Goal: Communication & Community: Answer question/provide support

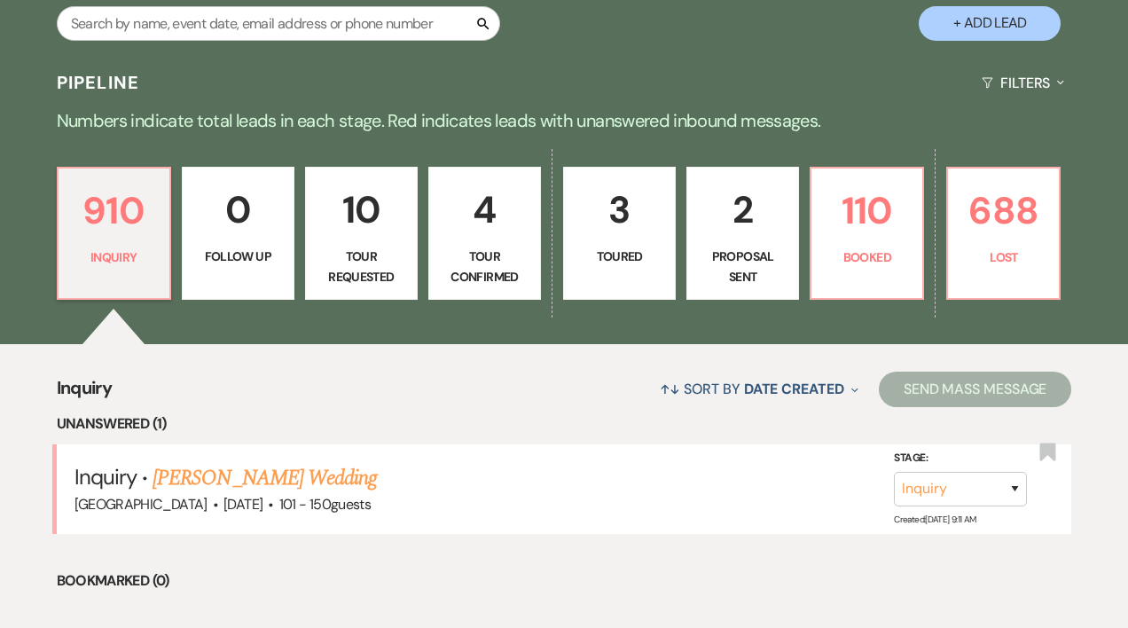
scroll to position [310, 0]
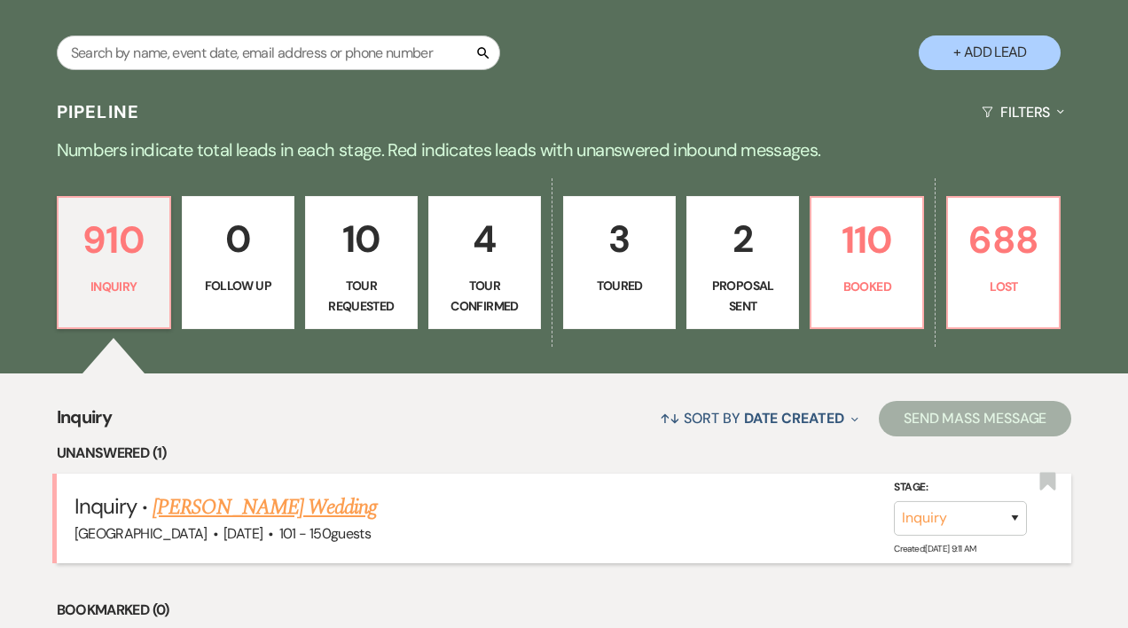
click at [272, 507] on link "[PERSON_NAME] Wedding" at bounding box center [265, 507] width 224 height 32
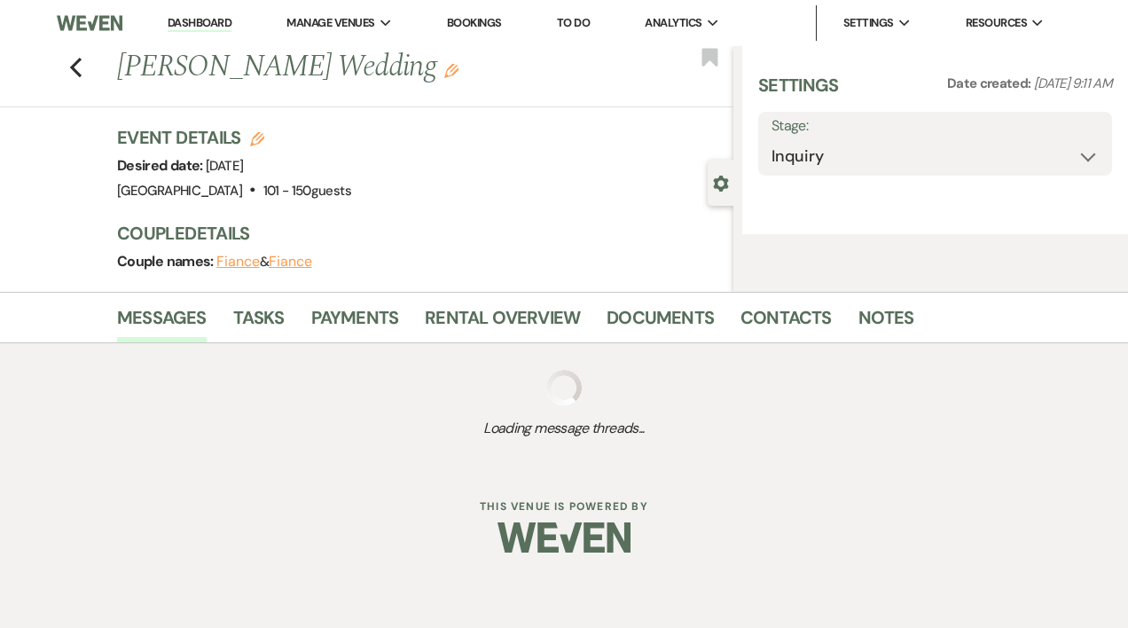
select select "2"
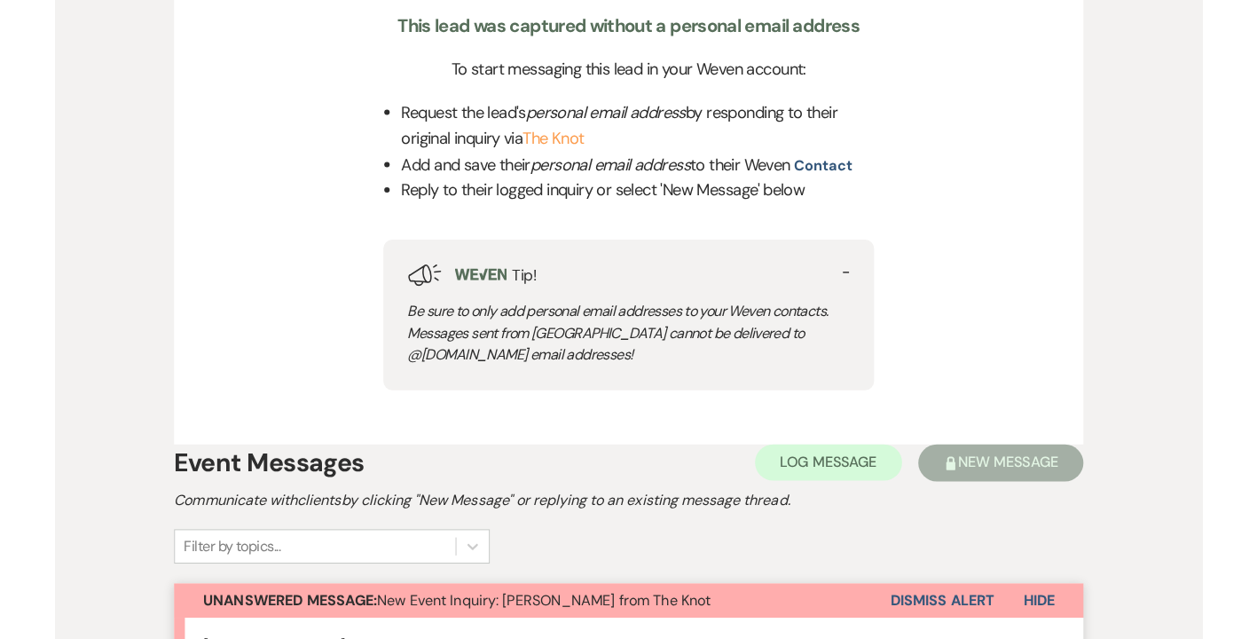
scroll to position [674, 0]
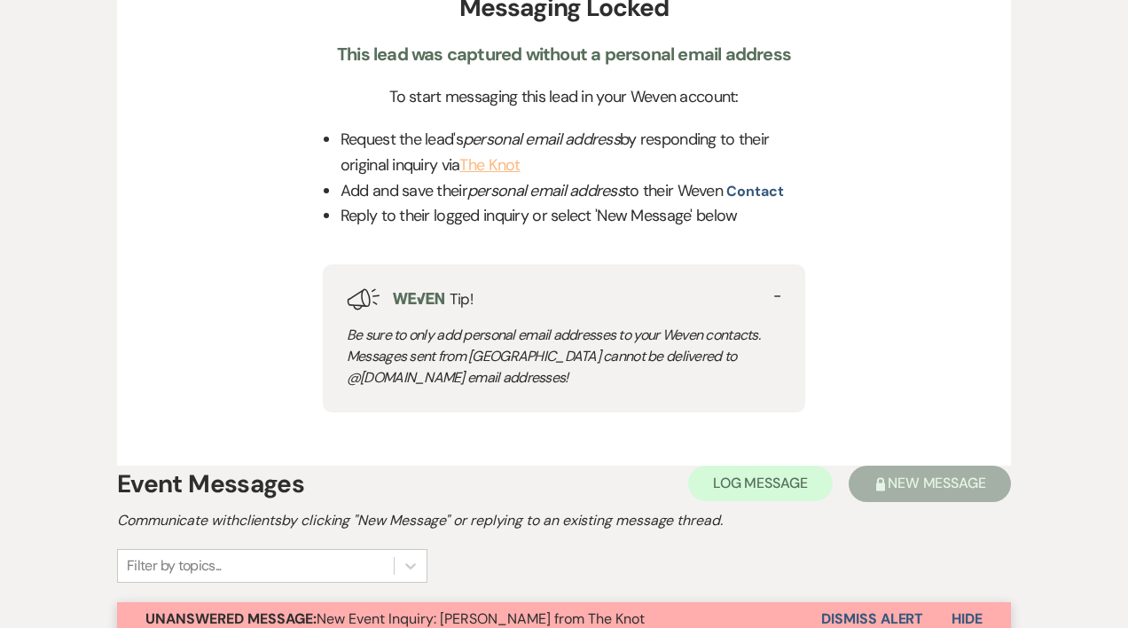
click at [513, 164] on link "The Knot" at bounding box center [490, 164] width 60 height 21
click at [505, 167] on link "The Knot" at bounding box center [490, 164] width 60 height 21
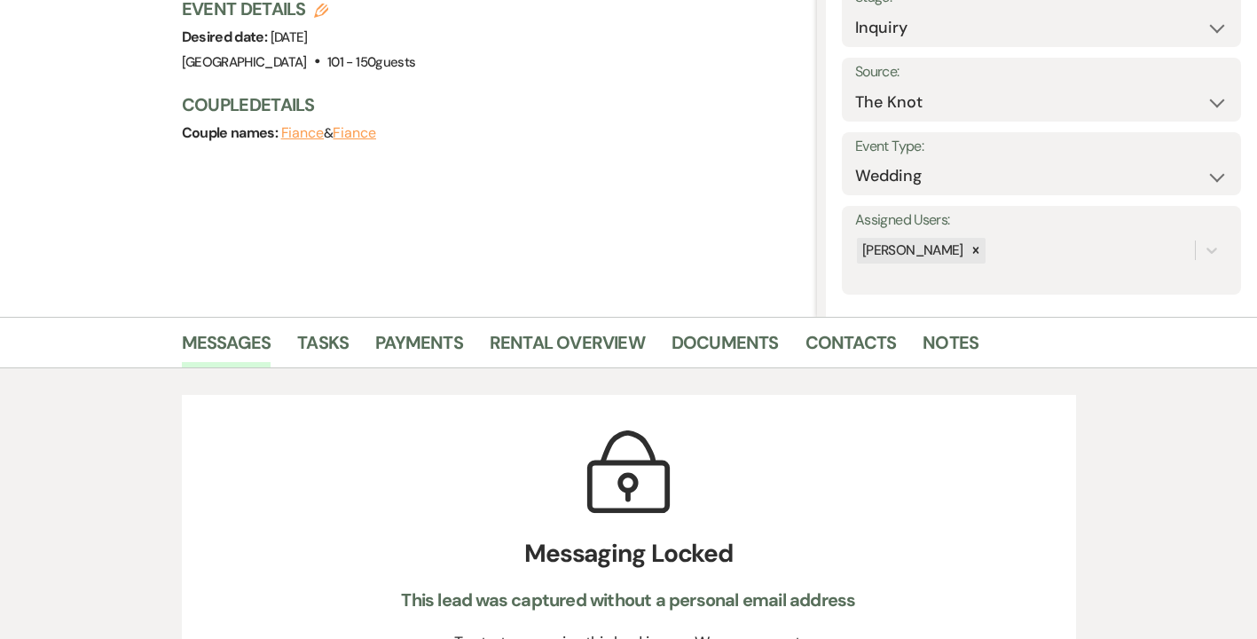
scroll to position [0, 0]
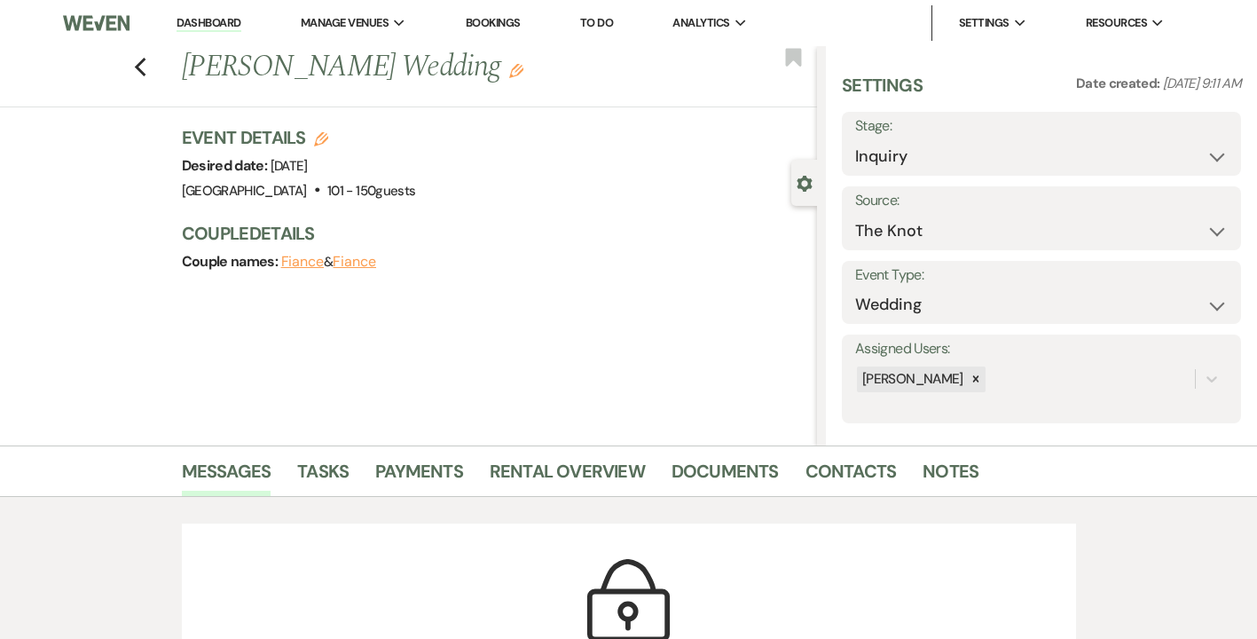
click at [208, 20] on link "Dashboard" at bounding box center [209, 23] width 64 height 17
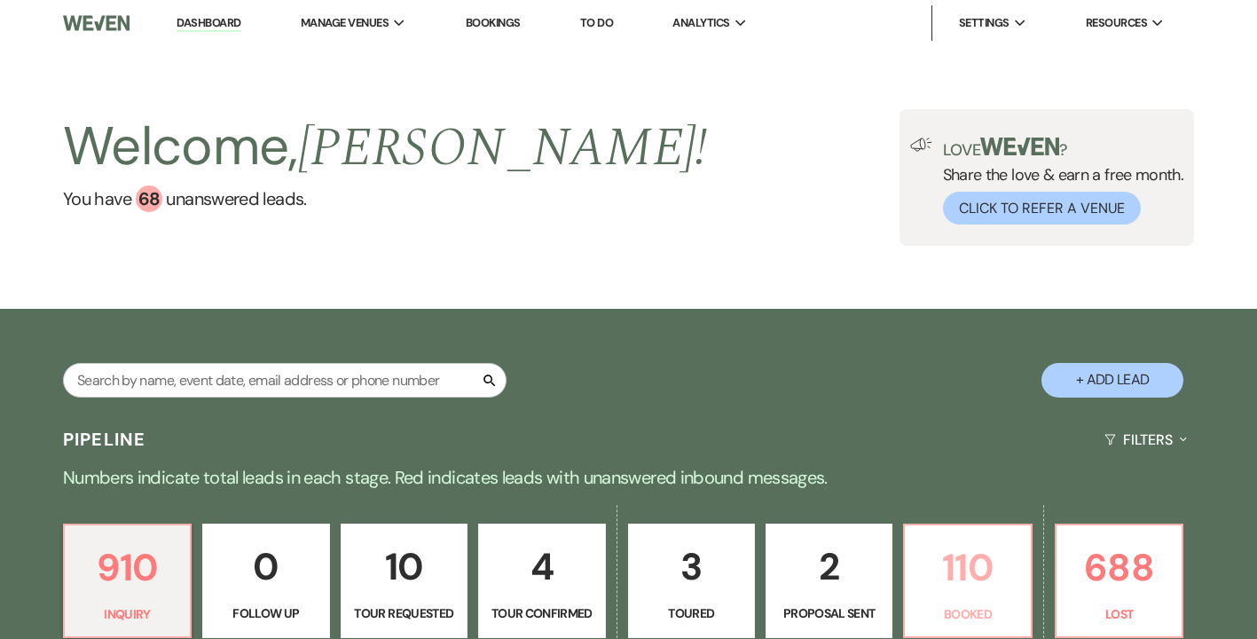
click at [961, 577] on p "110" at bounding box center [967, 567] width 104 height 59
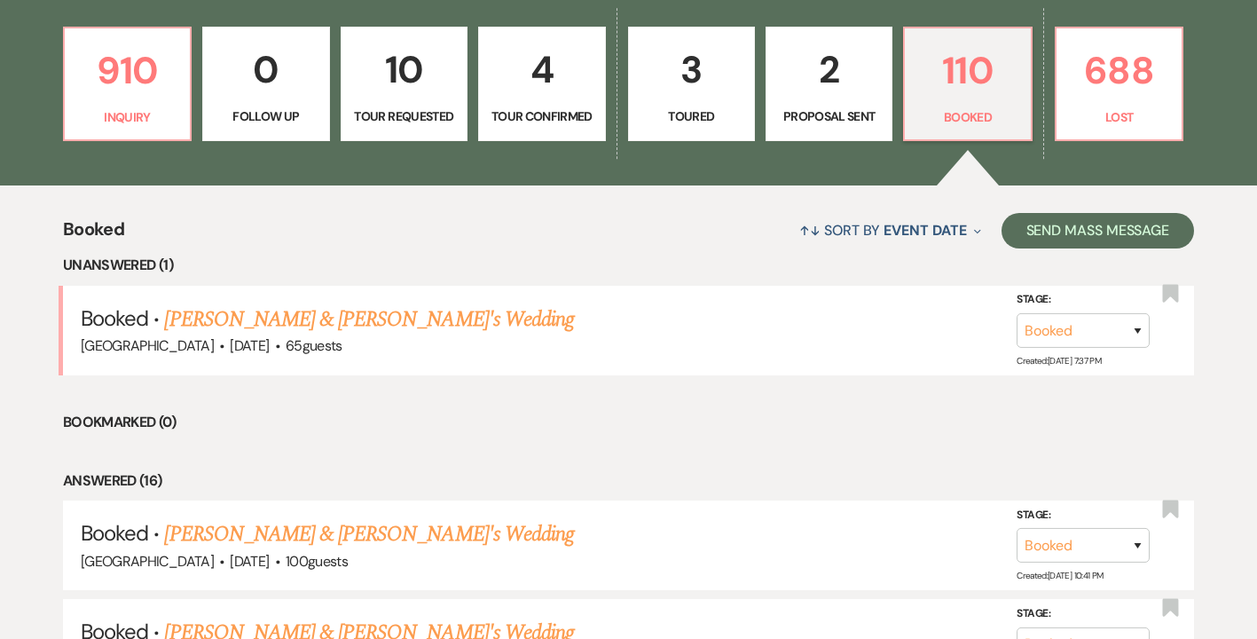
scroll to position [532, 0]
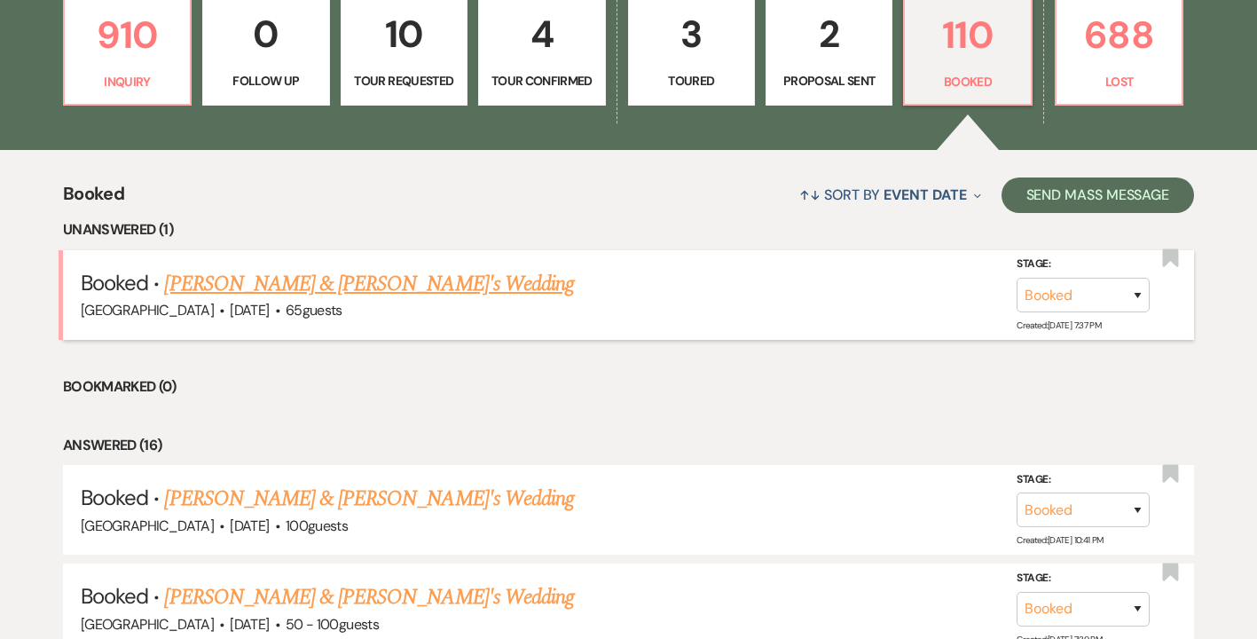
click at [267, 292] on link "[PERSON_NAME] & [PERSON_NAME]'s Wedding" at bounding box center [369, 284] width 410 height 32
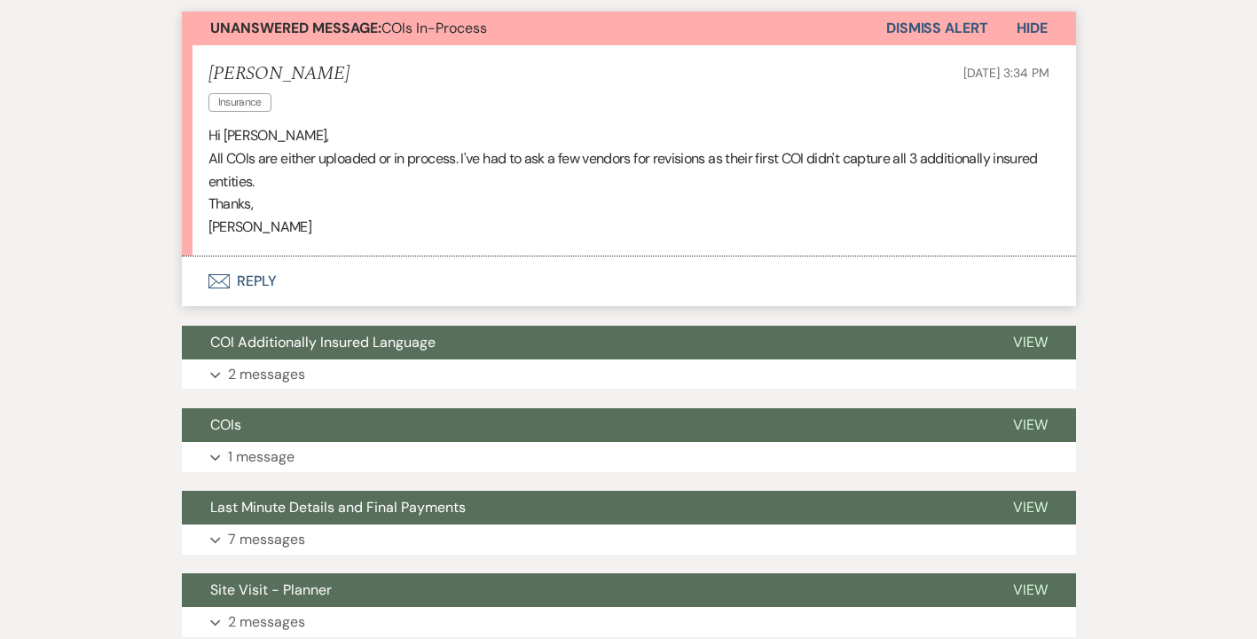
scroll to position [574, 0]
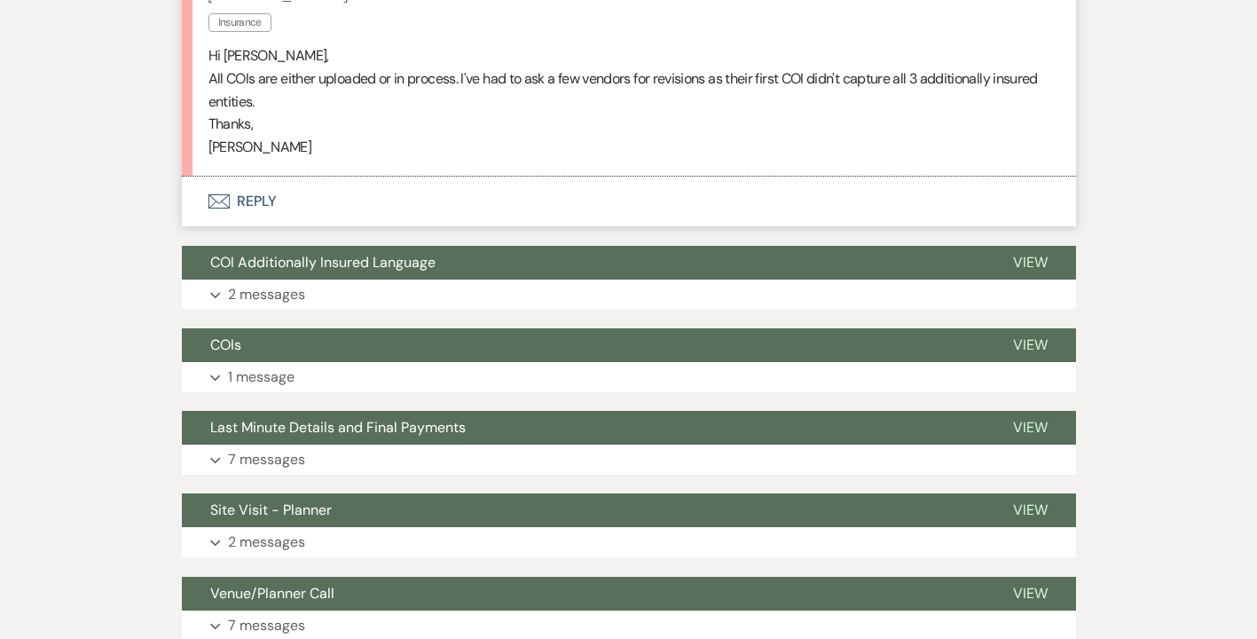
click at [250, 201] on button "Envelope Reply" at bounding box center [629, 202] width 894 height 50
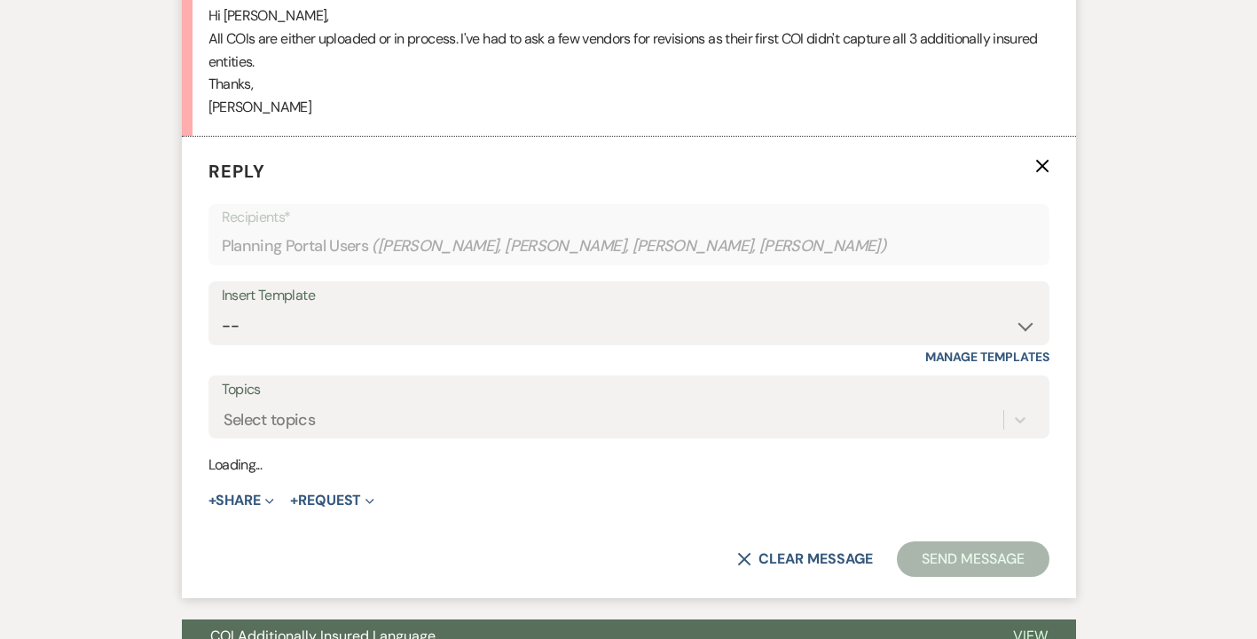
scroll to position [615, 0]
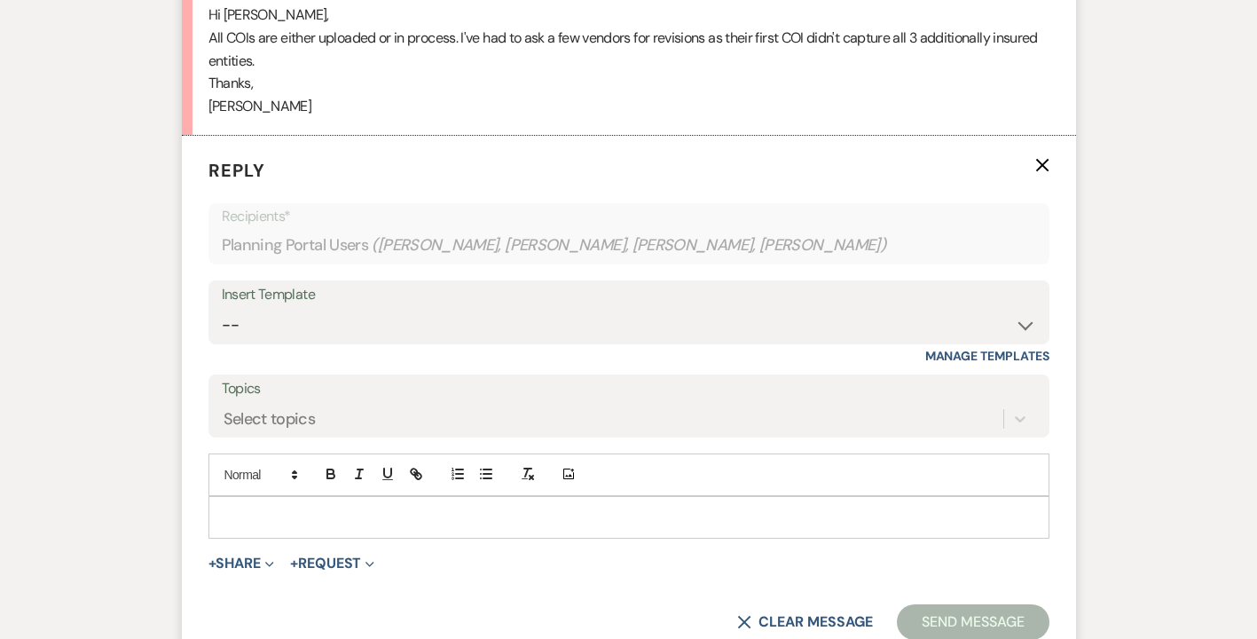
click at [242, 502] on div at bounding box center [628, 517] width 839 height 41
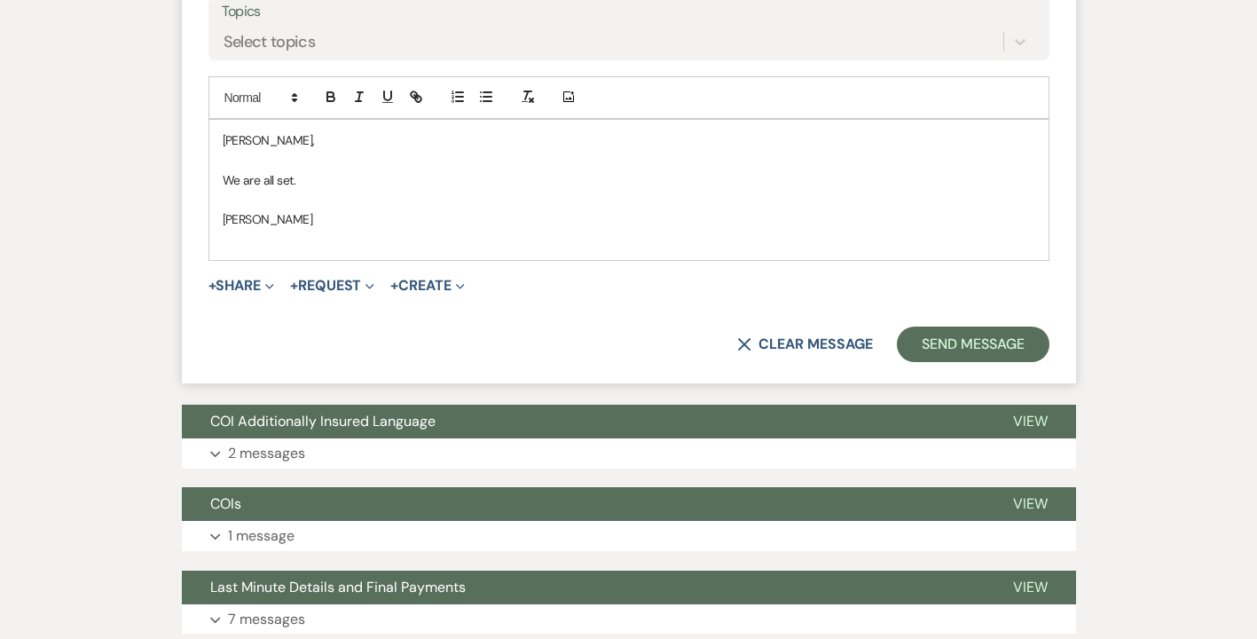
scroll to position [997, 0]
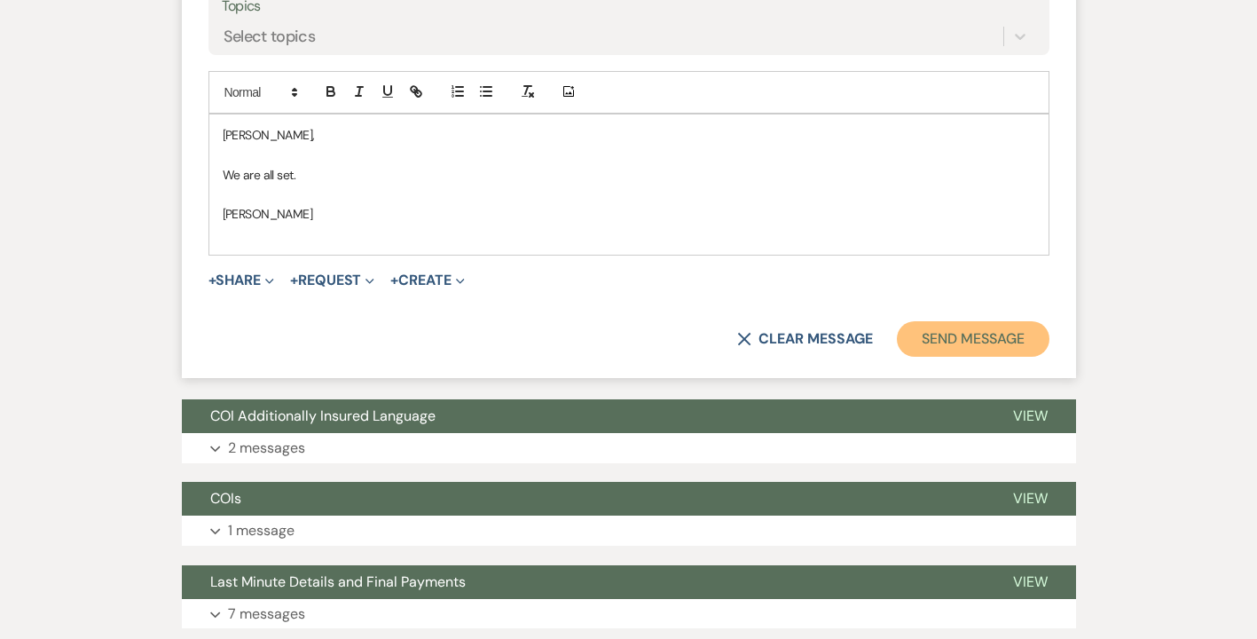
click at [963, 334] on button "Send Message" at bounding box center [973, 338] width 152 height 35
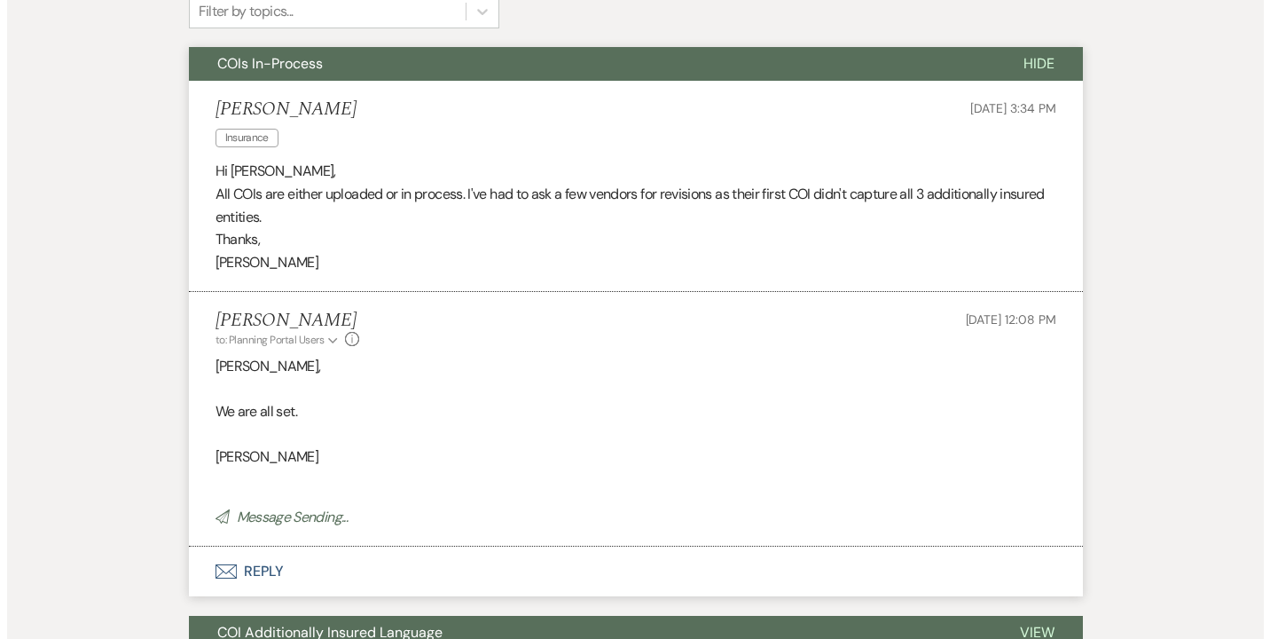
scroll to position [0, 0]
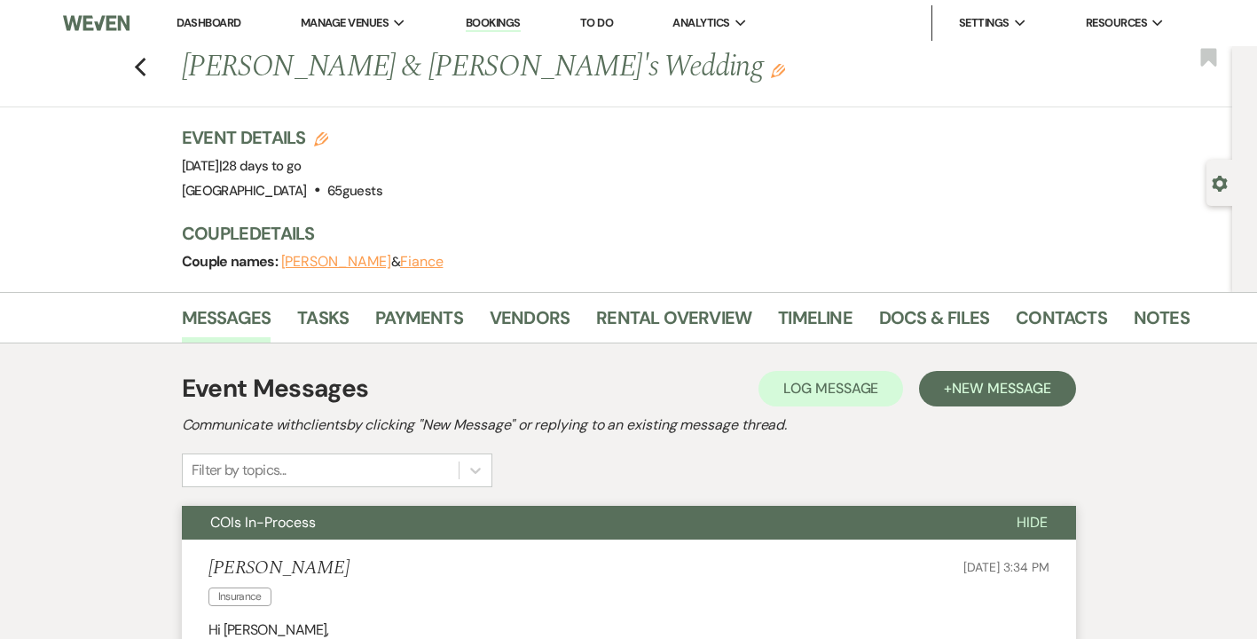
click at [234, 20] on link "Dashboard" at bounding box center [209, 22] width 64 height 15
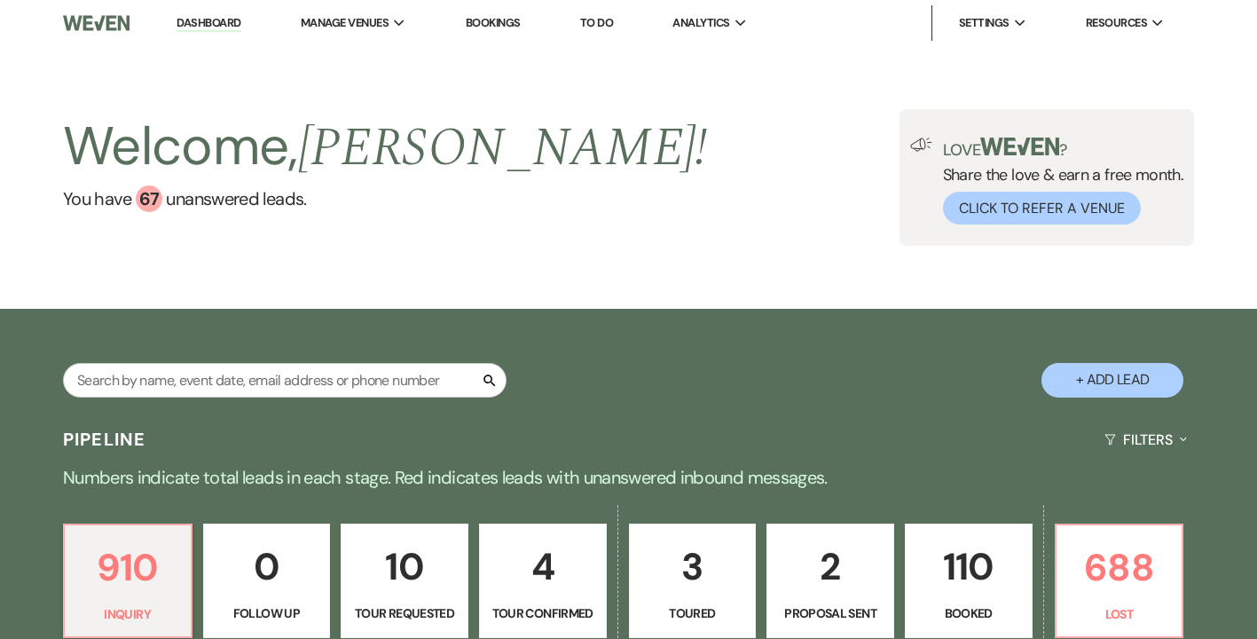
click at [1112, 382] on button "+ Add Lead" at bounding box center [1112, 380] width 142 height 35
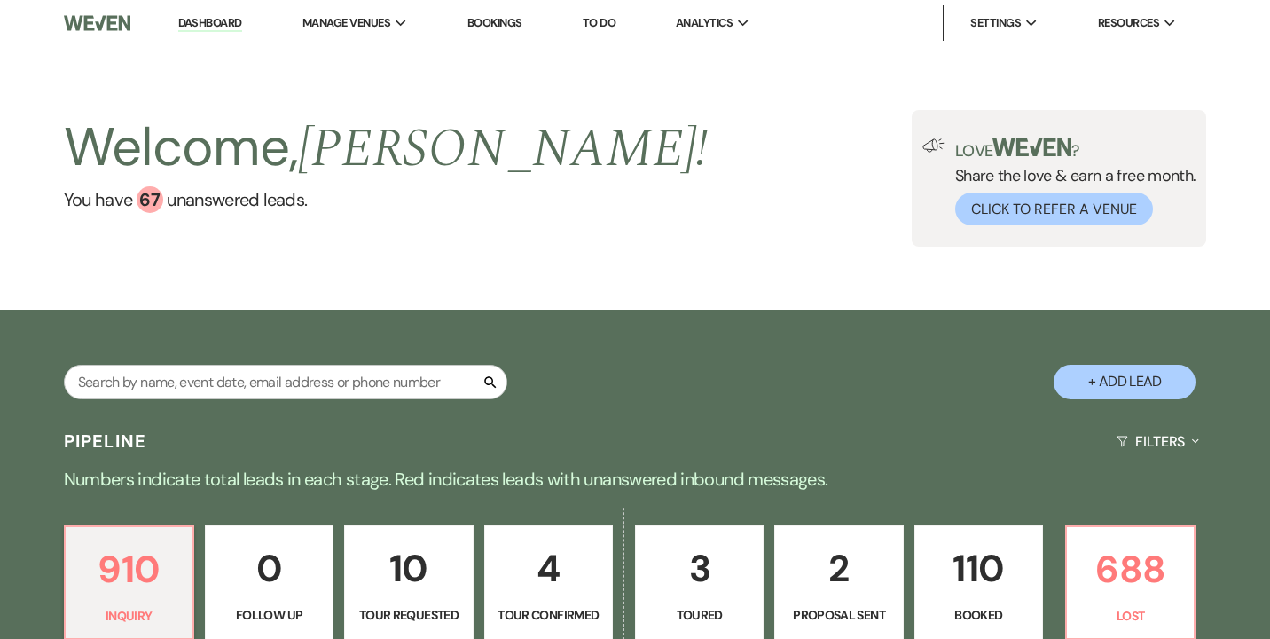
select select "193"
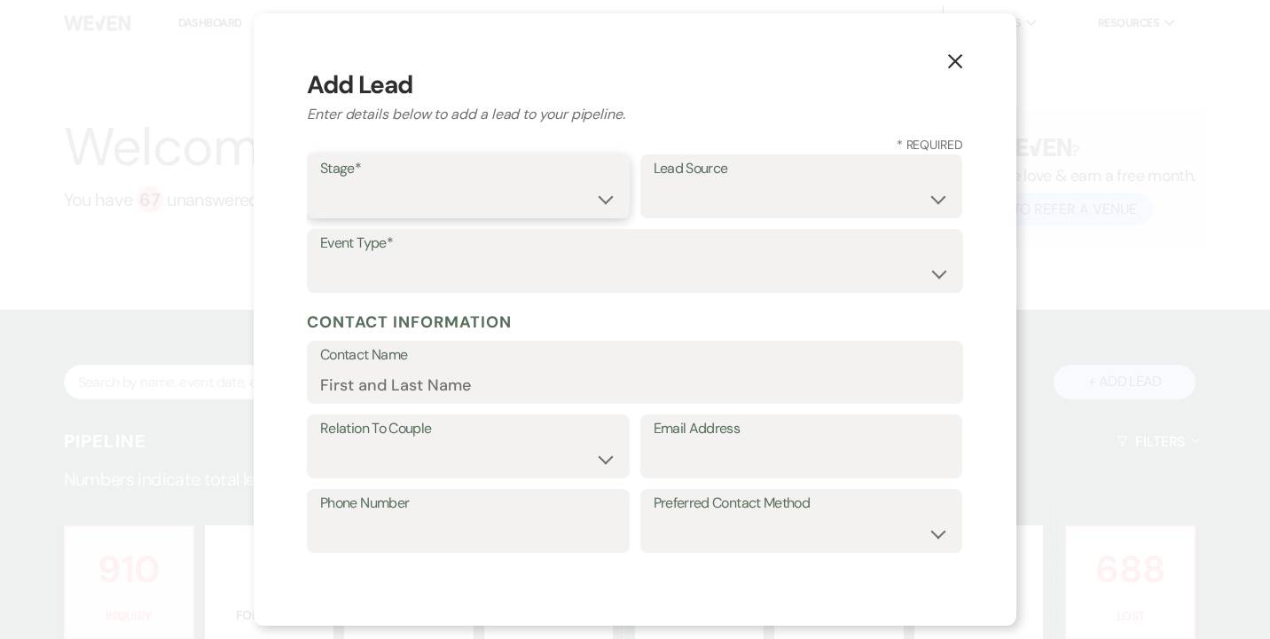
click at [599, 197] on select "Inquiry Follow Up Tour Requested Tour Confirmed Toured Proposal Sent Booked Lost" at bounding box center [468, 199] width 296 height 35
click at [598, 199] on select "Inquiry Follow Up Tour Requested Tour Confirmed Toured Proposal Sent Booked Lost" at bounding box center [468, 199] width 296 height 35
select select "1"
click at [320, 182] on select "Inquiry Follow Up Tour Requested Tour Confirmed Toured Proposal Sent Booked Lost" at bounding box center [468, 199] width 296 height 35
click at [926, 199] on select "Weven Venue Website Instagram Facebook Pinterest Google The Knot Wedding Wire H…" at bounding box center [802, 199] width 296 height 35
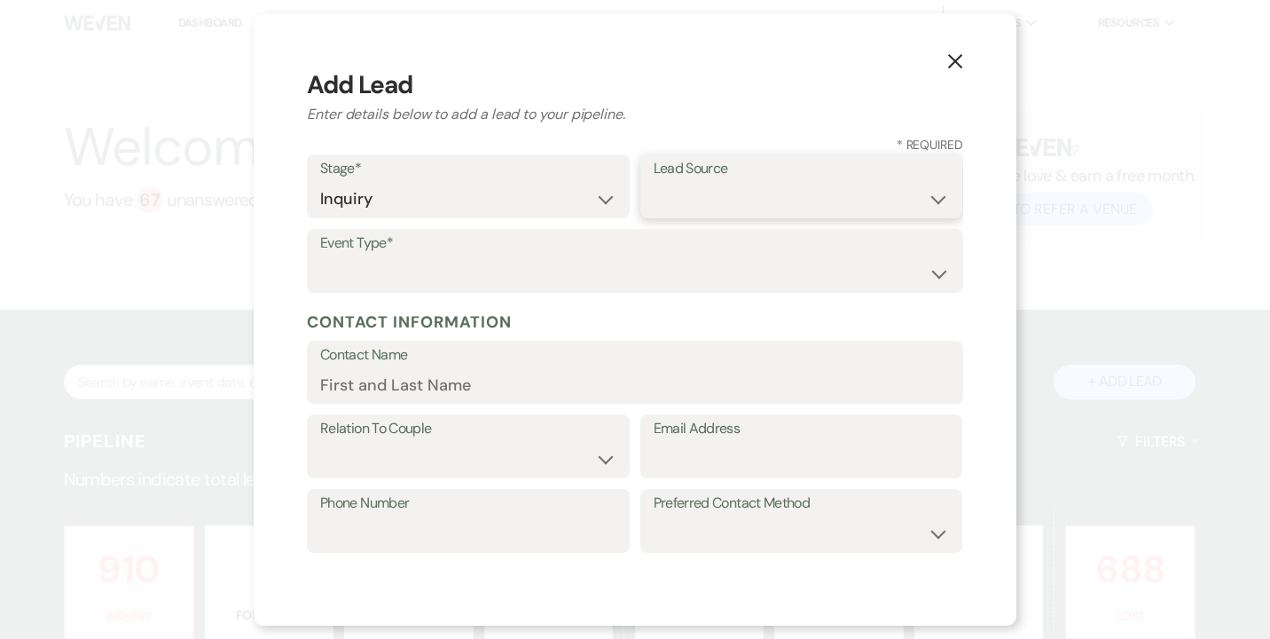
select select "2"
click at [654, 182] on select "Weven Venue Website Instagram Facebook Pinterest Google The Knot Wedding Wire H…" at bounding box center [802, 199] width 296 height 35
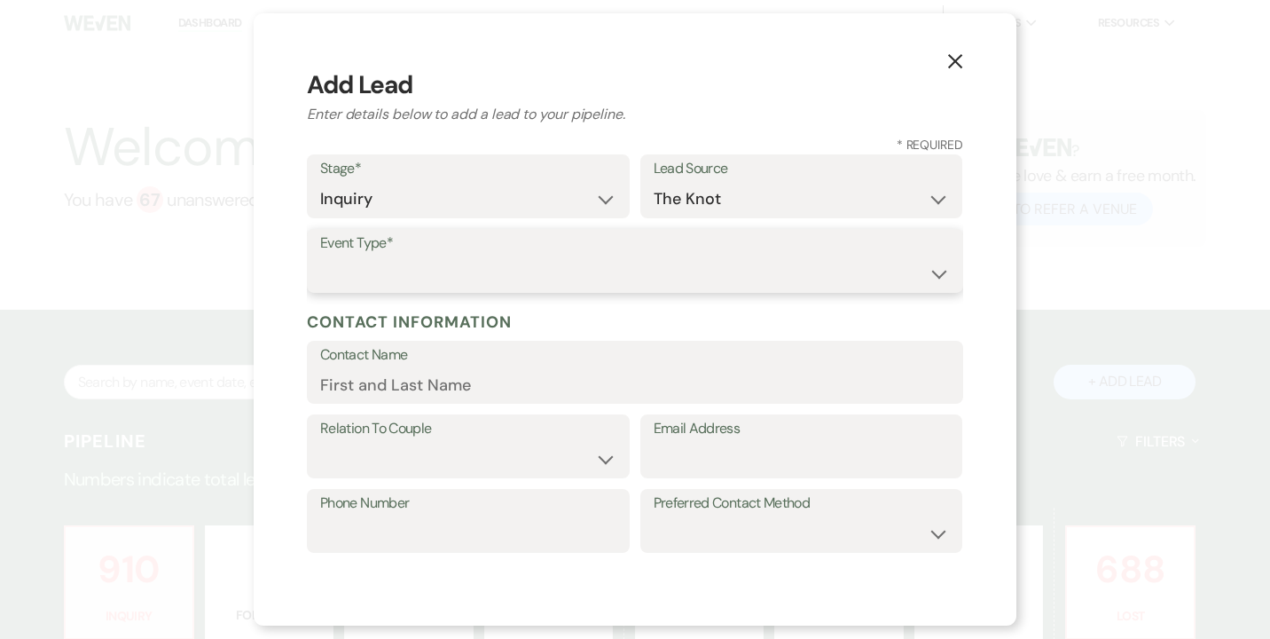
click at [381, 268] on select "Wedding Anniversary Party Baby Shower Bachelorette / Bachelor Party Birthday Pa…" at bounding box center [635, 273] width 630 height 35
select select "1"
click at [320, 256] on select "Wedding Anniversary Party Baby Shower Bachelorette / Bachelor Party Birthday Pa…" at bounding box center [635, 273] width 630 height 35
click at [393, 364] on label "Contact Name" at bounding box center [635, 355] width 630 height 26
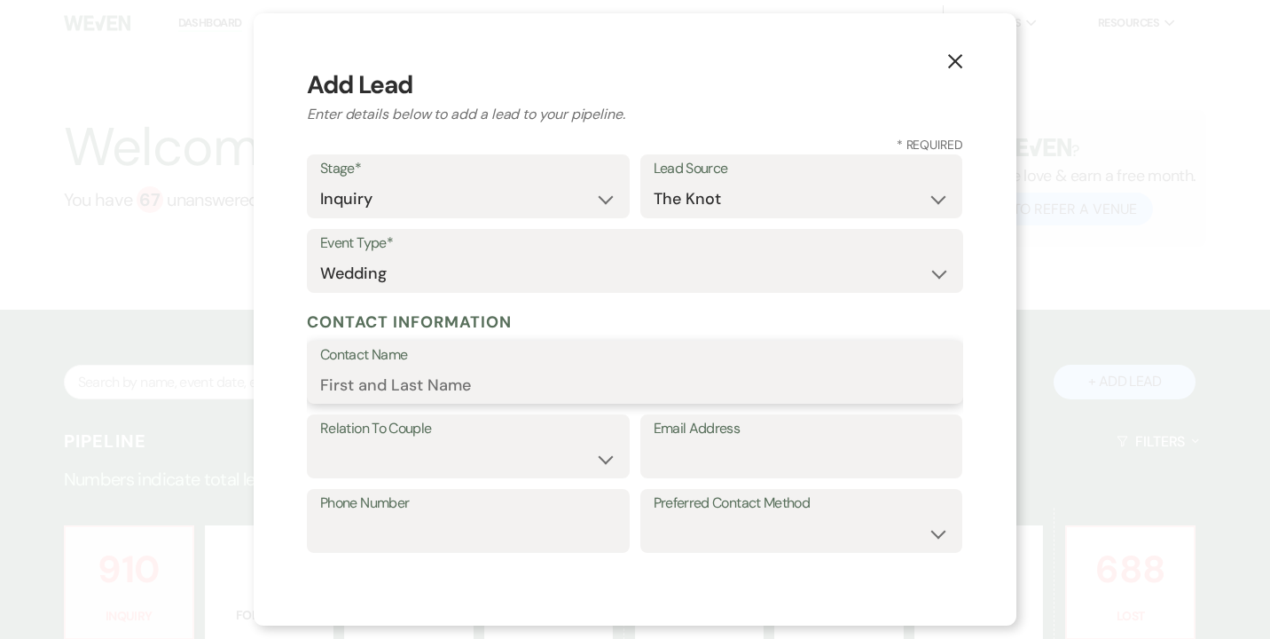
click at [393, 367] on input "Contact Name" at bounding box center [635, 384] width 630 height 35
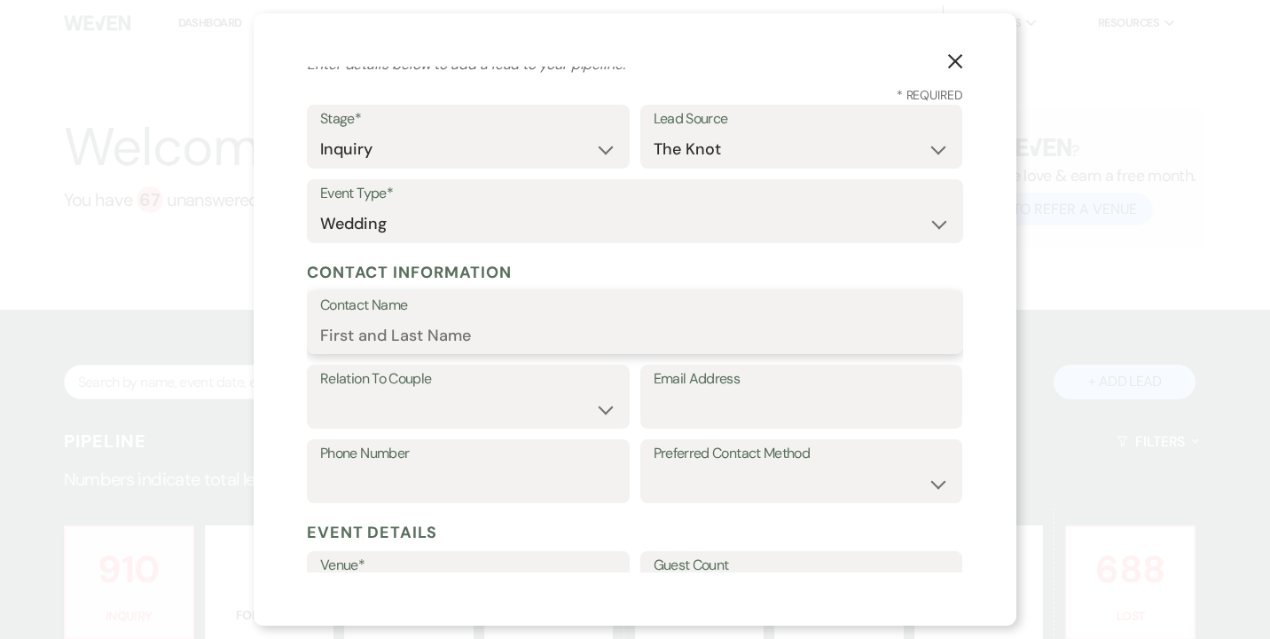
scroll to position [51, 0]
type input "[PERSON_NAME]"
click at [595, 409] on select "Couple Planner Parent of Couple Family Member Friend Other" at bounding box center [468, 407] width 296 height 35
select select "1"
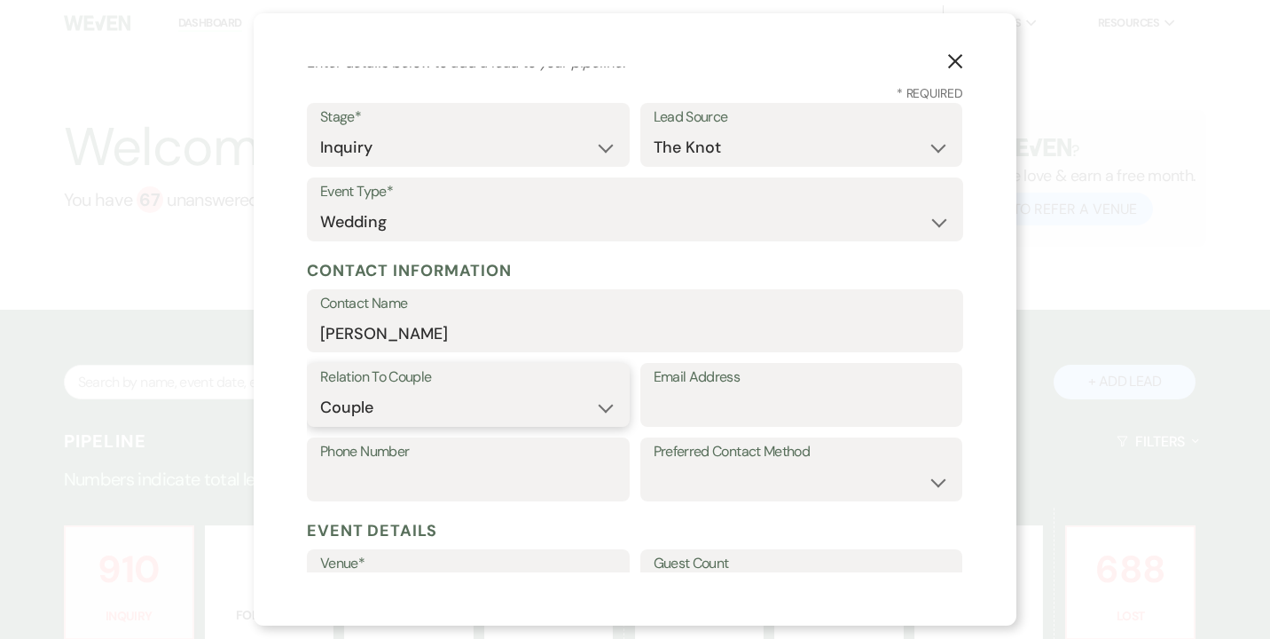
click at [320, 390] on select "Couple Planner Parent of Couple Family Member Friend Other" at bounding box center [468, 407] width 296 height 35
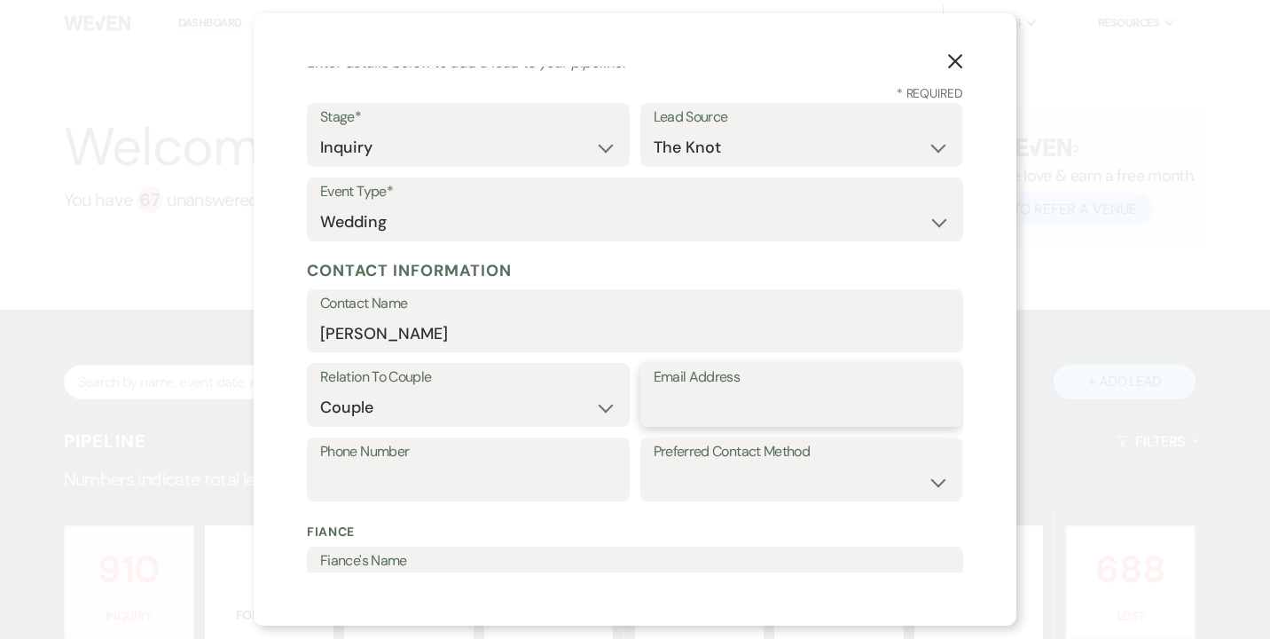
click at [671, 402] on input "Email Address" at bounding box center [802, 407] width 296 height 35
type input "[EMAIL_ADDRESS][DOMAIN_NAME]"
click at [927, 483] on select "Email Phone Text" at bounding box center [802, 482] width 296 height 35
select select "email"
click at [654, 465] on select "Email Phone Text" at bounding box center [802, 482] width 296 height 35
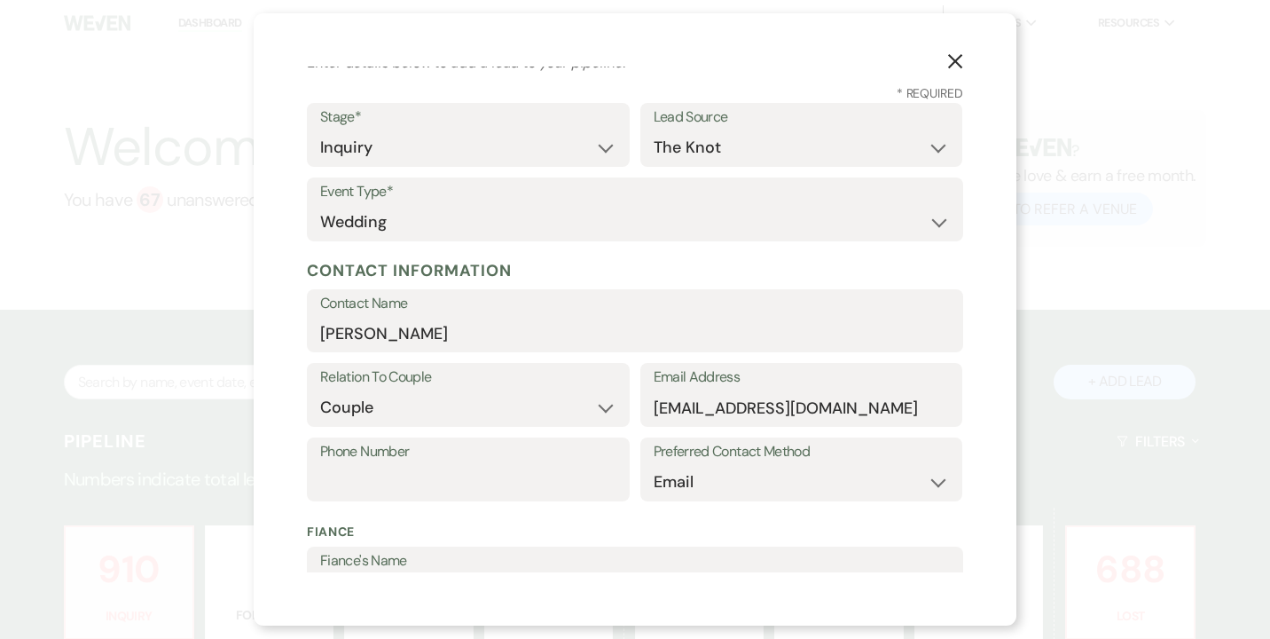
click at [381, 554] on label "Fiance's Name" at bounding box center [635, 561] width 630 height 26
click at [381, 574] on input "Fiance's Name" at bounding box center [635, 591] width 630 height 35
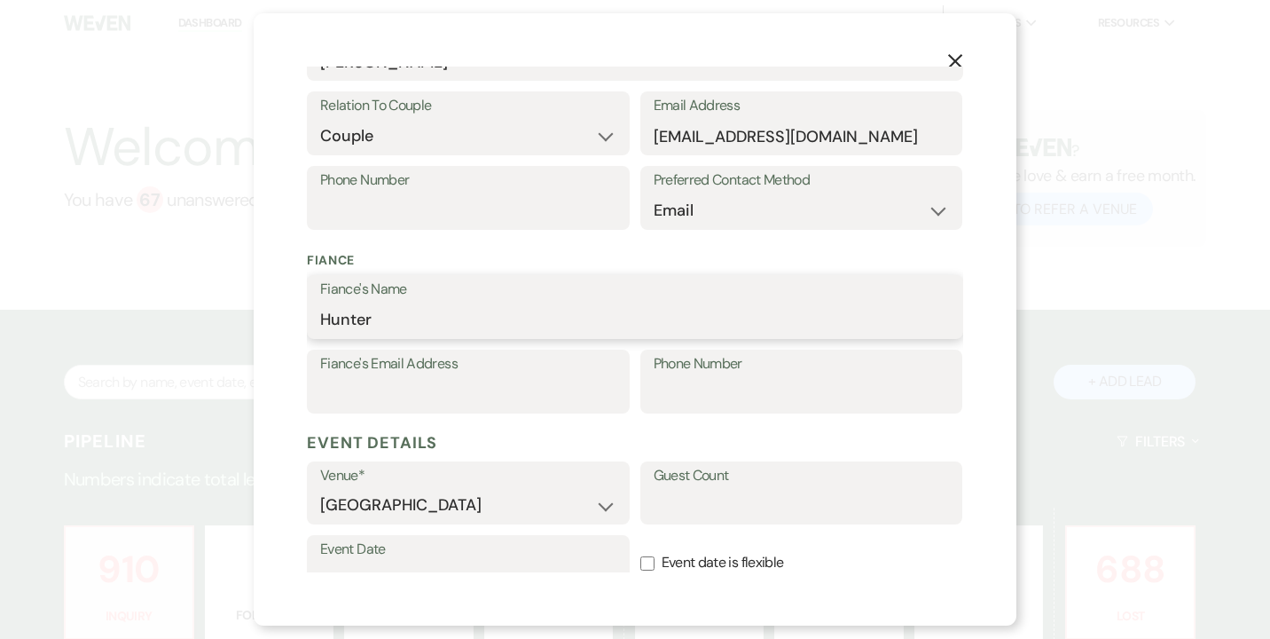
type input "Hunter"
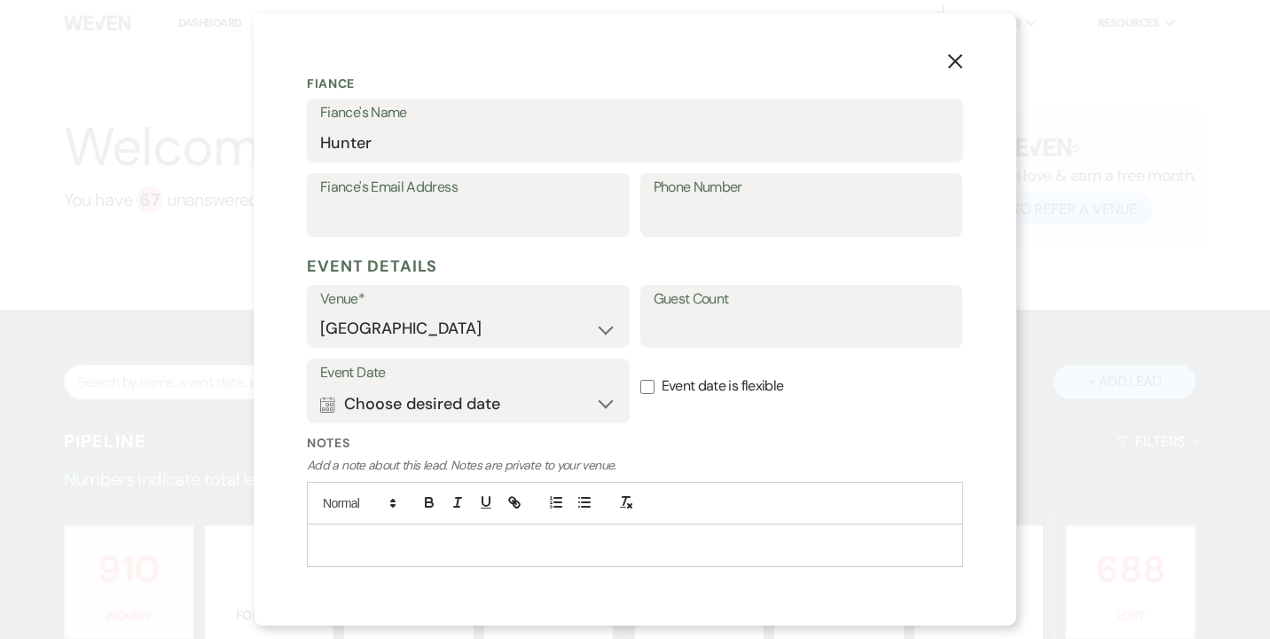
scroll to position [547, 0]
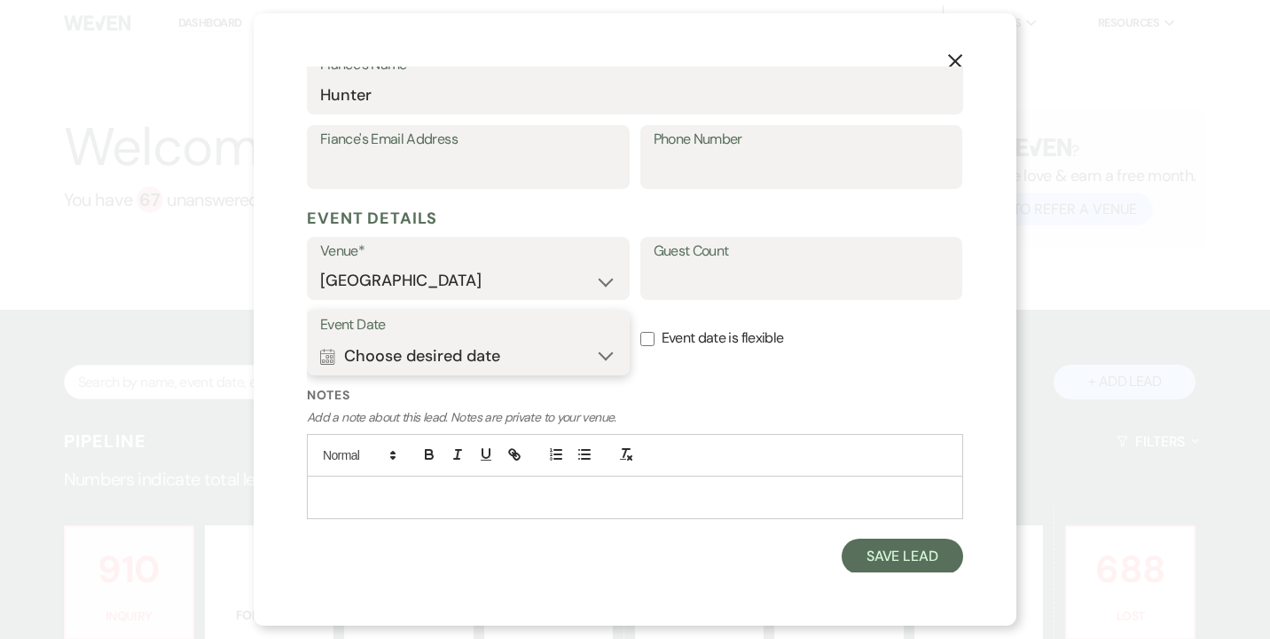
click at [601, 351] on button "Calendar Choose desired date Expand" at bounding box center [468, 355] width 296 height 35
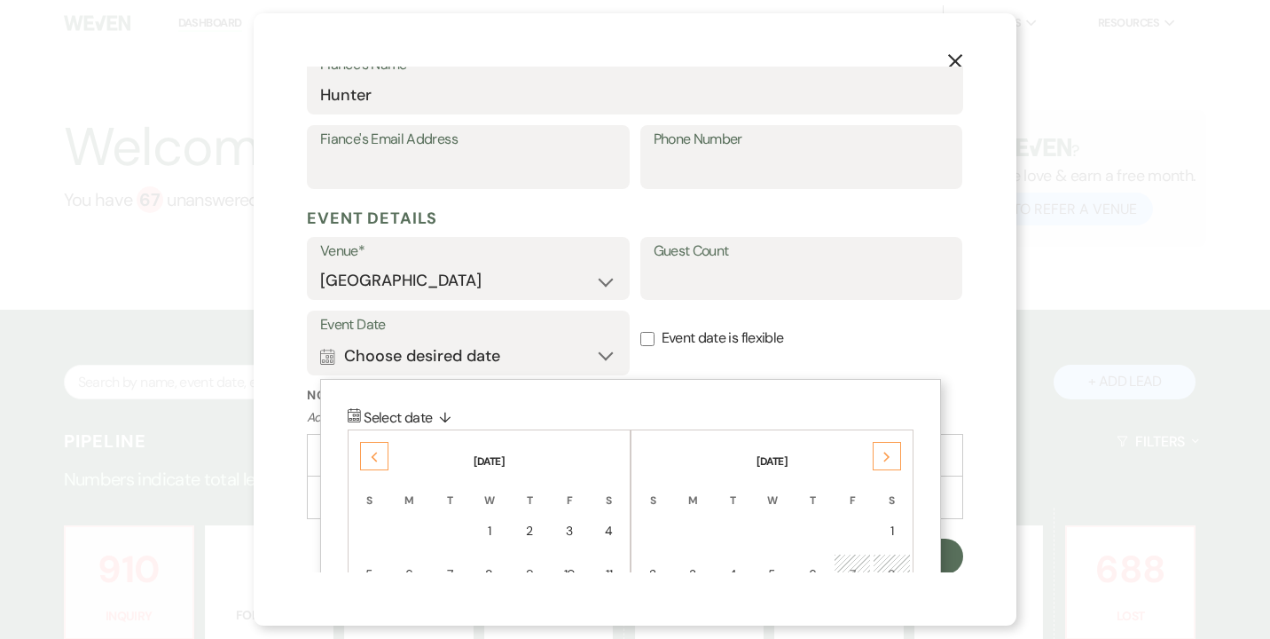
click at [884, 452] on icon "Next" at bounding box center [887, 457] width 9 height 11
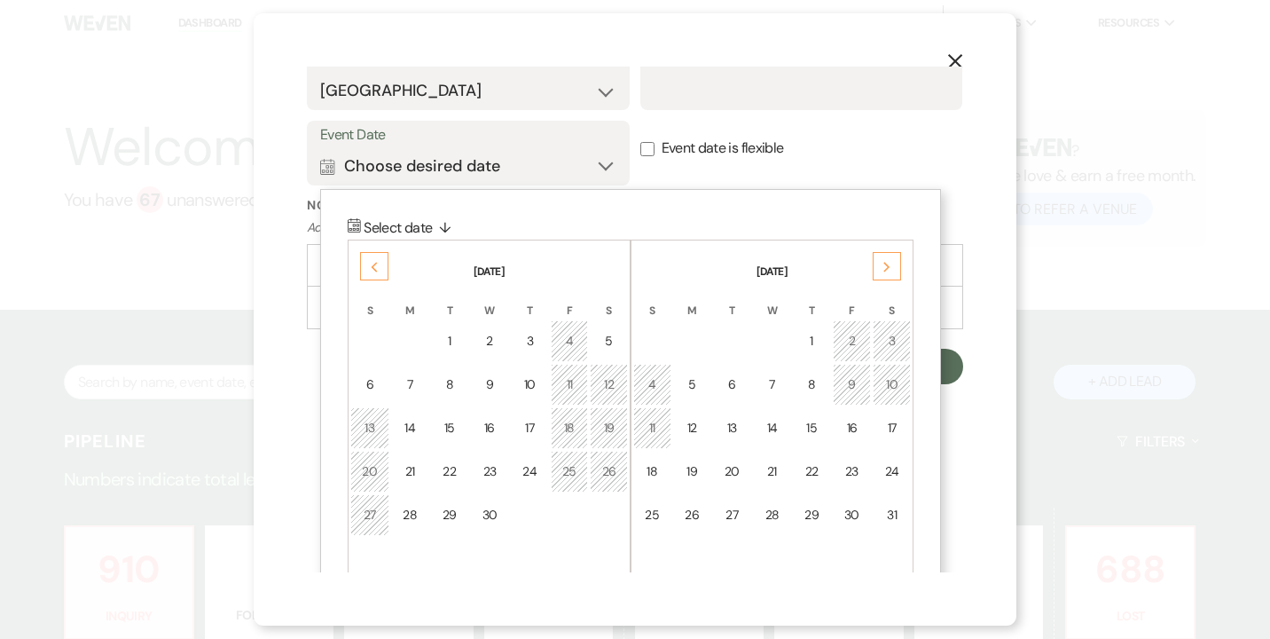
scroll to position [749, 0]
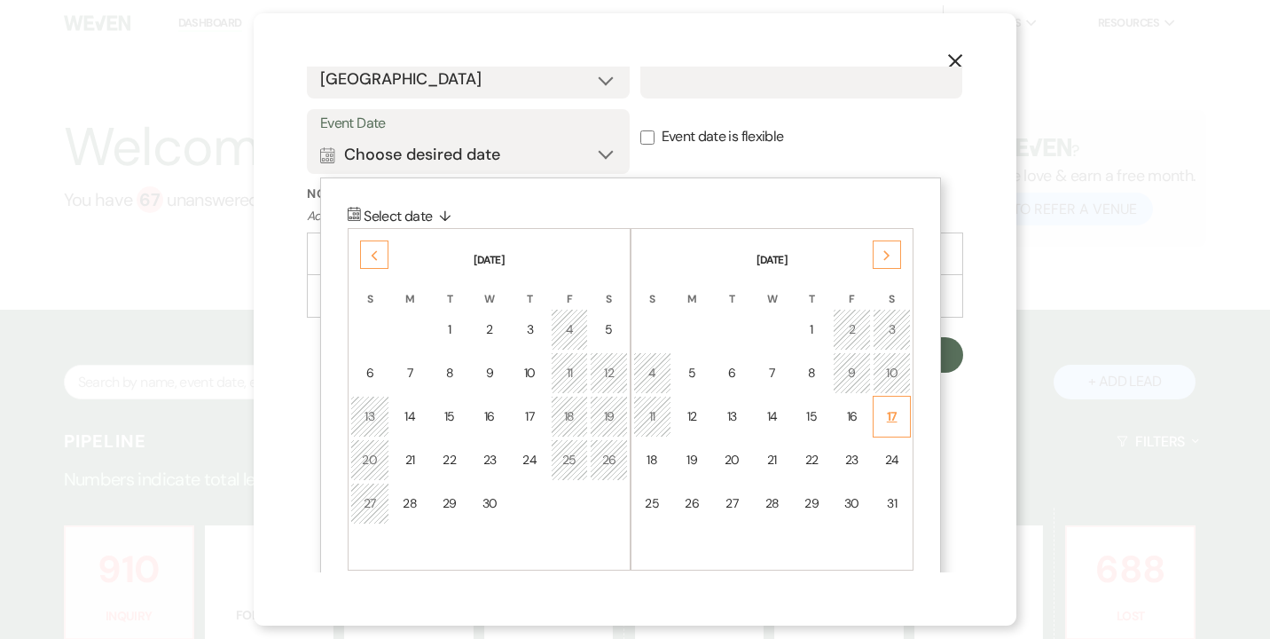
click at [887, 422] on div "17" at bounding box center [891, 416] width 15 height 19
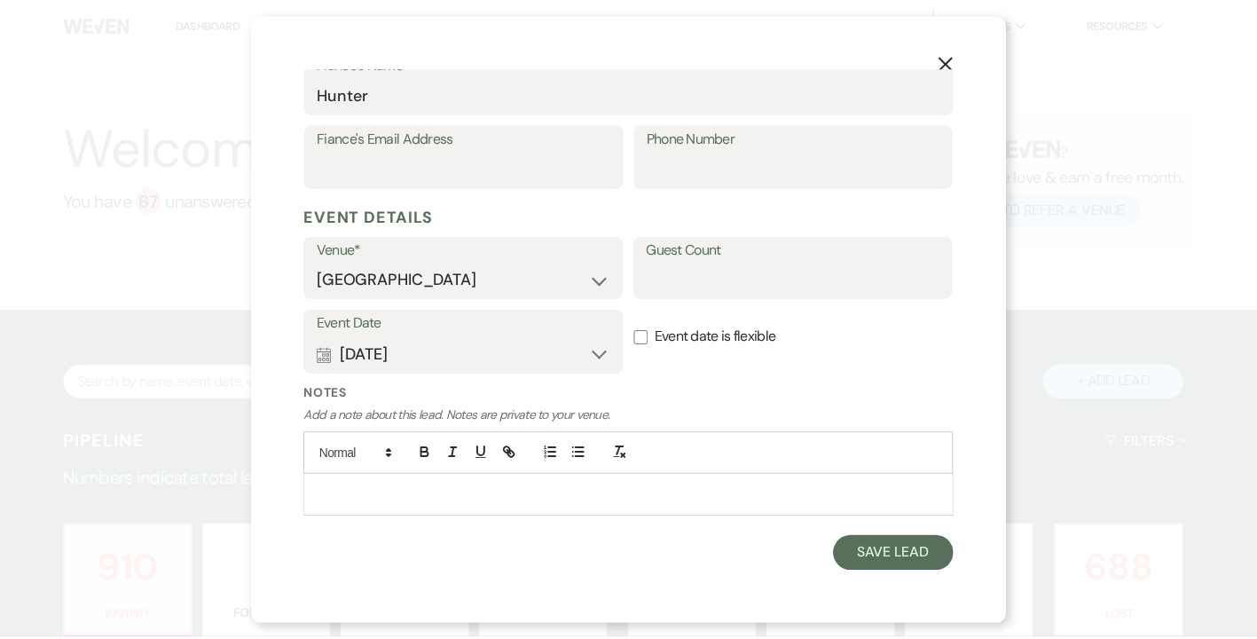
scroll to position [547, 0]
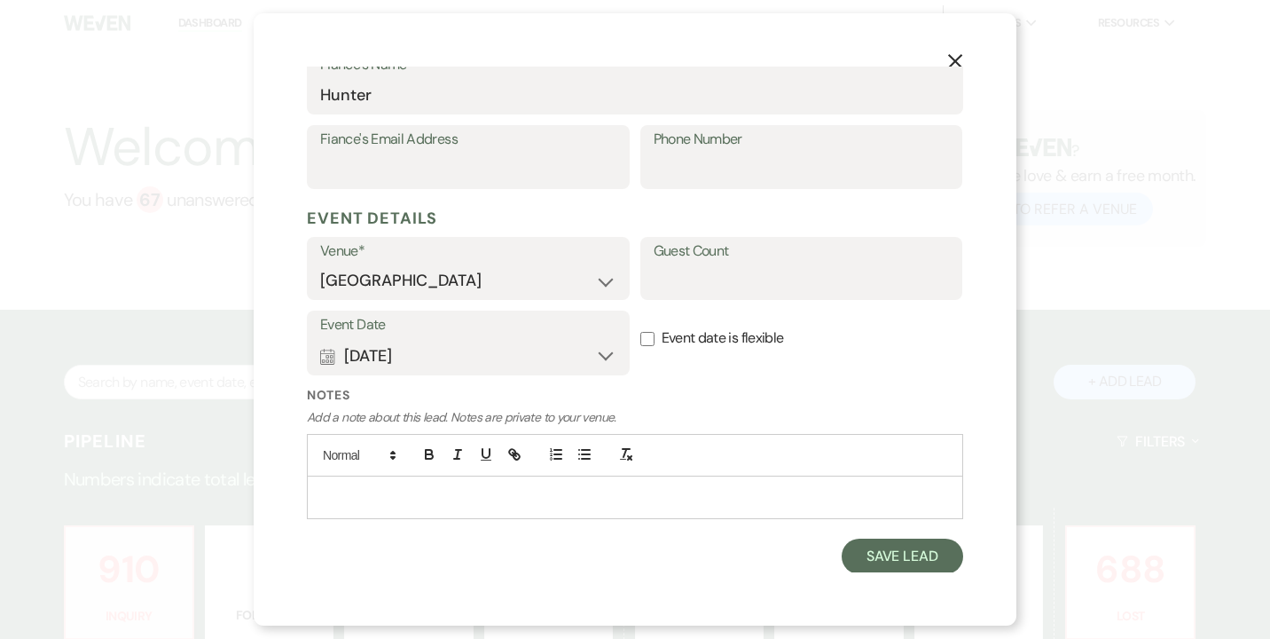
click at [643, 337] on input "Event date is flexible" at bounding box center [647, 339] width 14 height 14
checkbox input "true"
click at [874, 550] on button "Save Lead" at bounding box center [903, 555] width 122 height 35
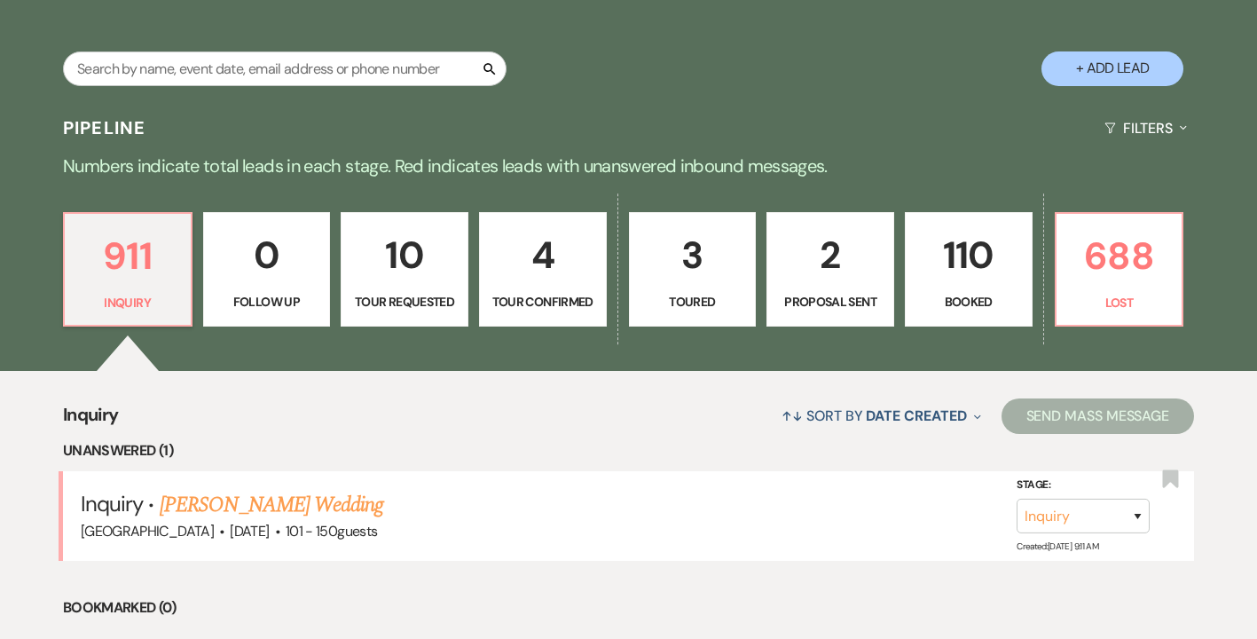
scroll to position [383, 0]
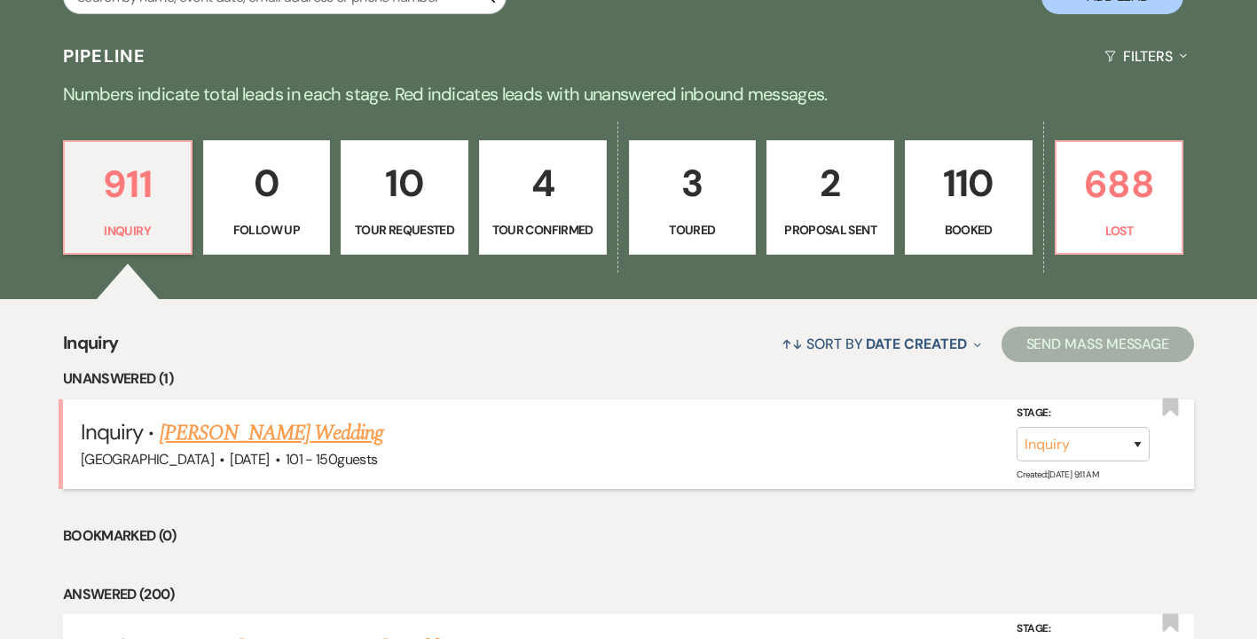
click at [218, 432] on link "[PERSON_NAME] Wedding" at bounding box center [272, 433] width 224 height 32
select select "2"
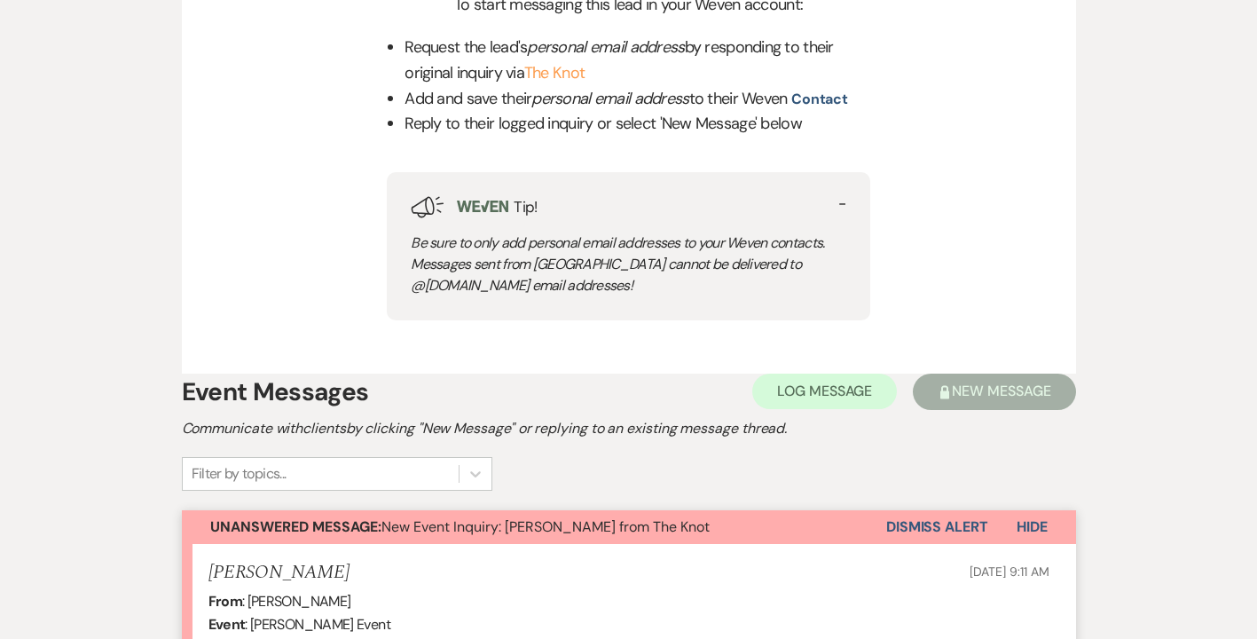
scroll to position [805, 0]
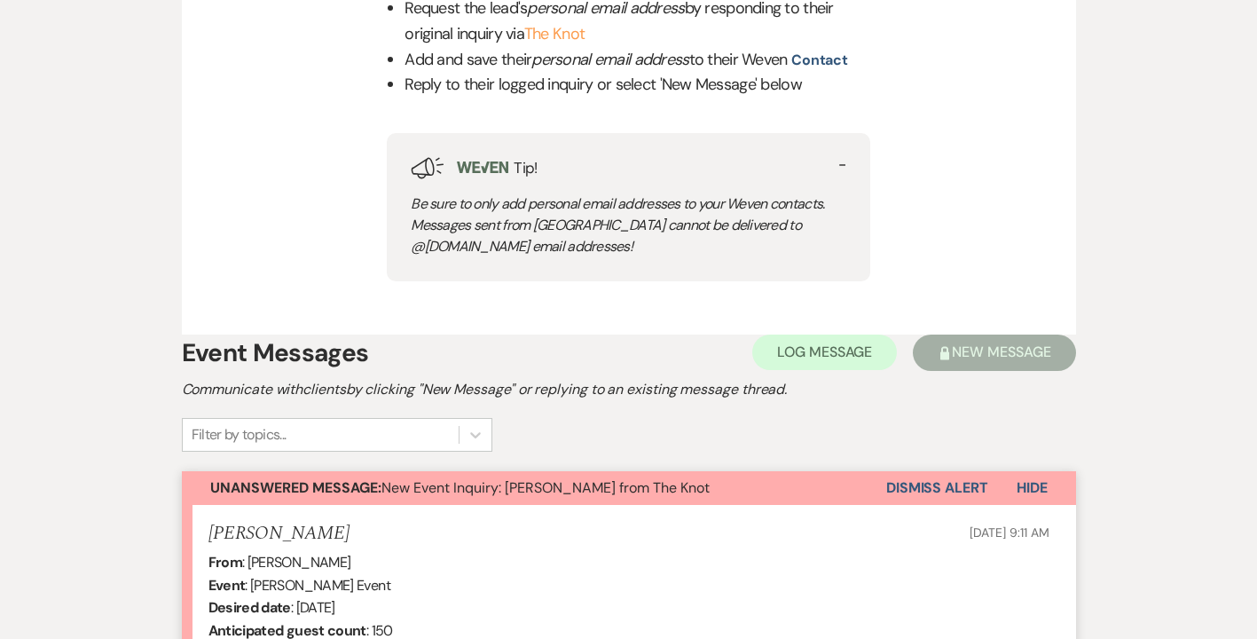
click at [947, 484] on button "Dismiss Alert" at bounding box center [937, 488] width 102 height 34
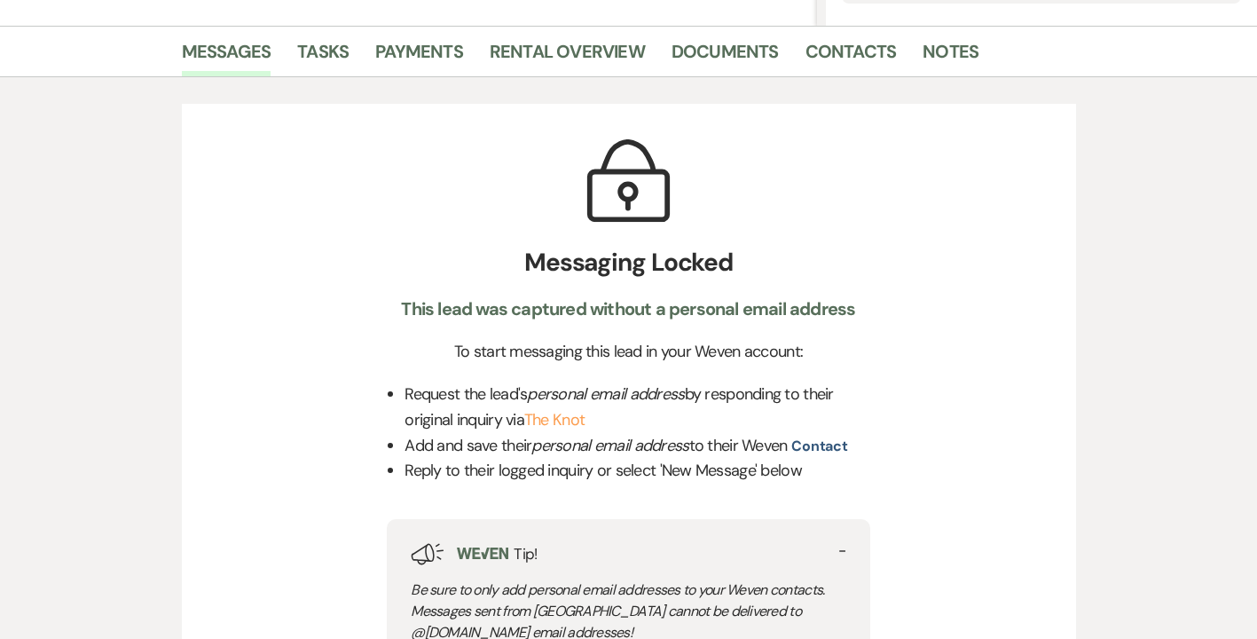
scroll to position [0, 0]
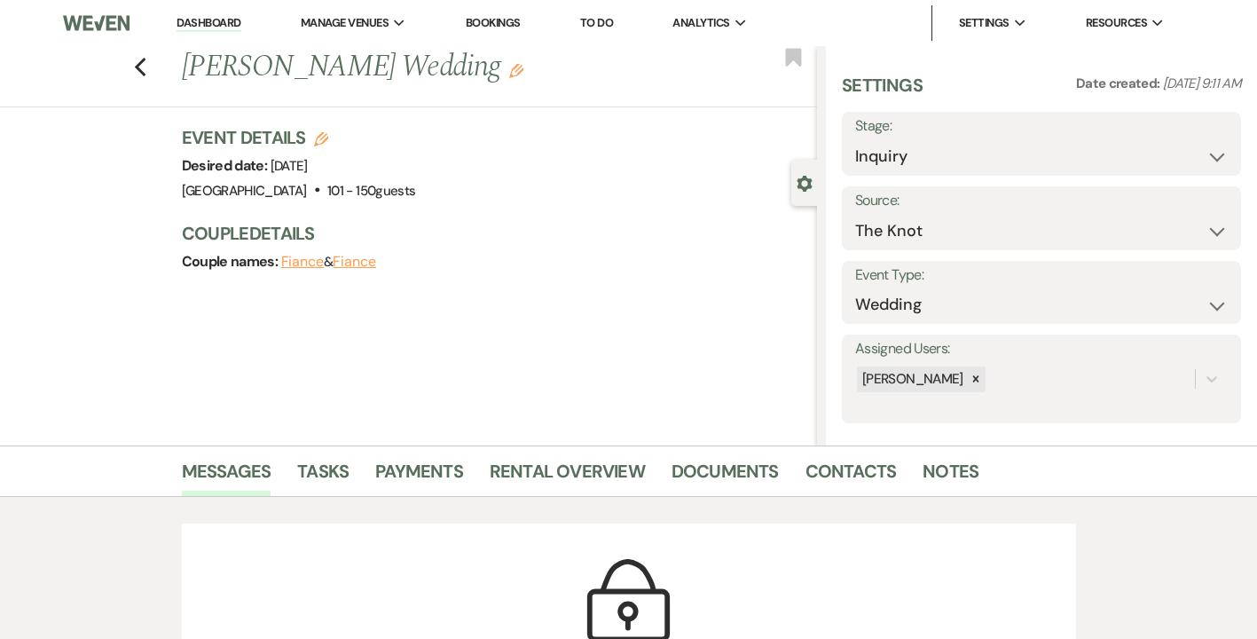
click at [216, 20] on link "Dashboard" at bounding box center [209, 23] width 64 height 17
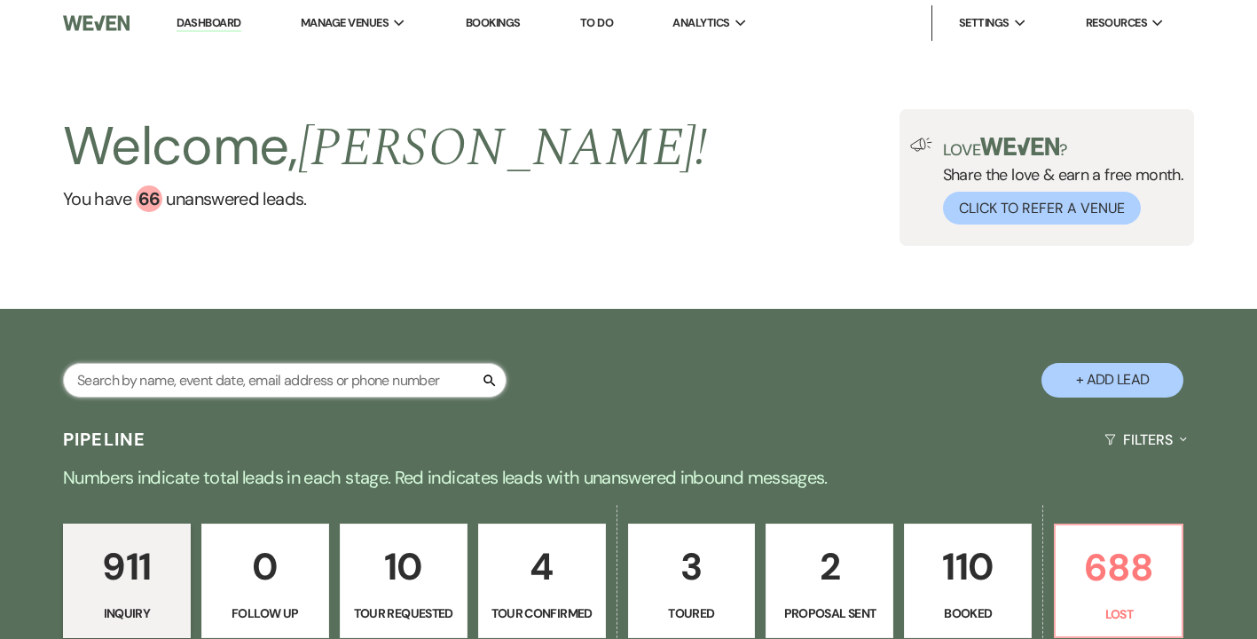
click at [266, 388] on input "text" at bounding box center [285, 380] width 444 height 35
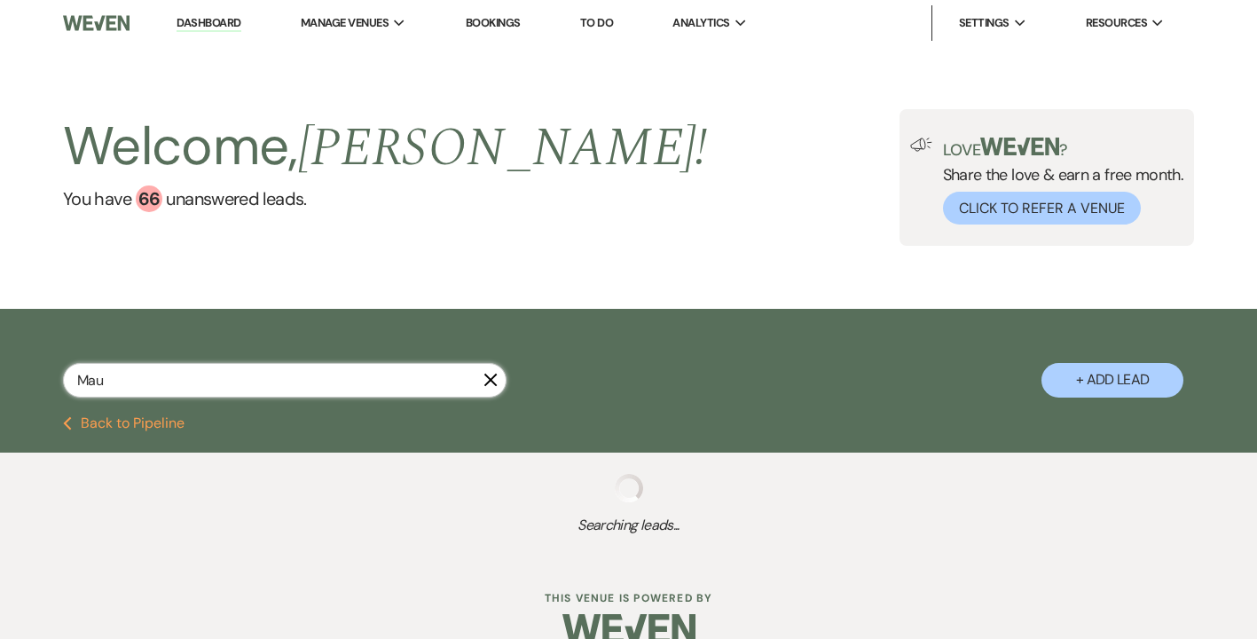
type input "Maur"
select select "8"
select select "1"
select select "8"
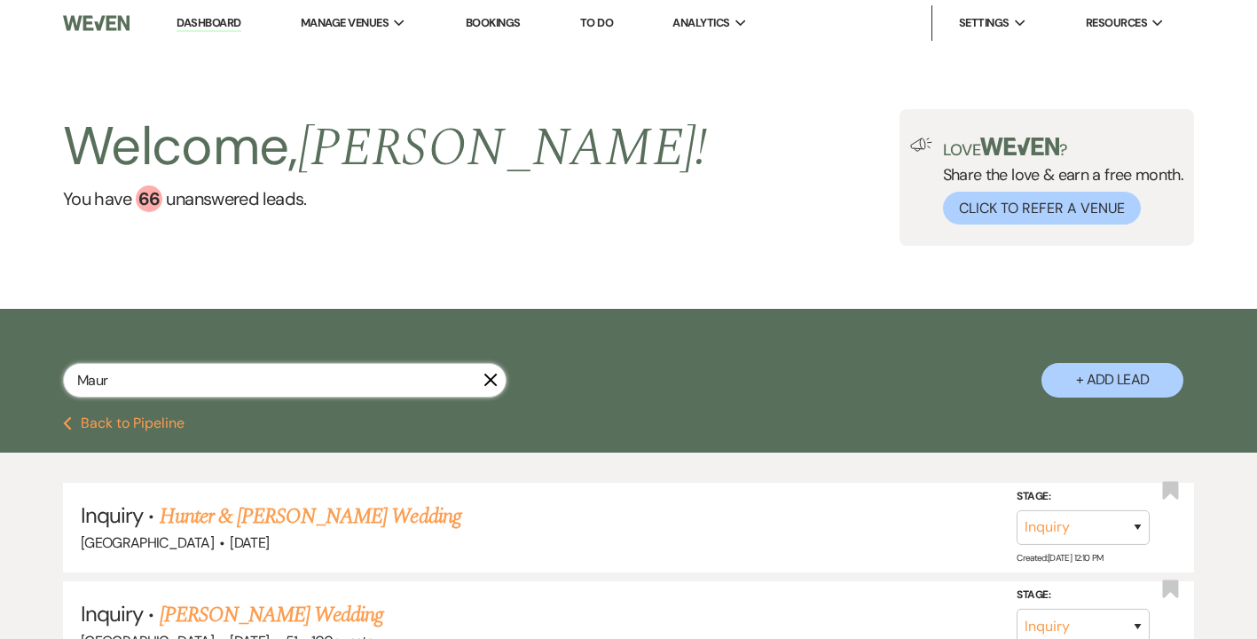
type input "[PERSON_NAME]"
select select "8"
select select "1"
select select "8"
type input "[PERSON_NAME]"
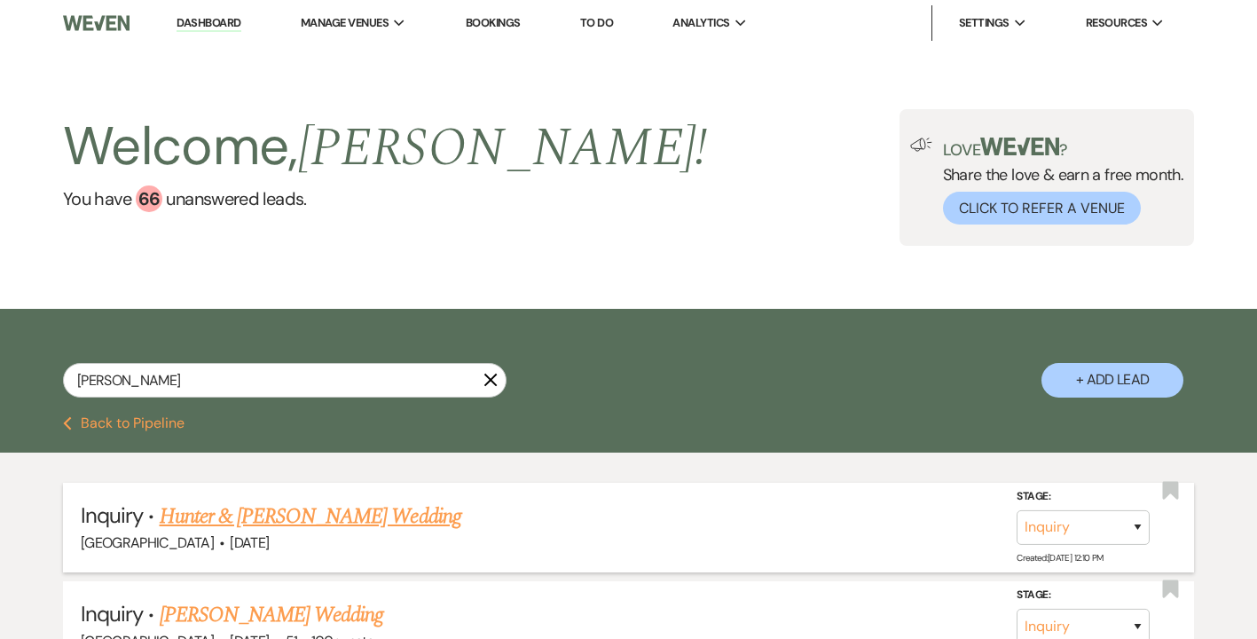
click at [300, 519] on link "Hunter & [PERSON_NAME] Wedding" at bounding box center [311, 516] width 302 height 32
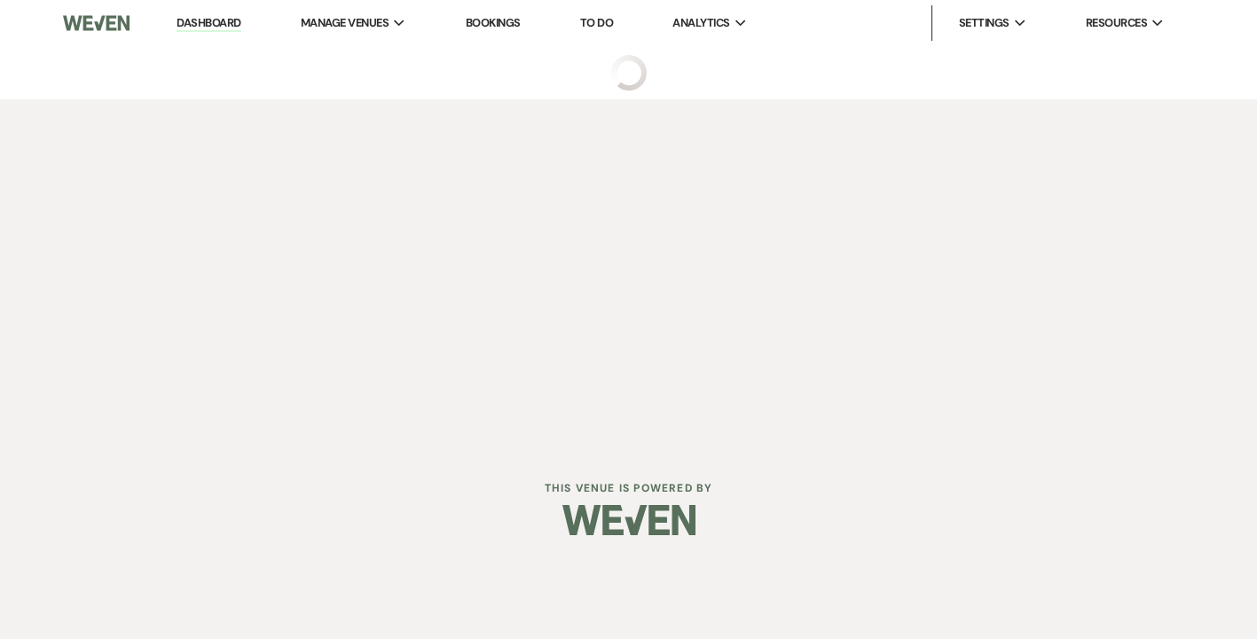
select select "2"
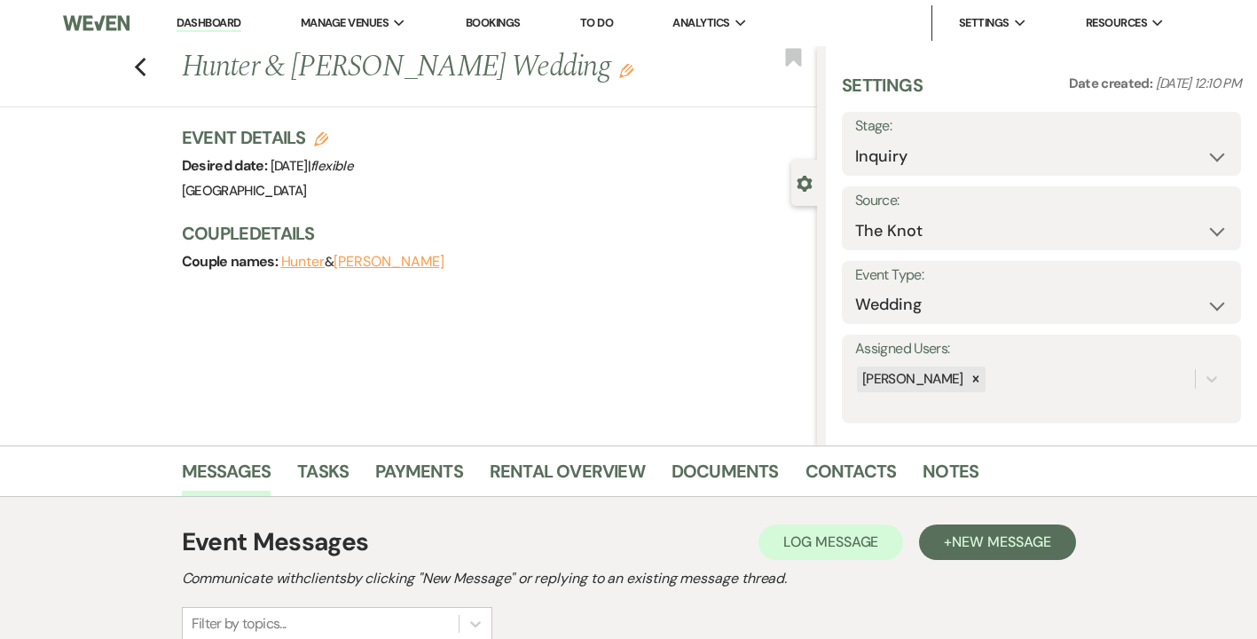
click at [307, 261] on button "Hunter" at bounding box center [303, 262] width 44 height 14
select select "1"
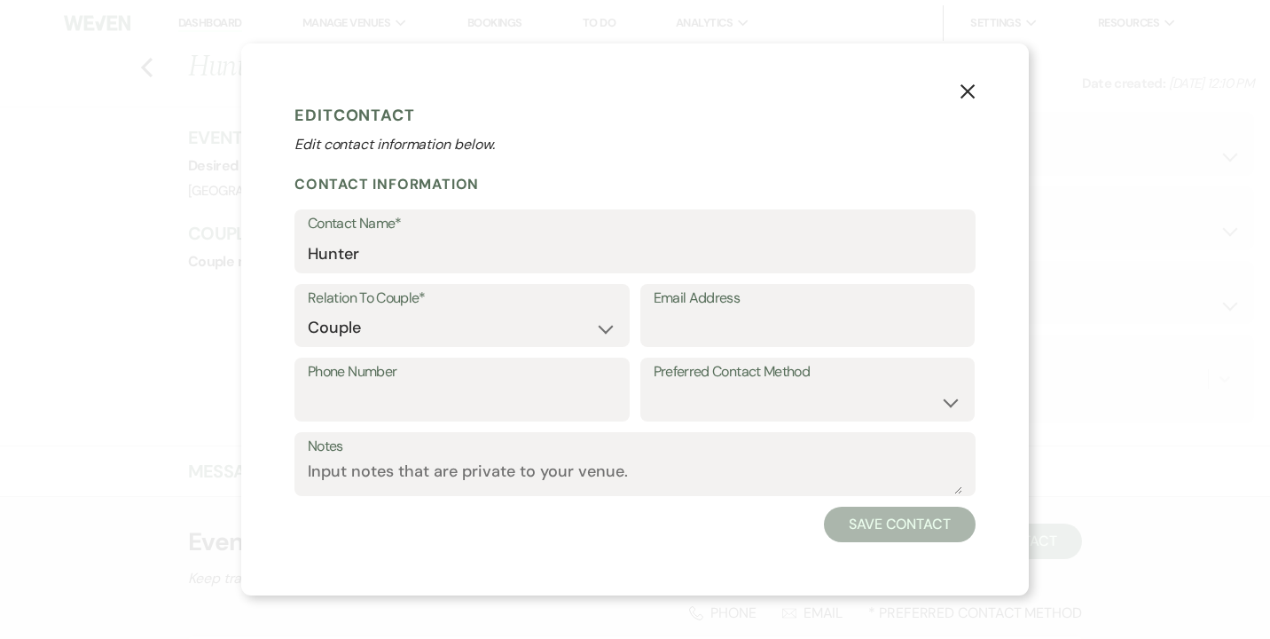
click at [967, 89] on icon "X" at bounding box center [968, 91] width 16 height 16
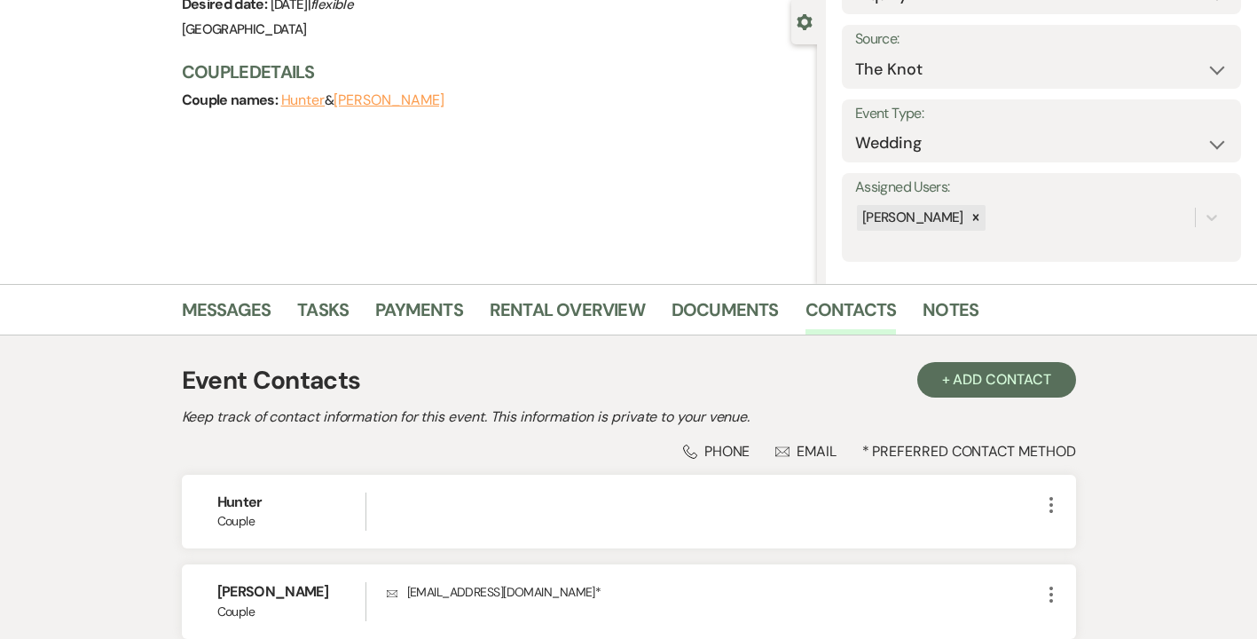
scroll to position [110, 0]
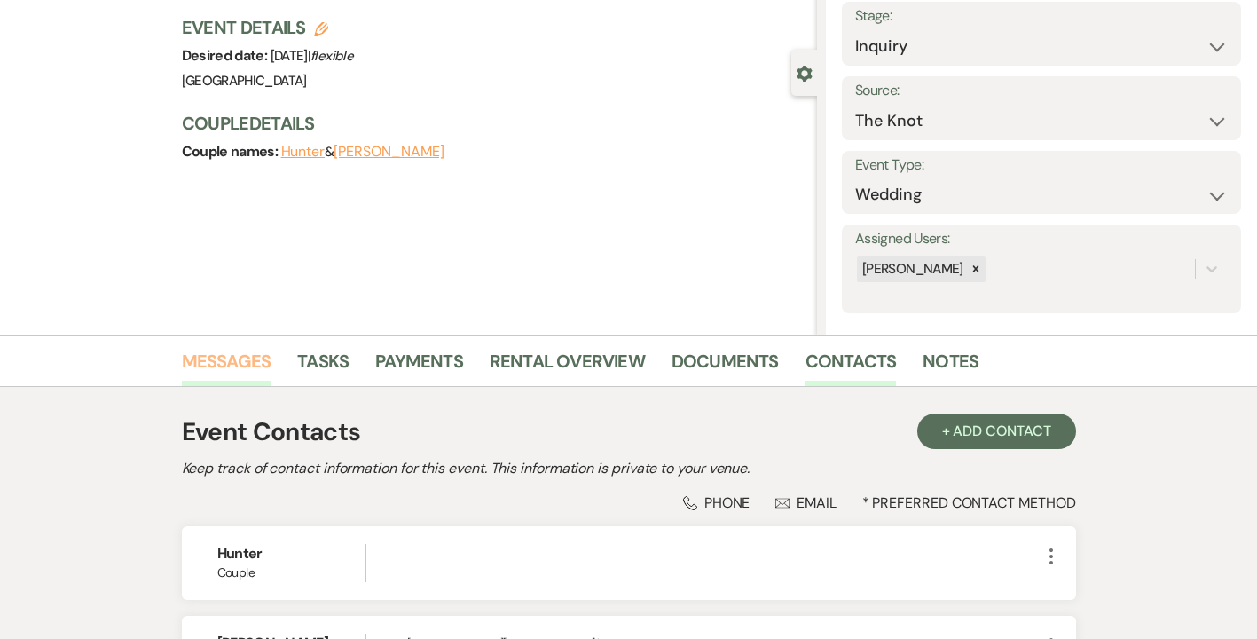
click at [221, 360] on link "Messages" at bounding box center [227, 366] width 90 height 39
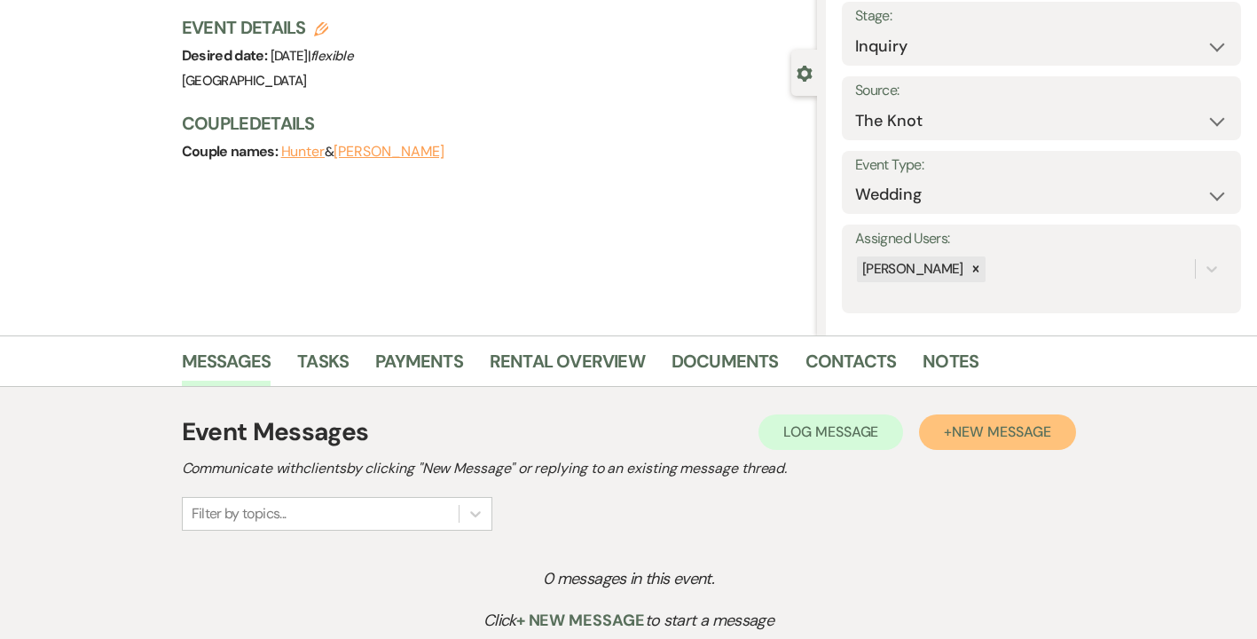
click at [963, 432] on span "New Message" at bounding box center [1001, 431] width 98 height 19
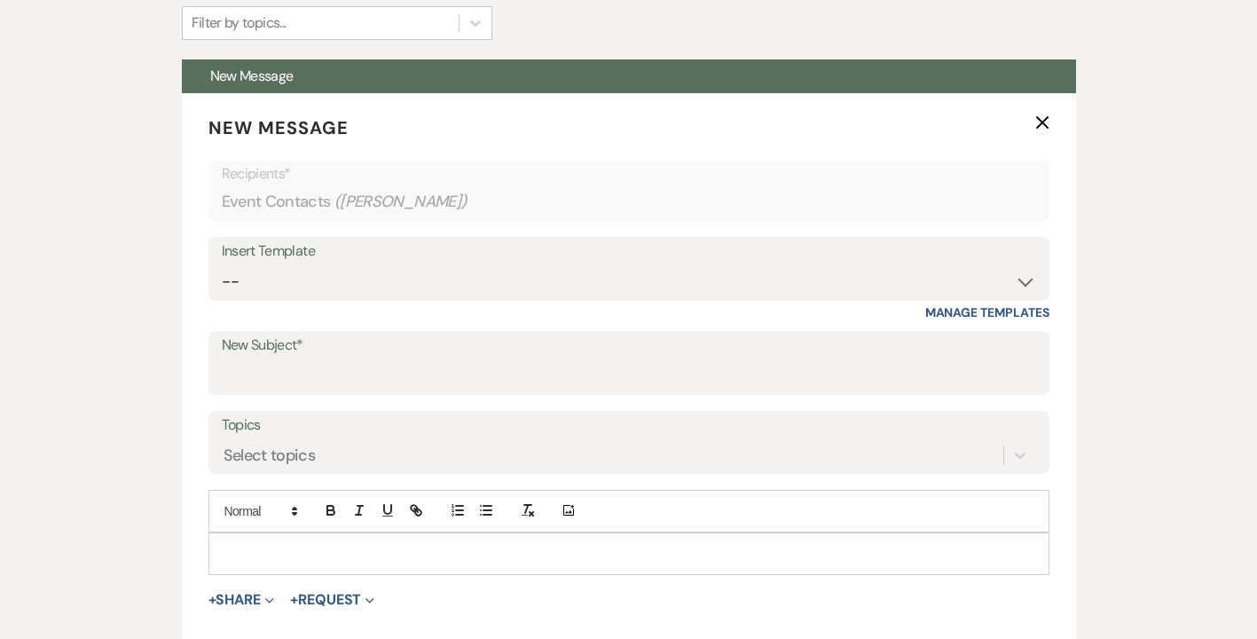
scroll to position [601, 0]
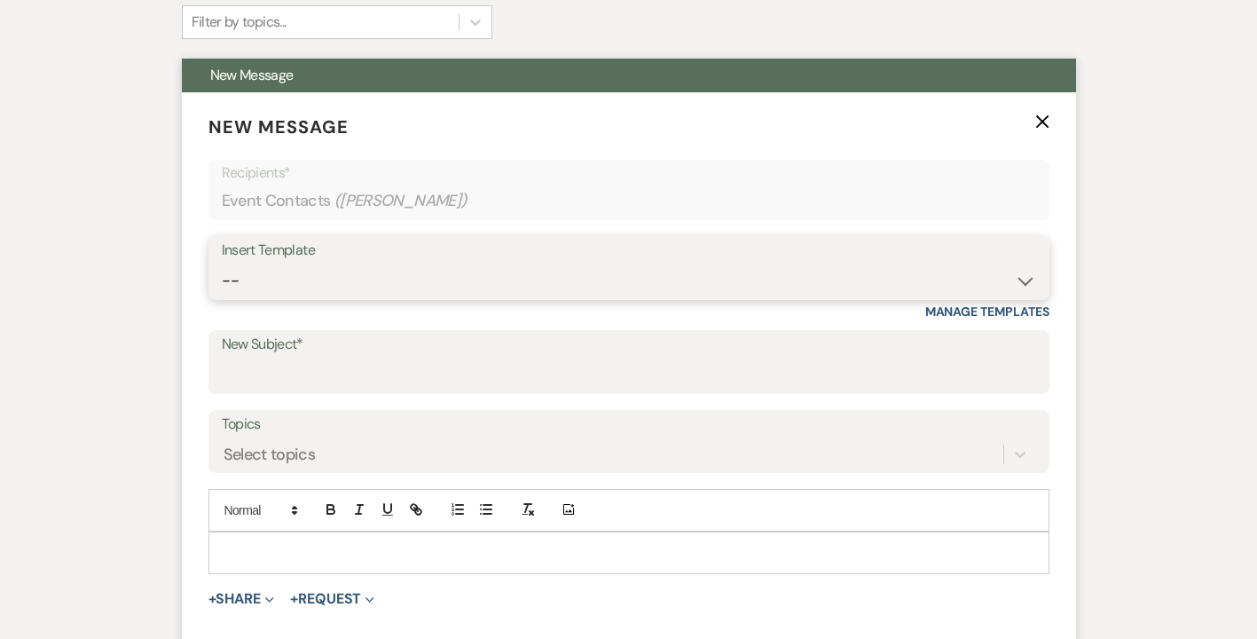
click at [230, 278] on select "-- Weven Planning Portal Introduction (Booked Events) Initial Inquiry Response …" at bounding box center [629, 280] width 814 height 35
select select "389"
click at [222, 263] on select "-- Weven Planning Portal Introduction (Booked Events) Initial Inquiry Response …" at bounding box center [629, 280] width 814 height 35
type input "Wedding Date Availability"
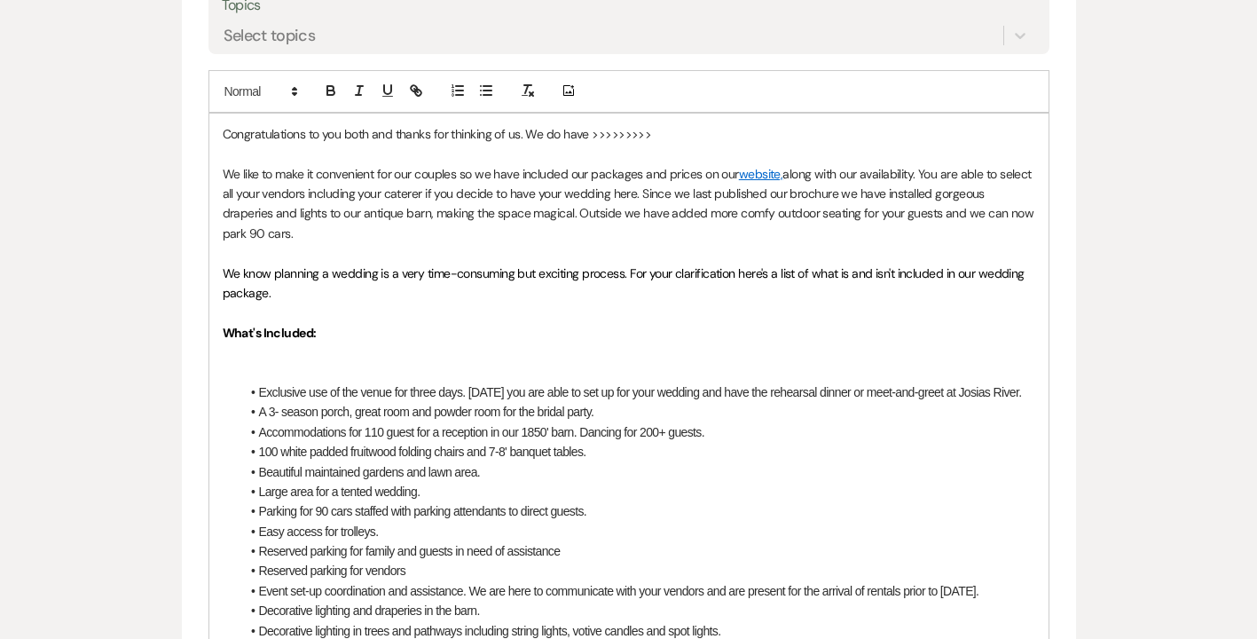
scroll to position [1036, 0]
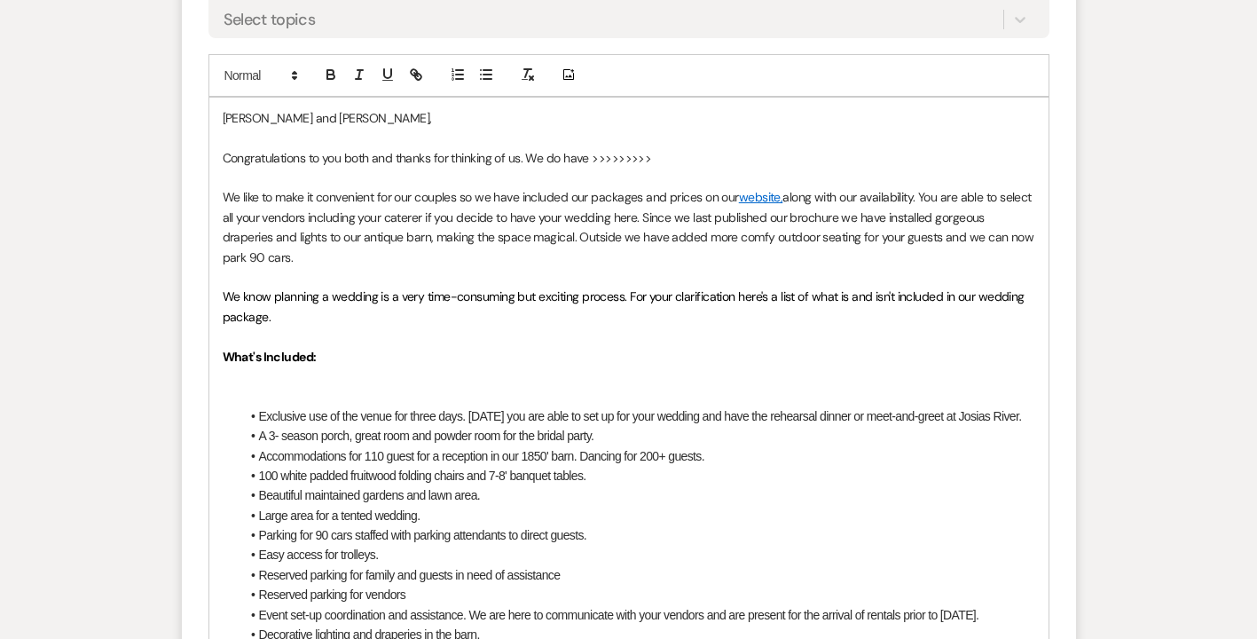
click at [652, 153] on p "Congratulations to you both and thanks for thinking of us. We do have >>>>>>>>>" at bounding box center [629, 158] width 813 height 20
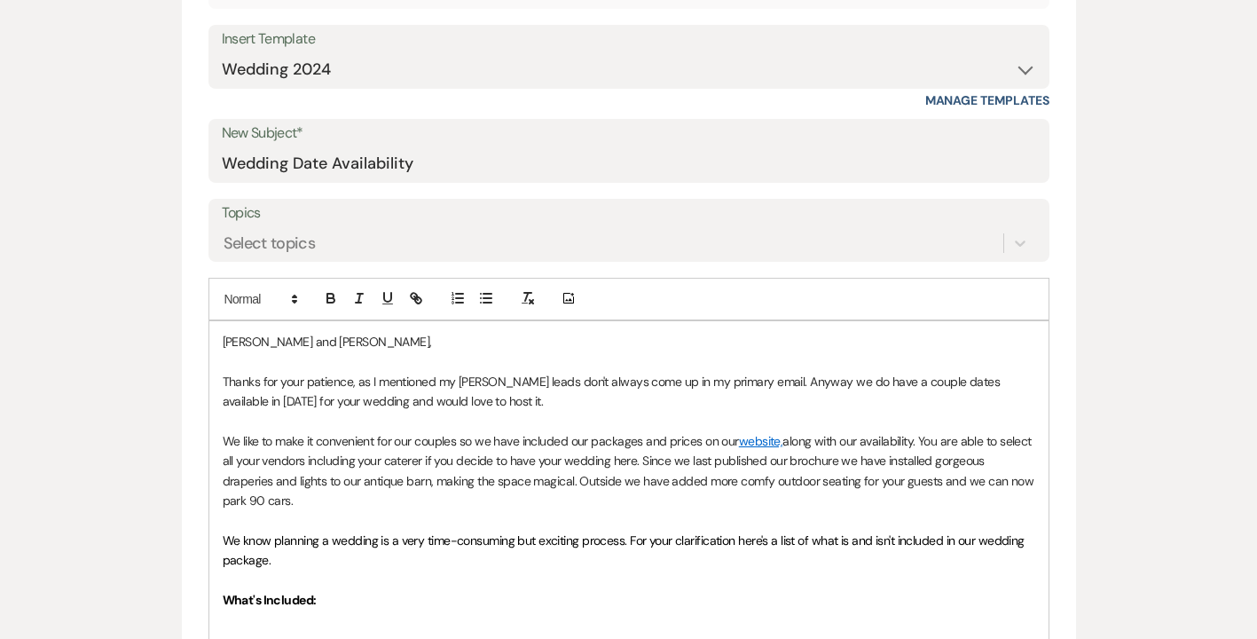
scroll to position [773, 0]
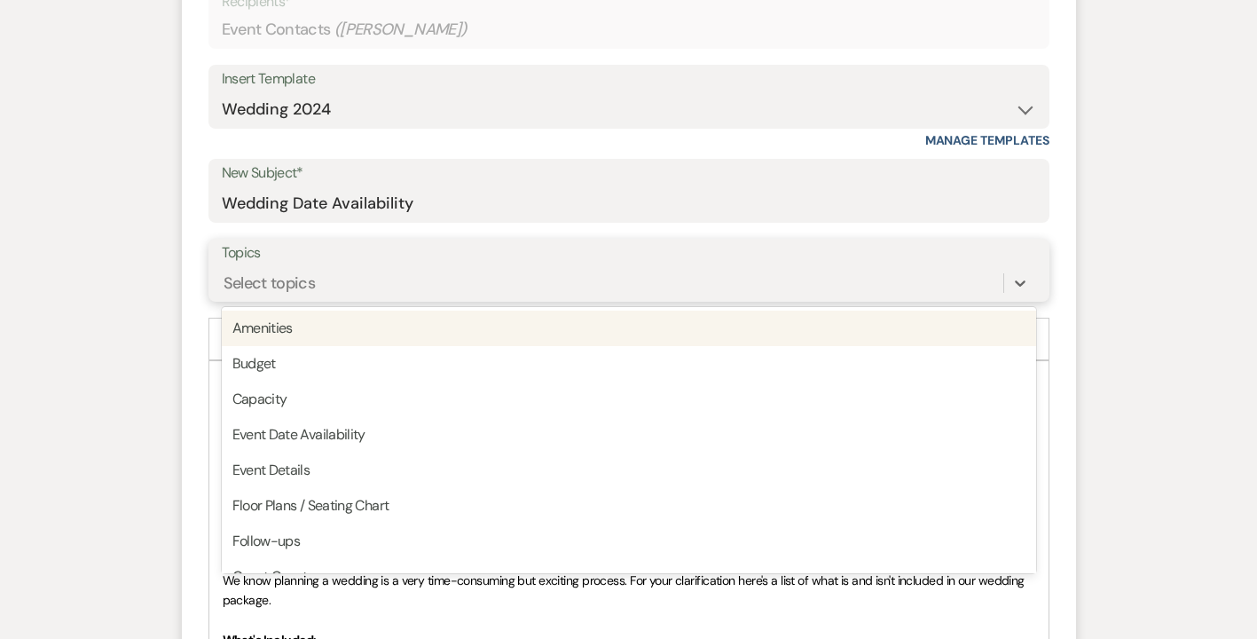
click at [263, 288] on div "Select topics" at bounding box center [270, 283] width 92 height 24
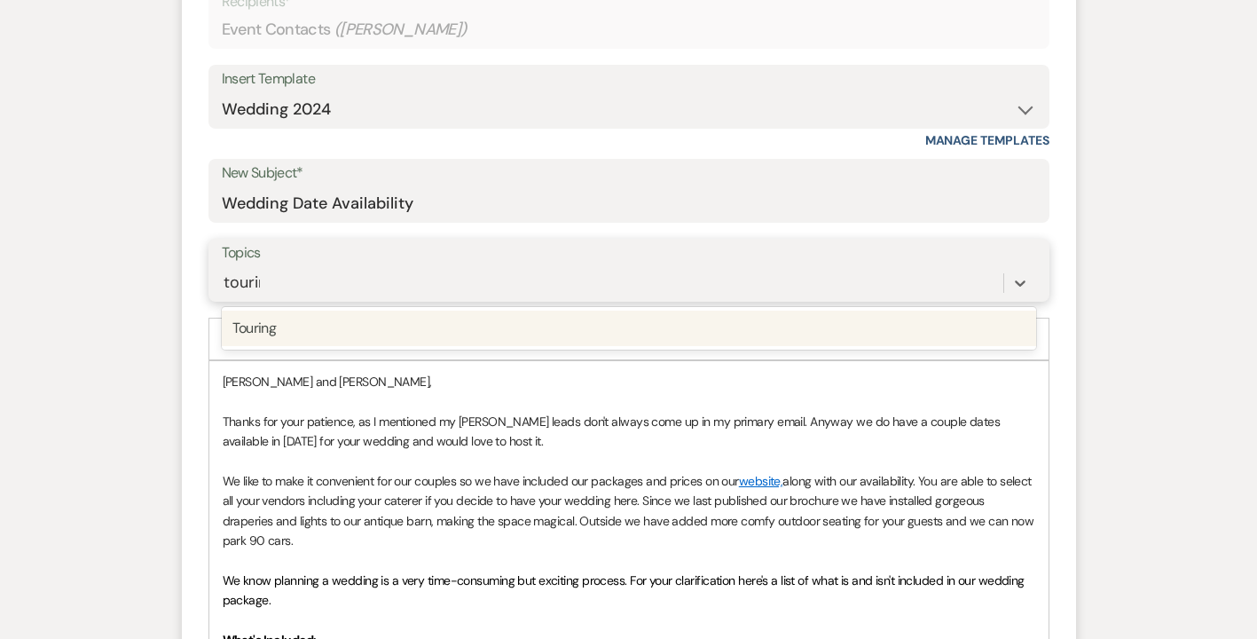
type input "touring"
click at [236, 334] on div "Touring" at bounding box center [629, 327] width 814 height 35
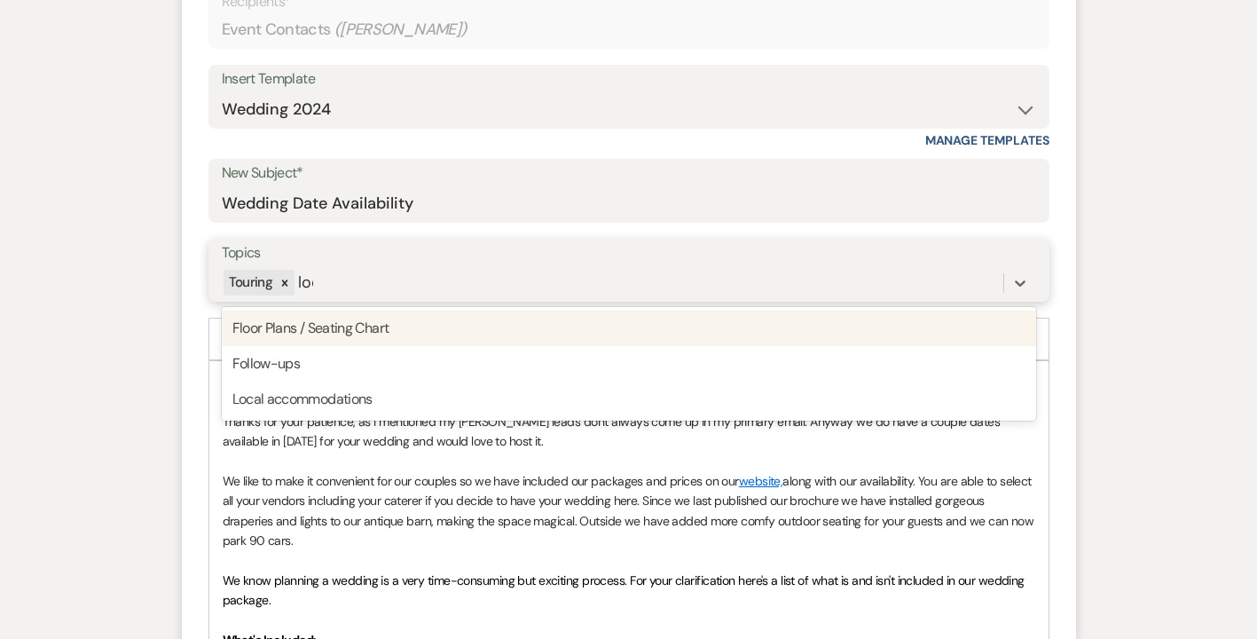
type input "loca"
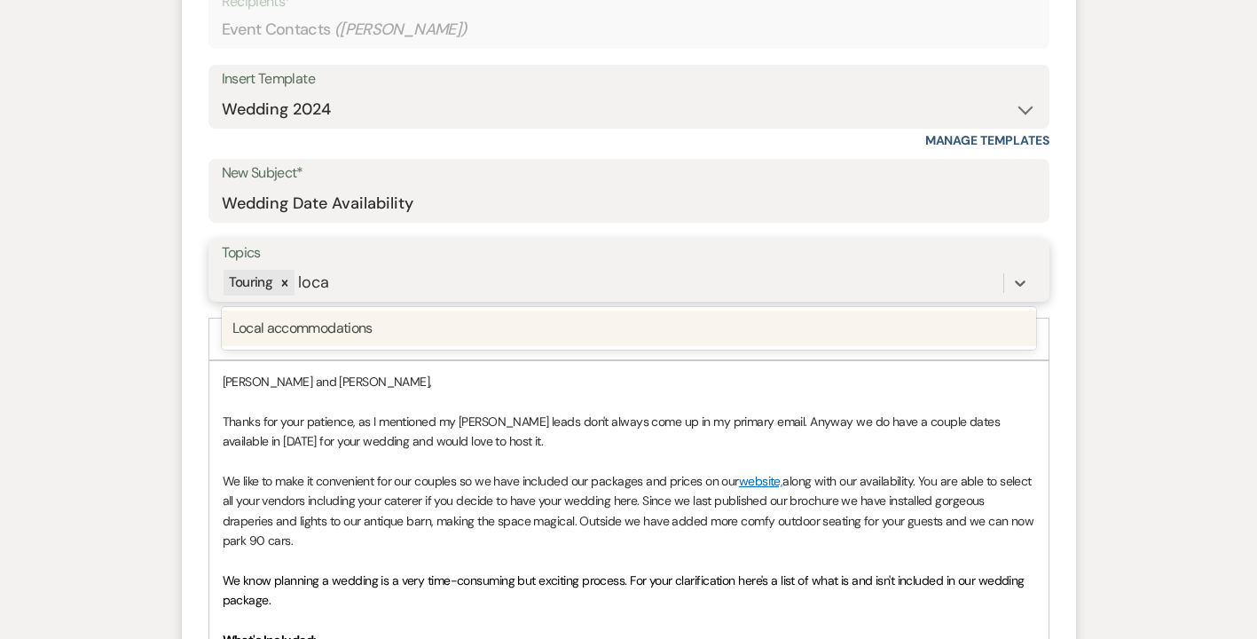
click at [257, 332] on div "Local accommodations" at bounding box center [629, 327] width 814 height 35
type input "[MEDICAL_DATA]"
click at [281, 330] on div "Amenities" at bounding box center [629, 327] width 814 height 35
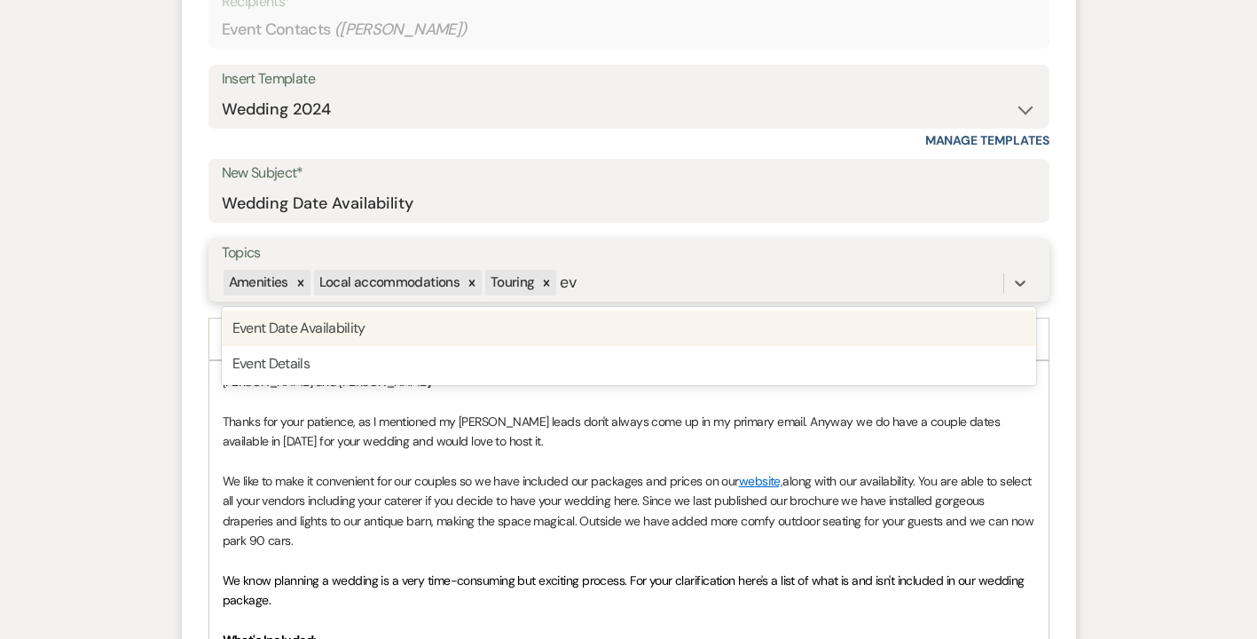
type input "eve"
click at [310, 328] on div "Event Date Availability" at bounding box center [629, 327] width 814 height 35
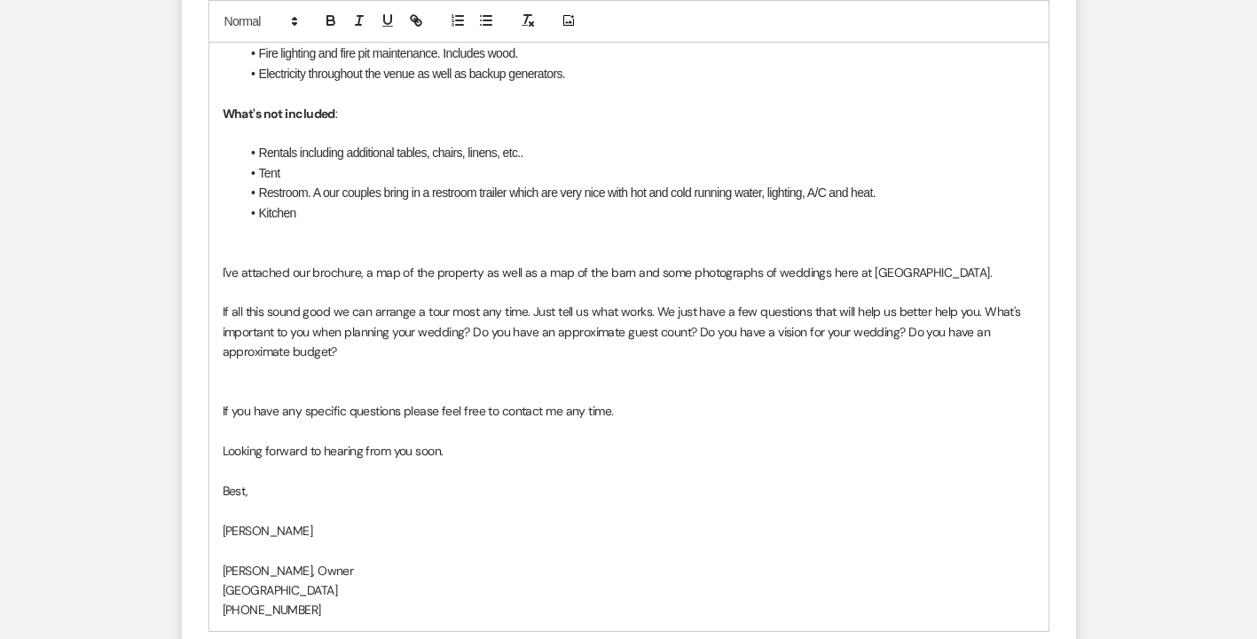
scroll to position [1742, 0]
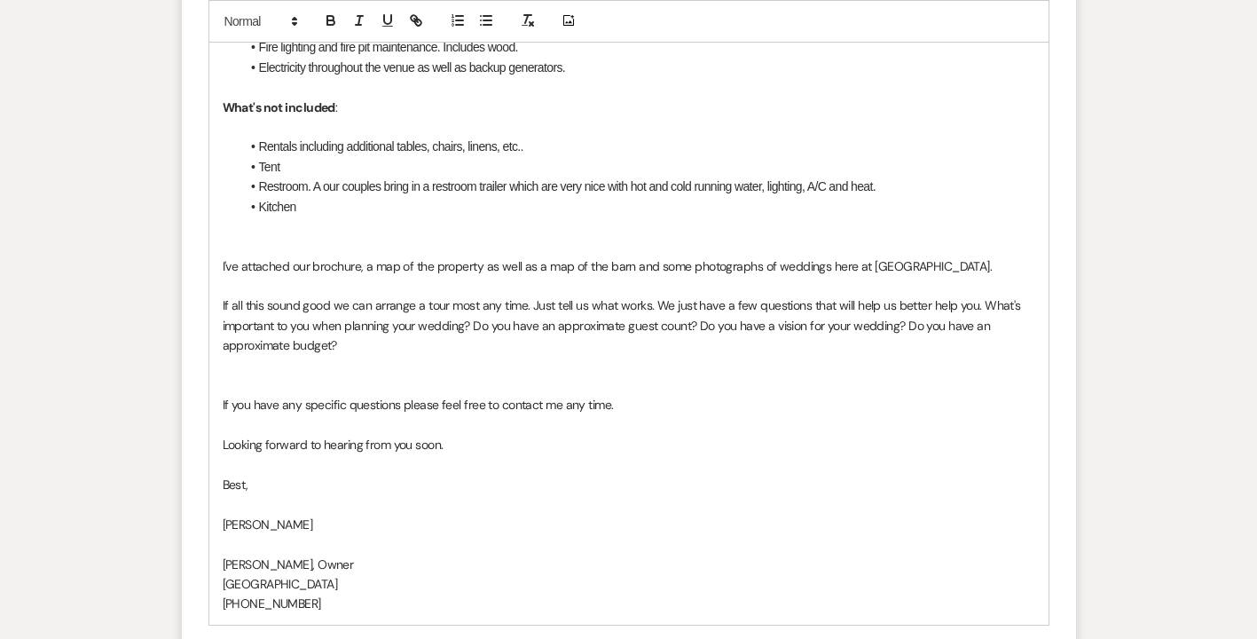
click at [529, 323] on p "If all this sound good we can arrange a tour most any time. Just tell us what w…" at bounding box center [629, 324] width 813 height 59
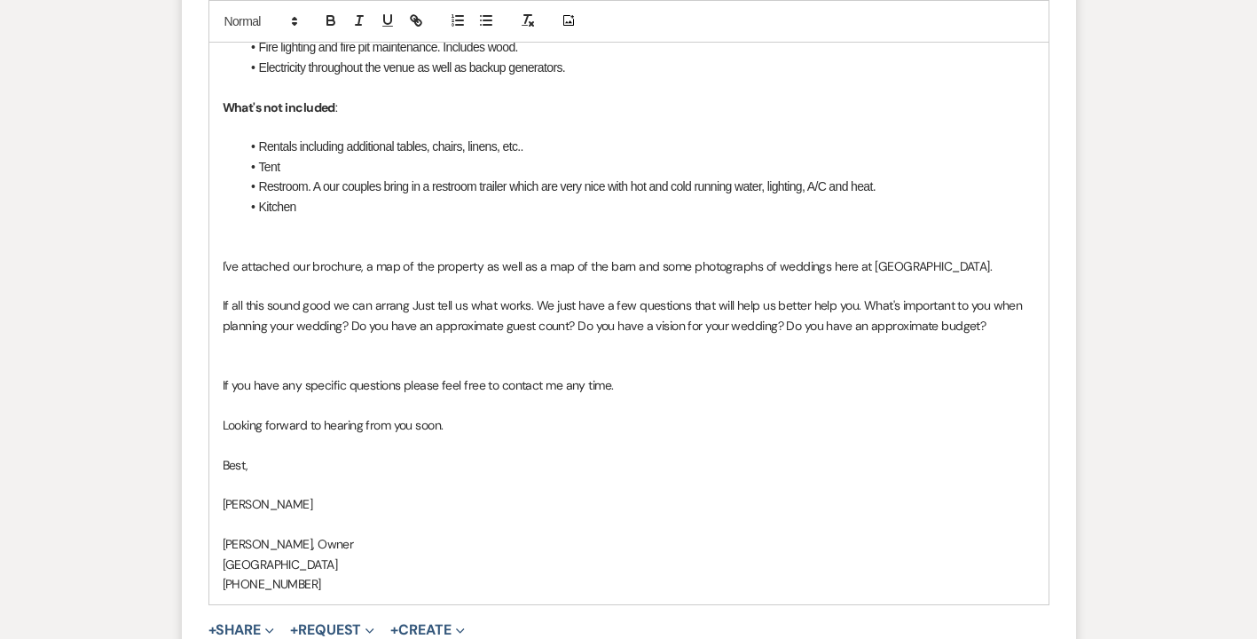
click at [534, 325] on p "If all this sound good we can arrang Just tell us what works. We just have a fe…" at bounding box center [629, 315] width 813 height 40
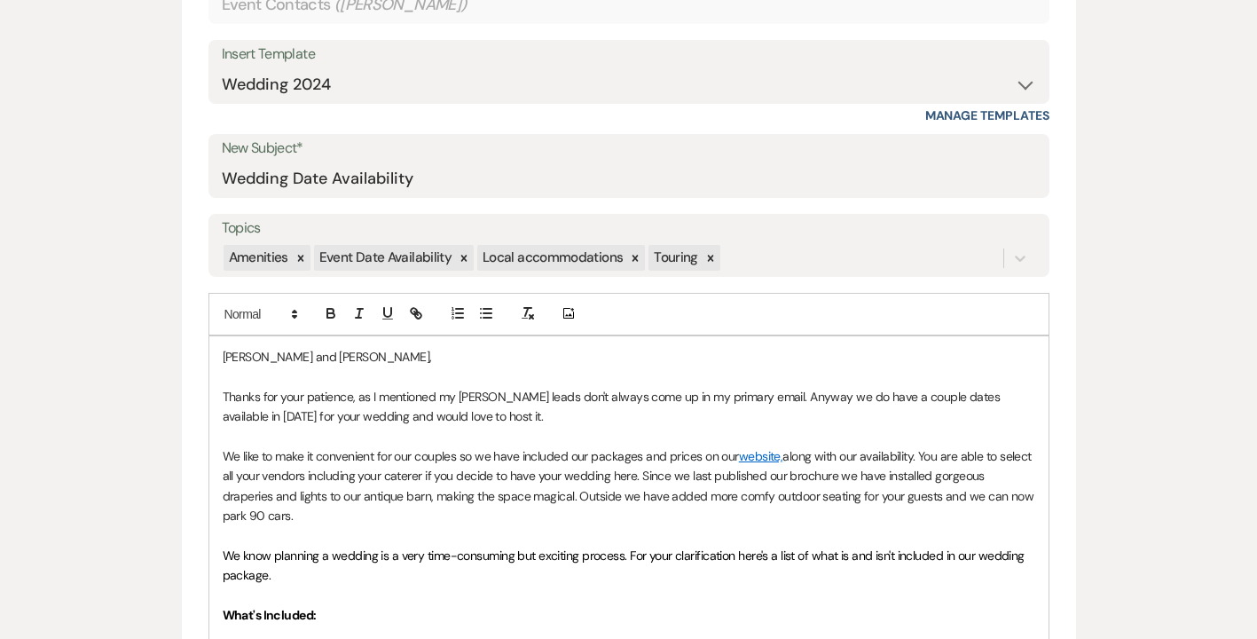
scroll to position [796, 0]
click at [496, 416] on p "Thanks for your patience, as I mentioned my [PERSON_NAME] leads don't always co…" at bounding box center [629, 409] width 813 height 40
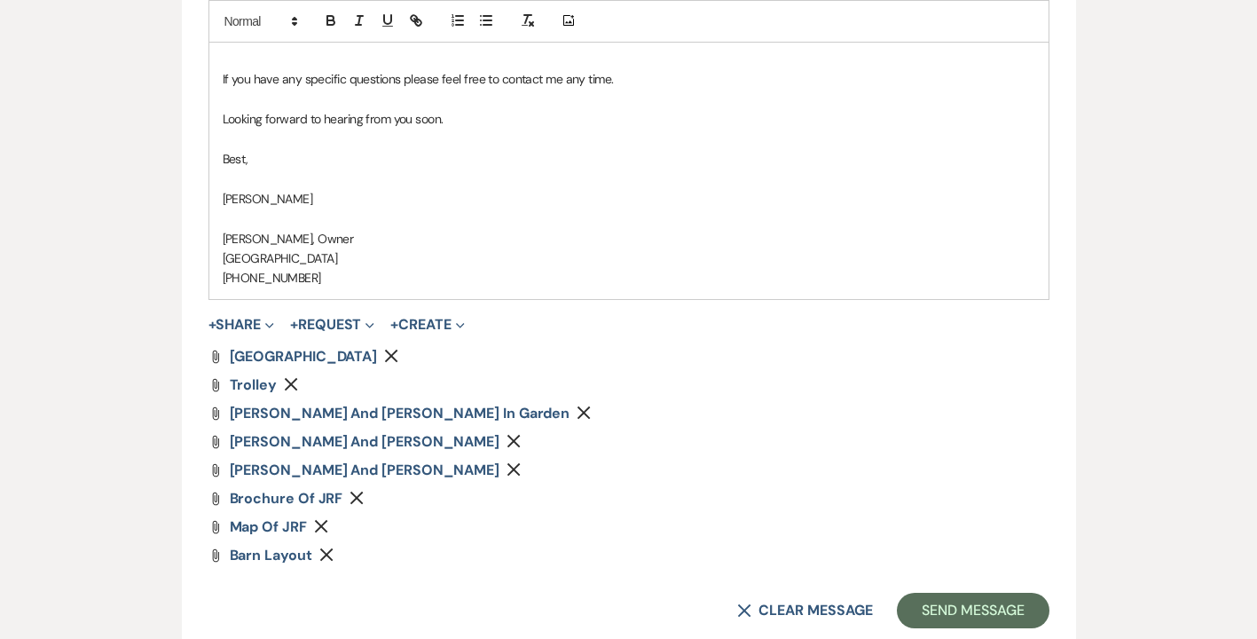
scroll to position [2095, 0]
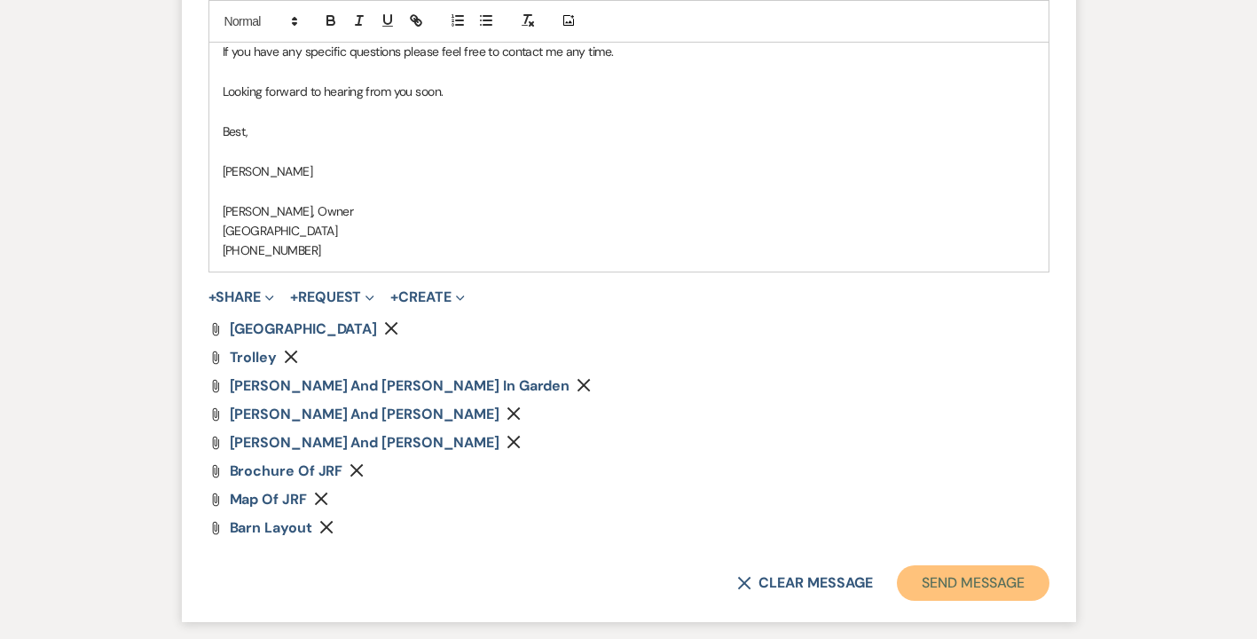
click at [999, 601] on button "Send Message" at bounding box center [973, 582] width 152 height 35
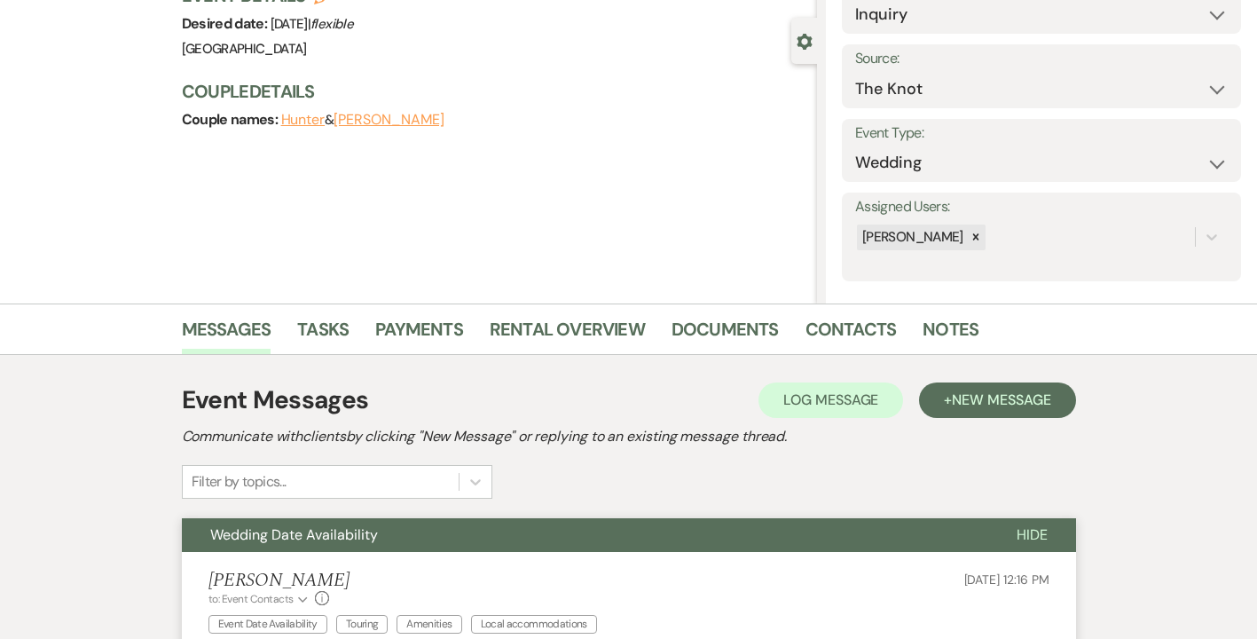
scroll to position [0, 0]
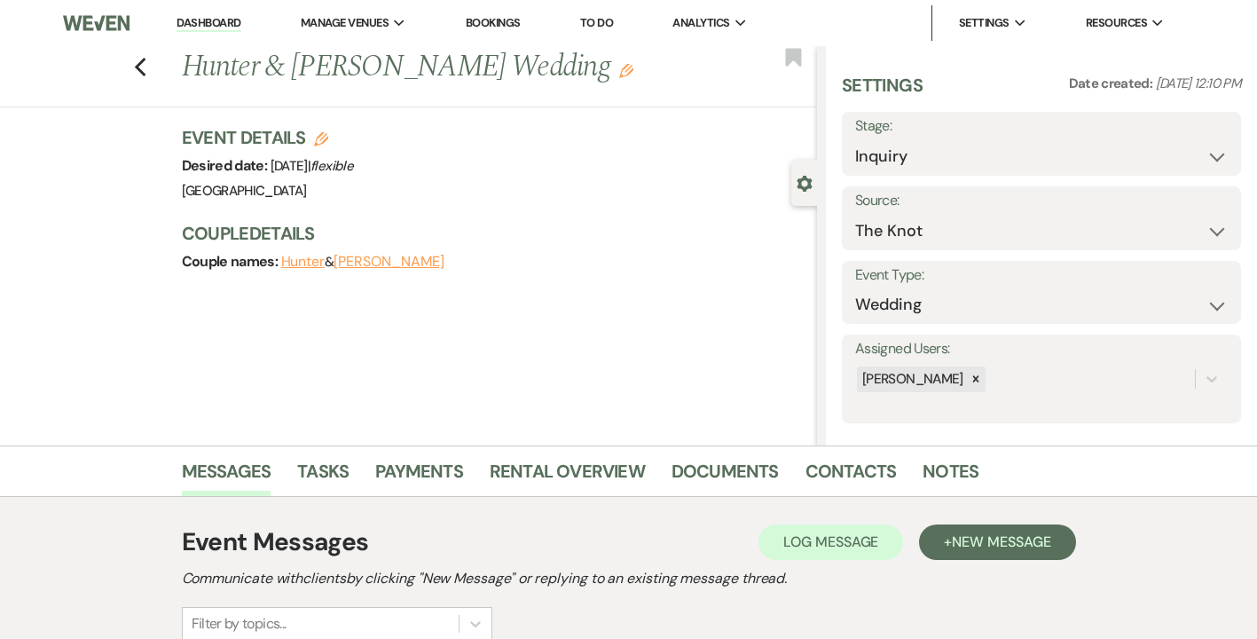
click at [227, 18] on link "Dashboard" at bounding box center [209, 23] width 64 height 17
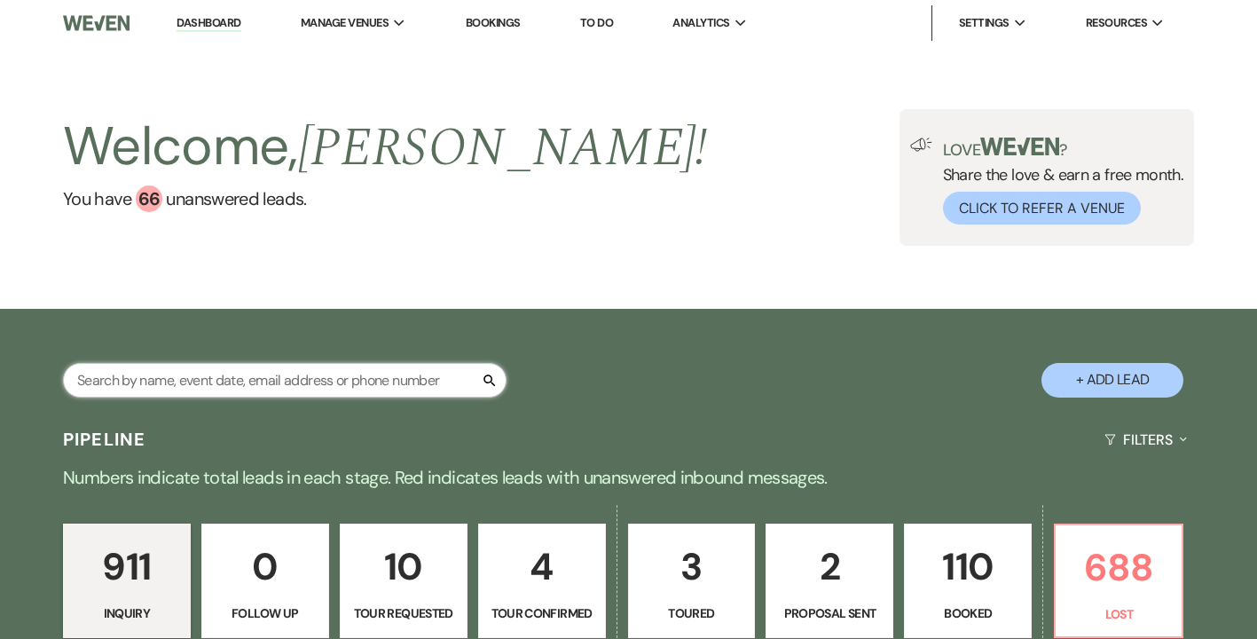
click at [255, 367] on input "text" at bounding box center [285, 380] width 444 height 35
click at [228, 388] on input "text" at bounding box center [285, 380] width 444 height 35
click at [116, 384] on input "text" at bounding box center [285, 380] width 444 height 35
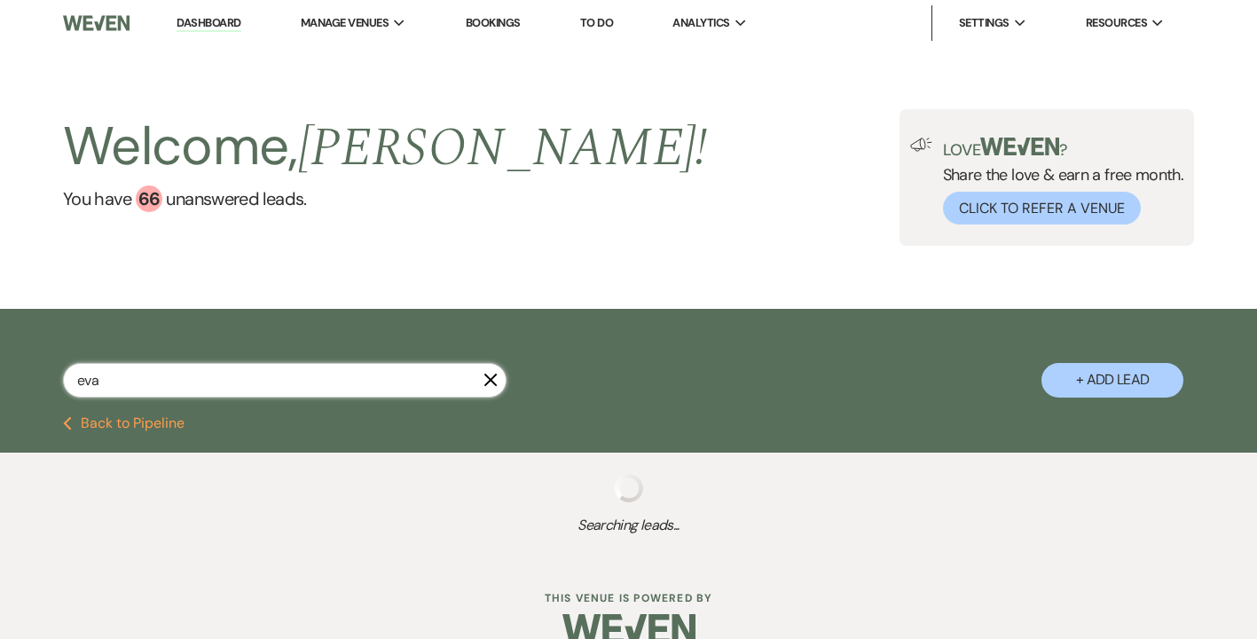
type input "evan"
select select "4"
select select "8"
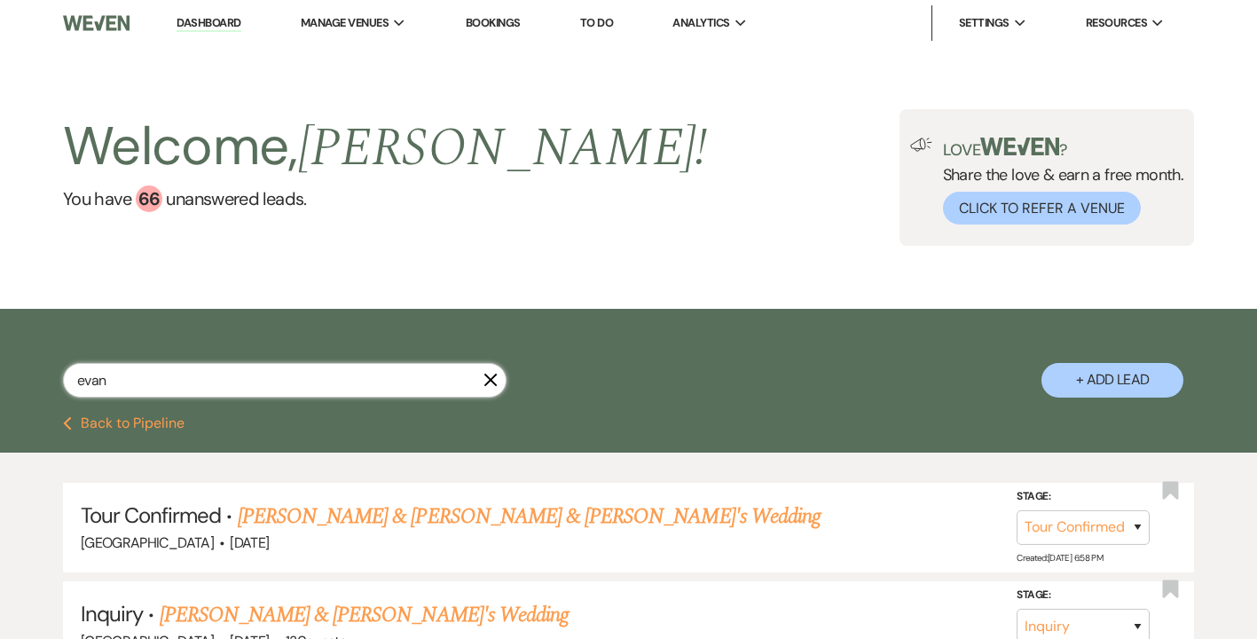
select select "4"
select select "8"
type input "evan"
click at [283, 517] on link "[PERSON_NAME] & [PERSON_NAME] & [PERSON_NAME]'s Wedding" at bounding box center [529, 516] width 583 height 32
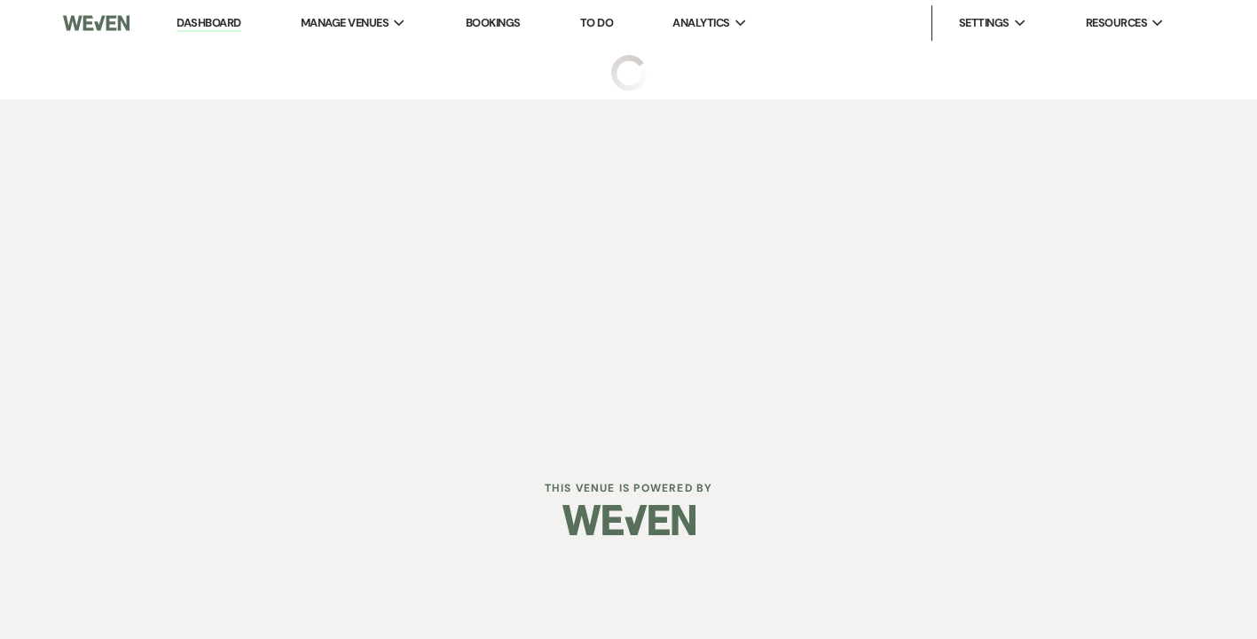
select select "4"
select select "5"
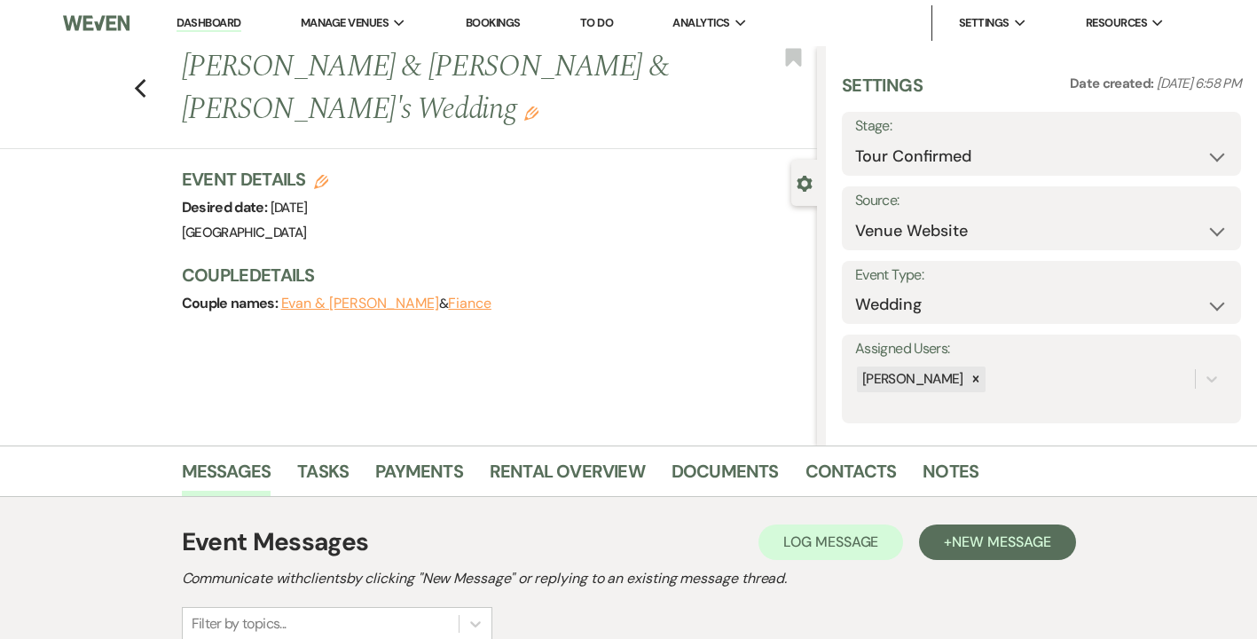
click at [345, 296] on button "Evan & [PERSON_NAME]" at bounding box center [360, 303] width 158 height 14
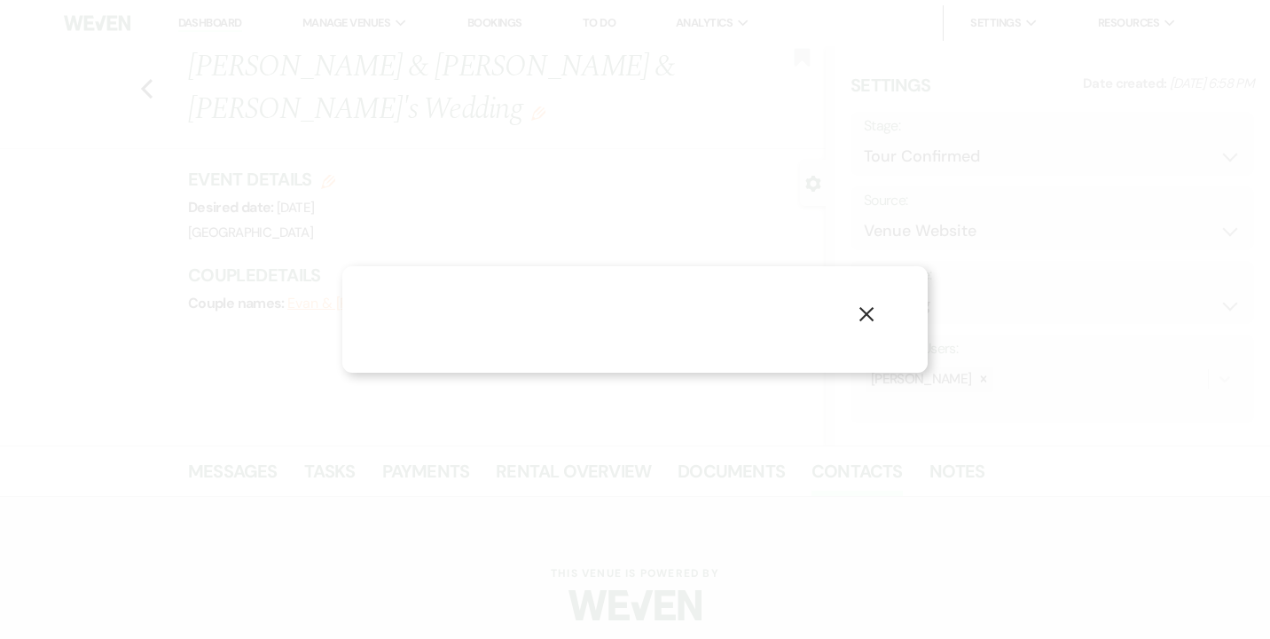
select select "1"
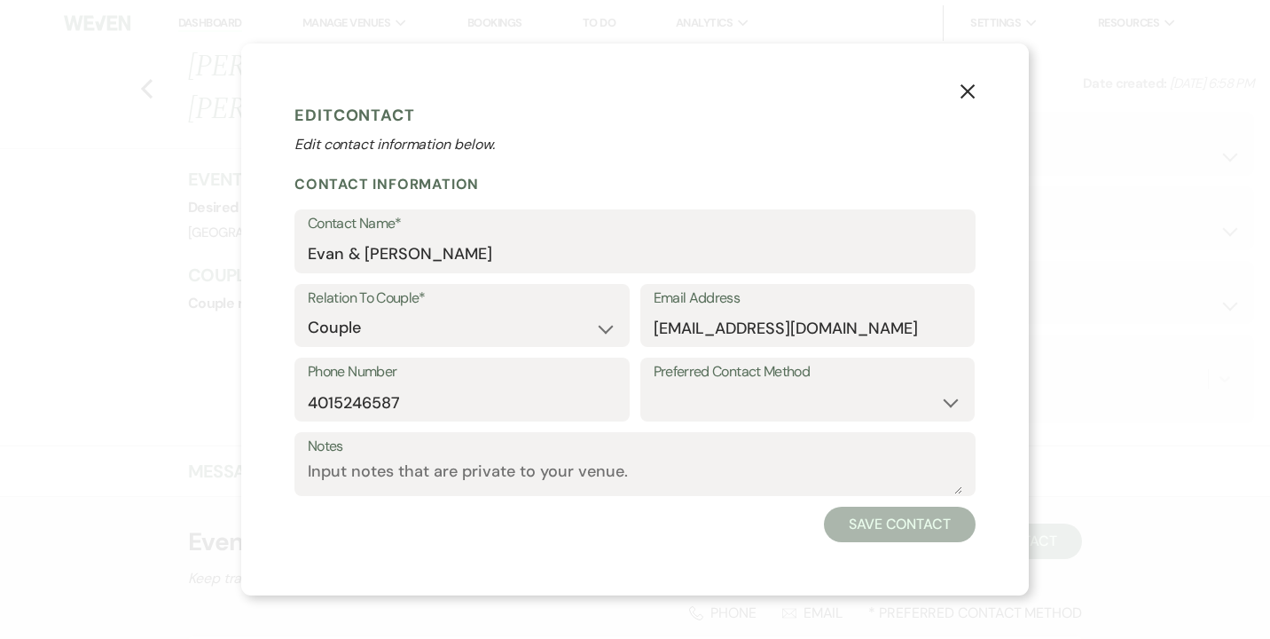
click at [966, 94] on use "button" at bounding box center [968, 91] width 14 height 14
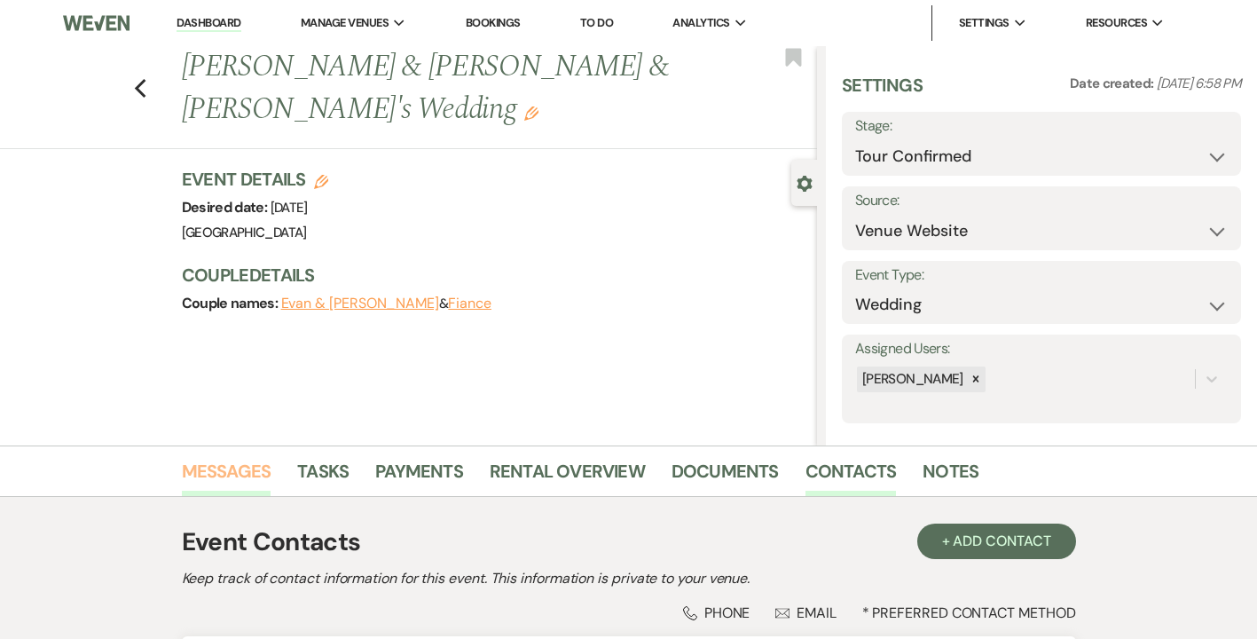
click at [245, 474] on link "Messages" at bounding box center [227, 476] width 90 height 39
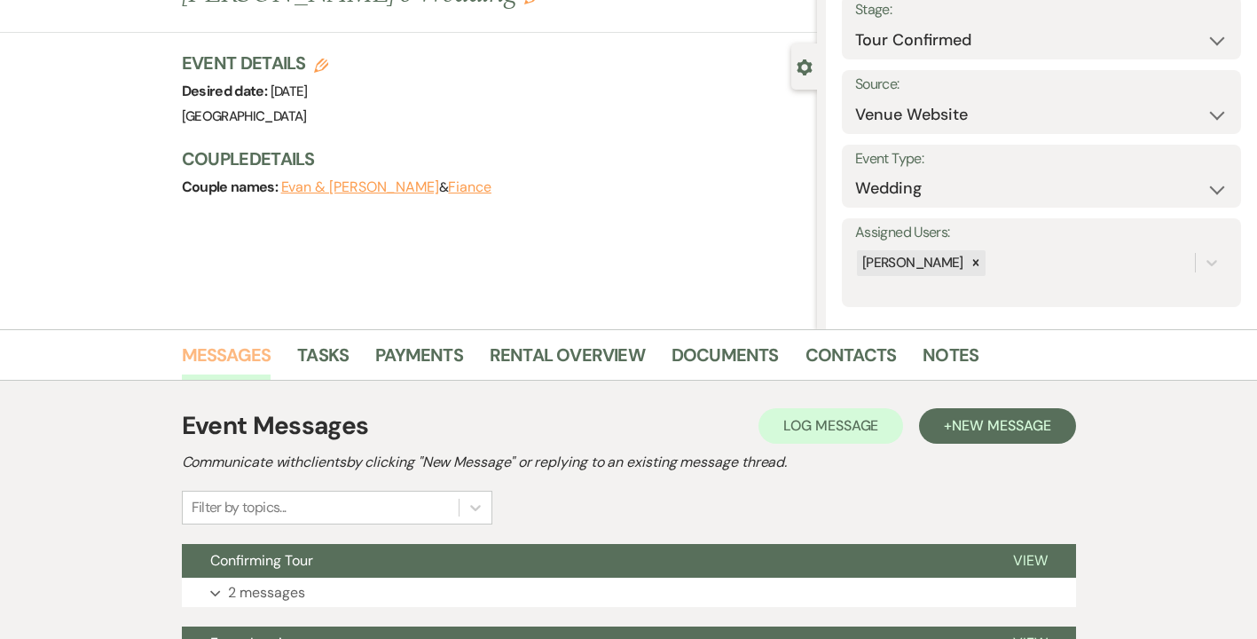
scroll to position [271, 0]
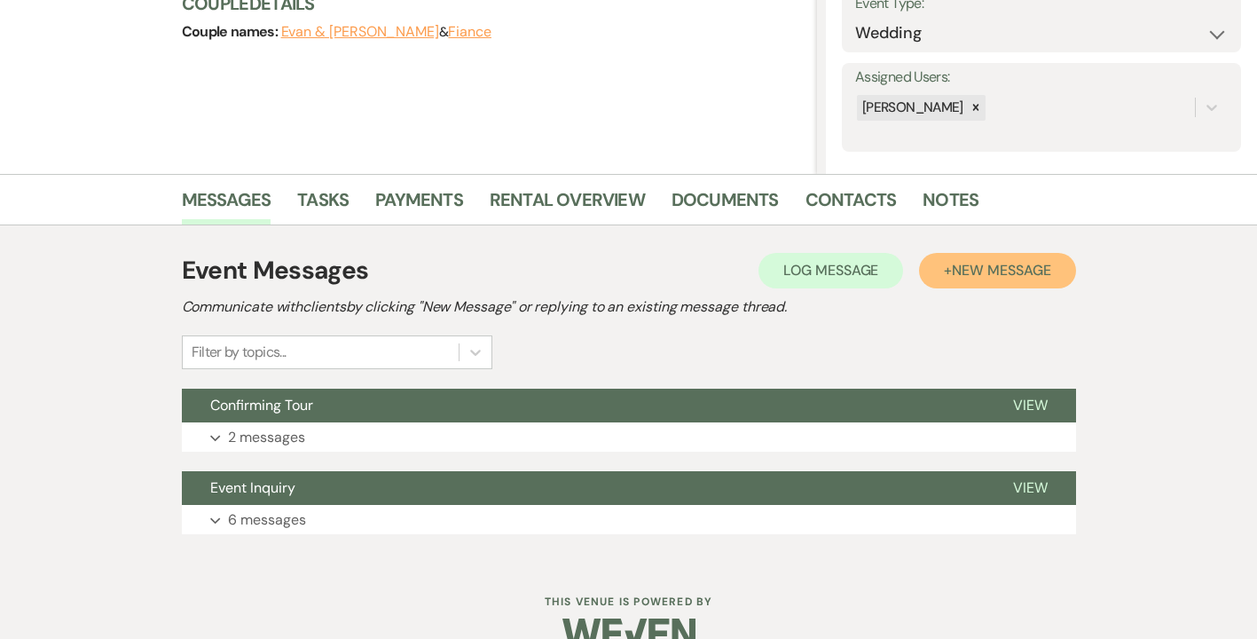
click at [1025, 273] on span "New Message" at bounding box center [1001, 270] width 98 height 19
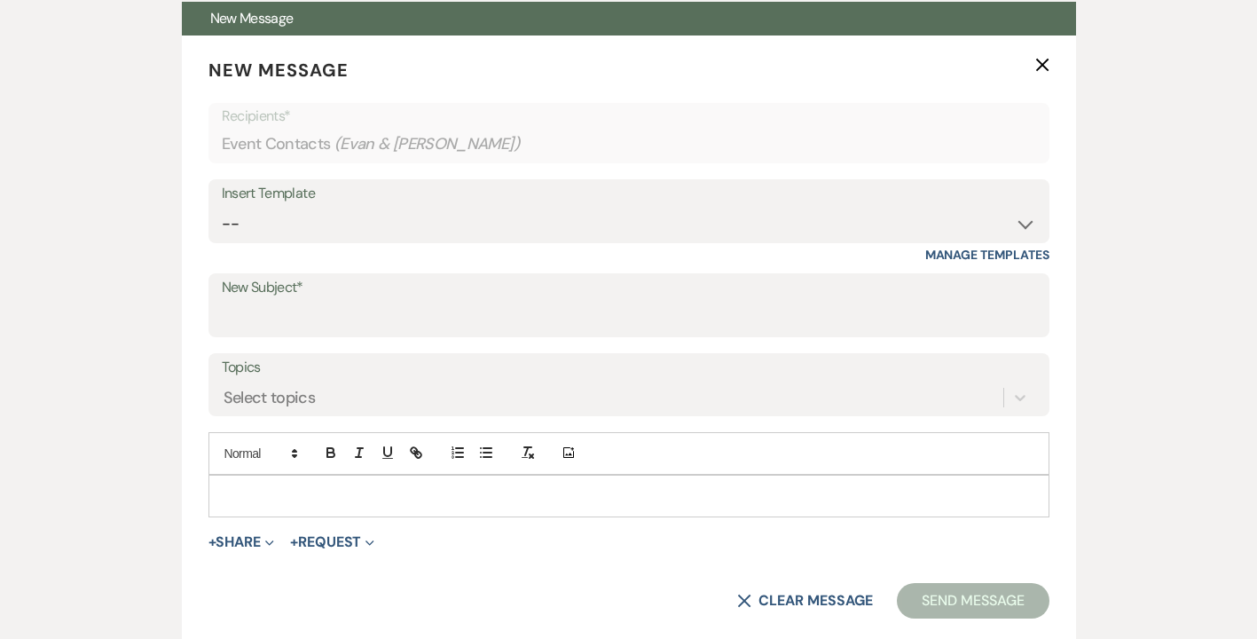
scroll to position [662, 0]
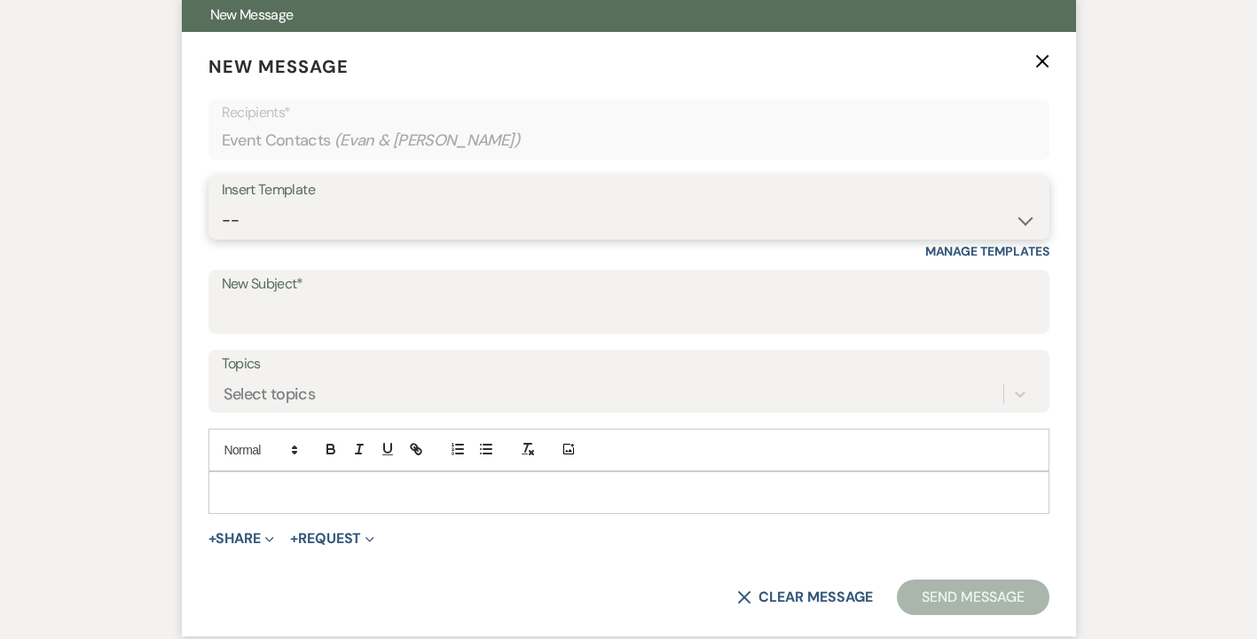
click at [236, 210] on select "-- Weven Planning Portal Introduction (Booked Events) Initial Inquiry Response …" at bounding box center [629, 220] width 814 height 35
select select "580"
click at [222, 203] on select "-- Weven Planning Portal Introduction (Booked Events) Initial Inquiry Response …" at bounding box center [629, 220] width 814 height 35
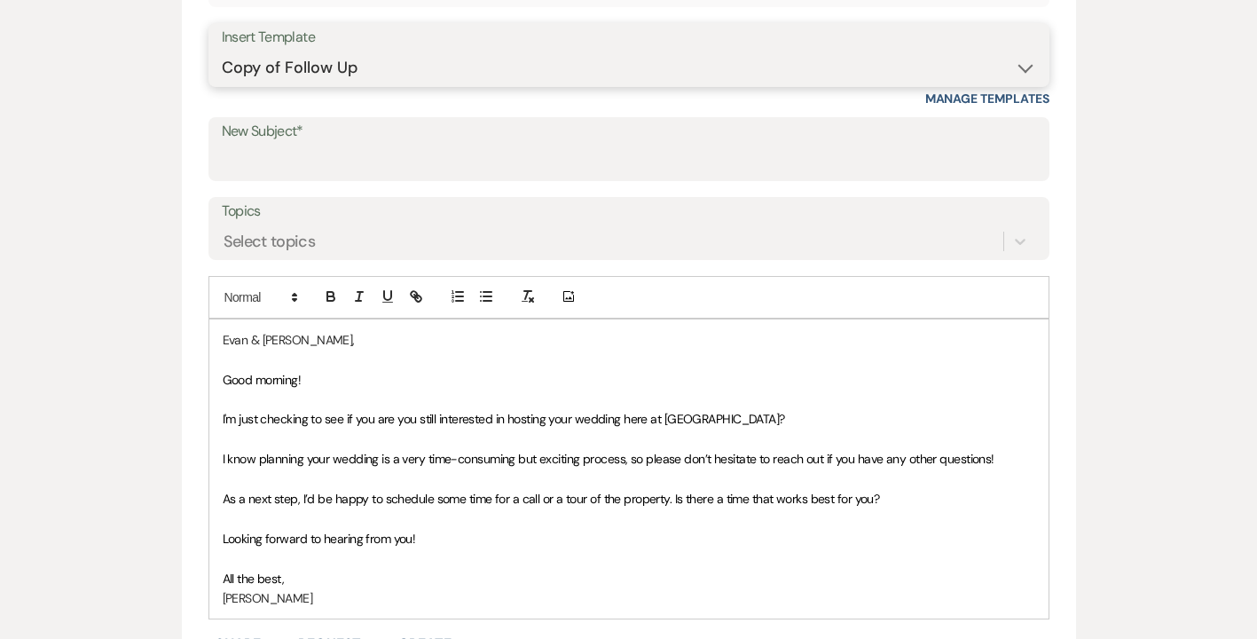
scroll to position [834, 0]
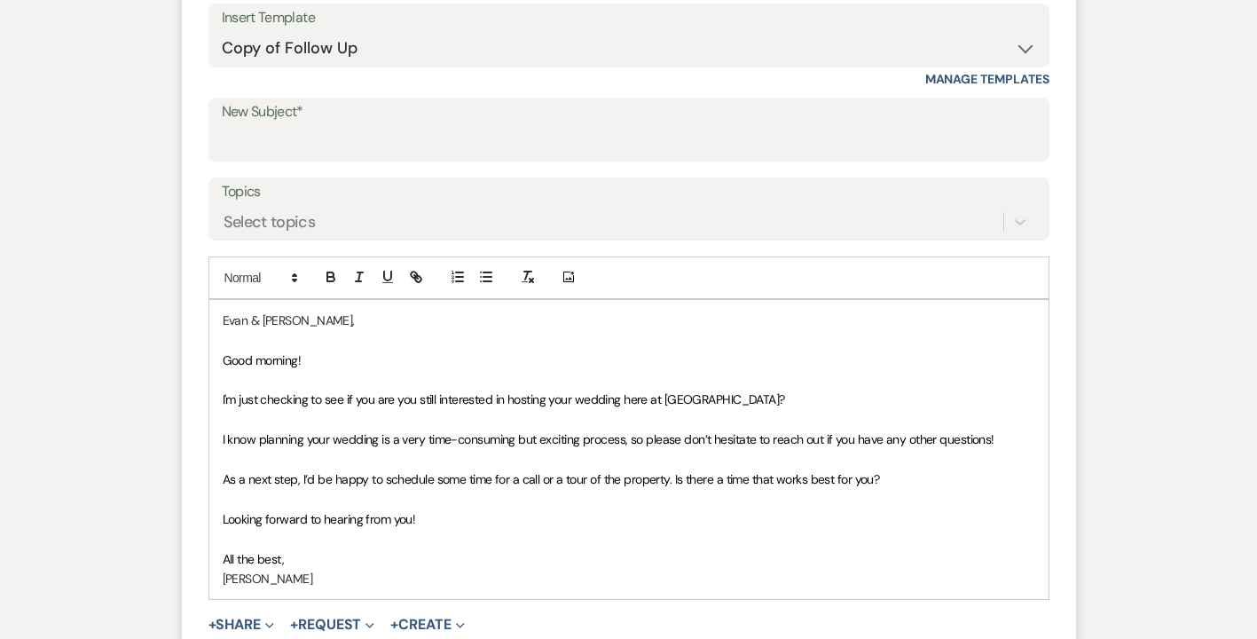
click at [320, 354] on p "Good morning!" at bounding box center [629, 360] width 813 height 20
click at [324, 397] on span "I'm just checking to see if you are you still interested in hosting your weddin…" at bounding box center [504, 399] width 562 height 16
click at [546, 359] on p "Hey! It was such fun meeting you both [DATE] afternoon," at bounding box center [629, 360] width 813 height 20
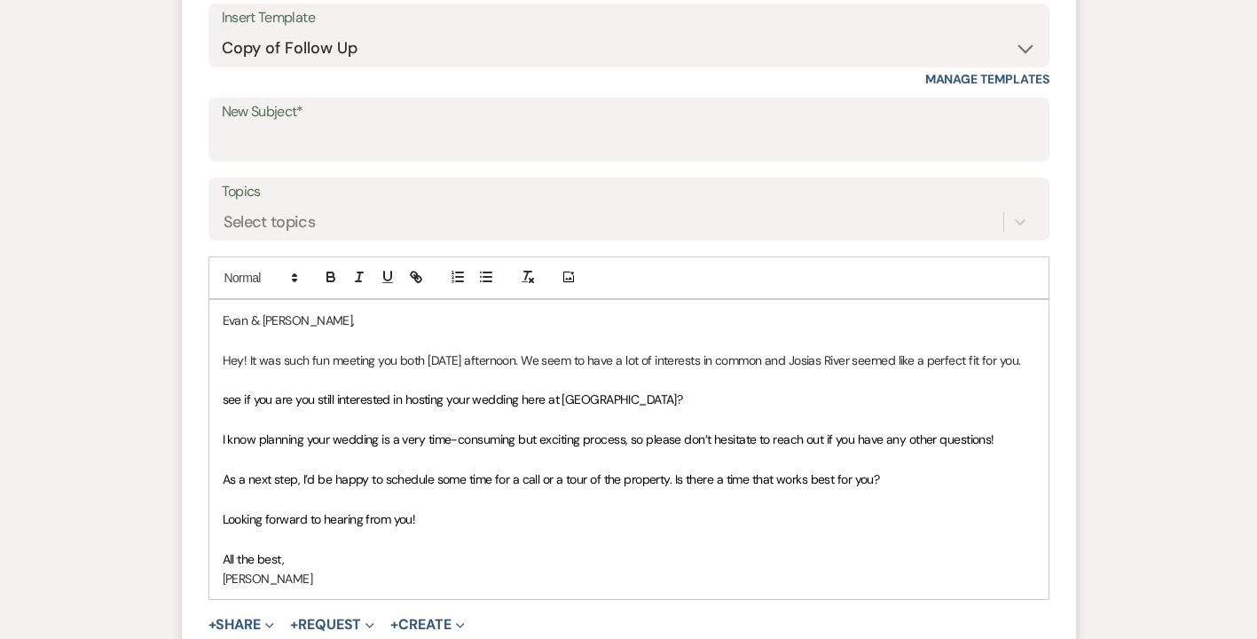
click at [223, 407] on span "see if you are you still interested in hosting your wedding here at [GEOGRAPHIC…" at bounding box center [453, 399] width 460 height 16
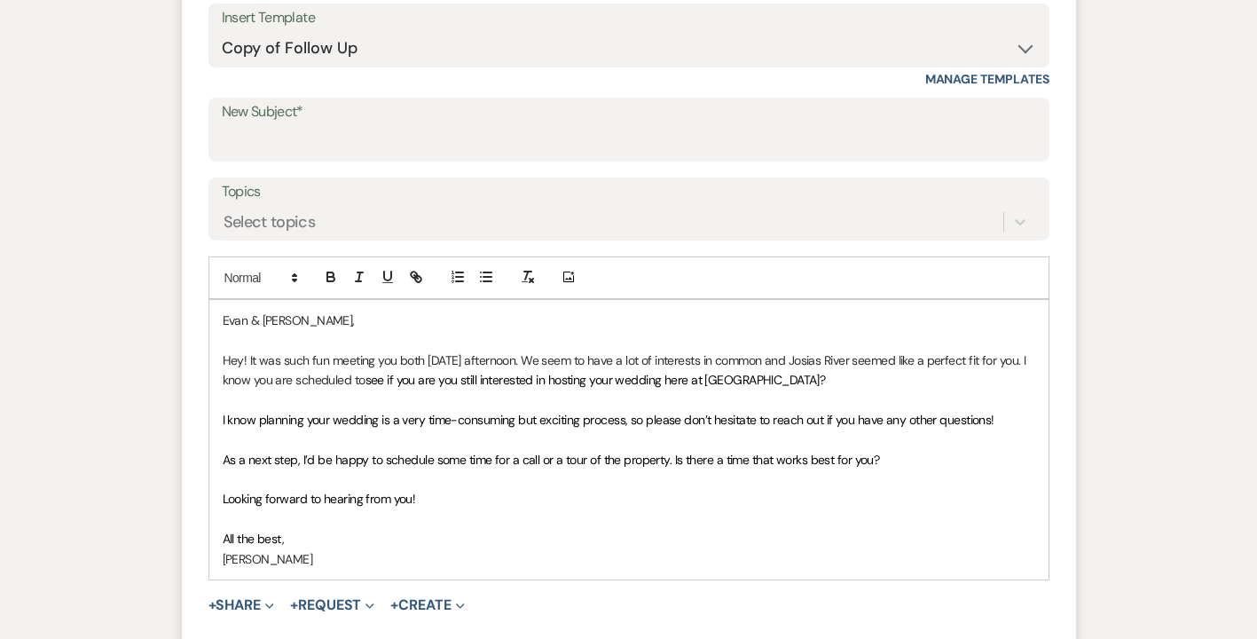
click at [489, 379] on span "see if you are you still interested in hosting your wedding here at [GEOGRAPHIC…" at bounding box center [595, 380] width 460 height 16
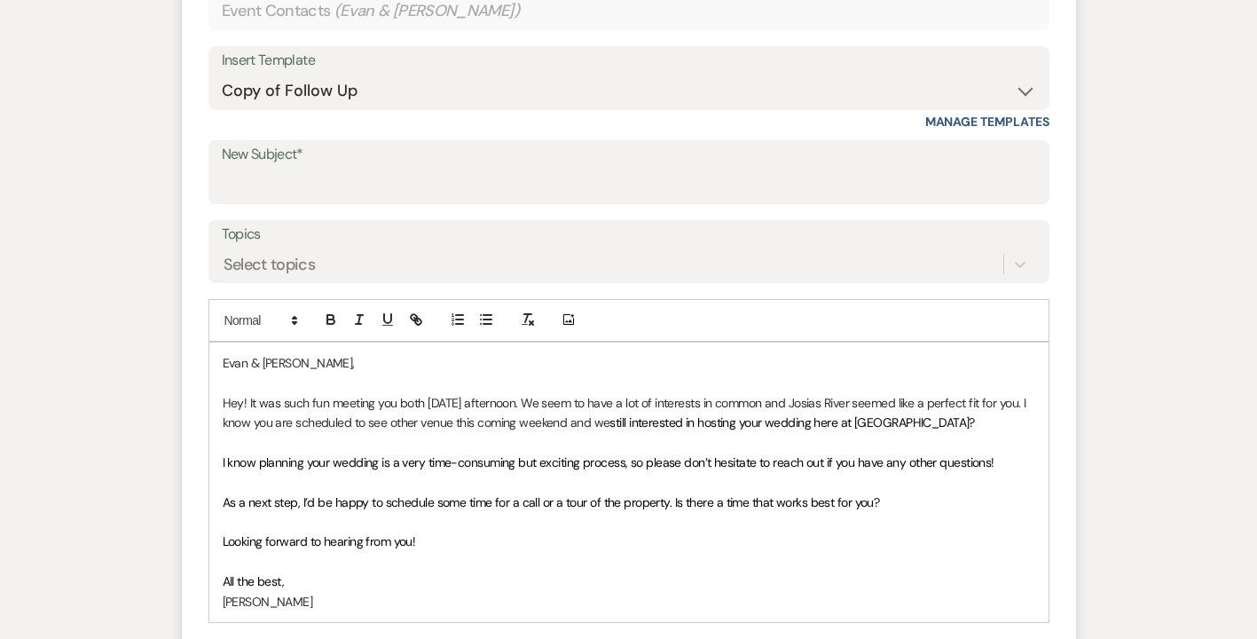
scroll to position [787, 0]
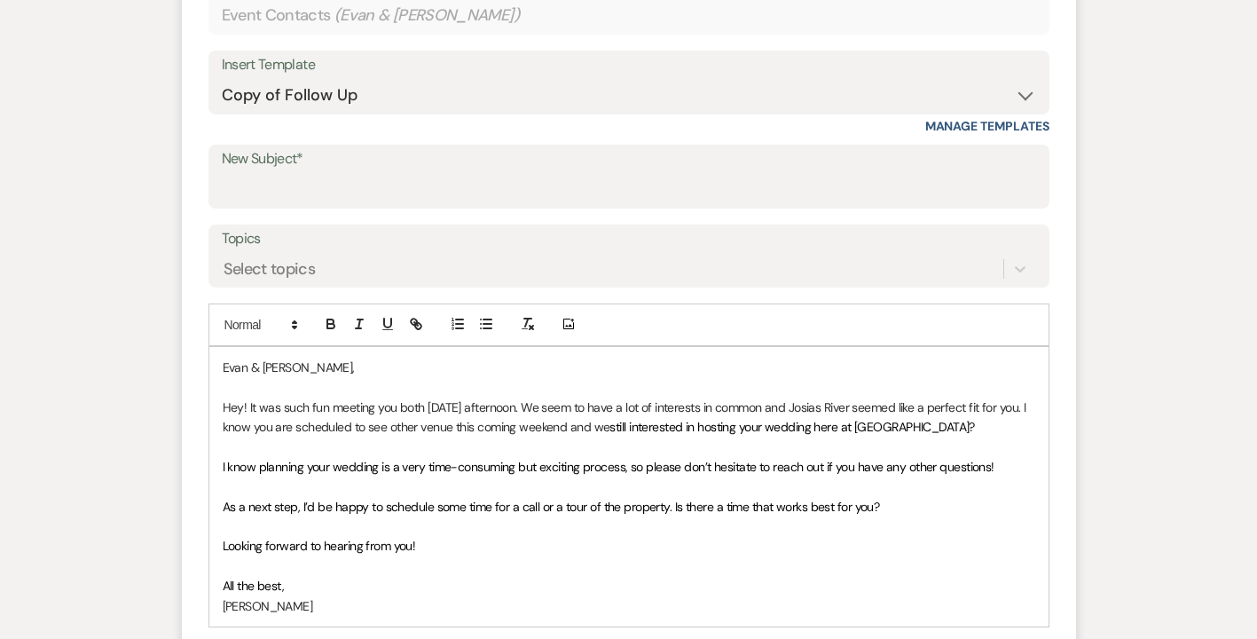
click at [639, 424] on p "Hey! It was such fun meeting you both [DATE] afternoon. We seem to have a lot o…" at bounding box center [629, 417] width 813 height 40
click at [974, 428] on p "Hey! It was such fun meeting you both [DATE] afternoon. We seem to have a lot o…" at bounding box center [629, 417] width 813 height 40
click at [479, 426] on p "Hey! It was such fun meeting you both [DATE] afternoon. We seem to have a lot o…" at bounding box center [629, 417] width 813 height 40
click at [626, 428] on p "Hey! It was such fun meeting you both [DATE] afternoon. We seem to have a lot o…" at bounding box center [629, 417] width 813 height 40
click at [624, 429] on p "Hey! It was such fun meeting you both [DATE] afternoon. We seem to have a lot o…" at bounding box center [629, 417] width 813 height 40
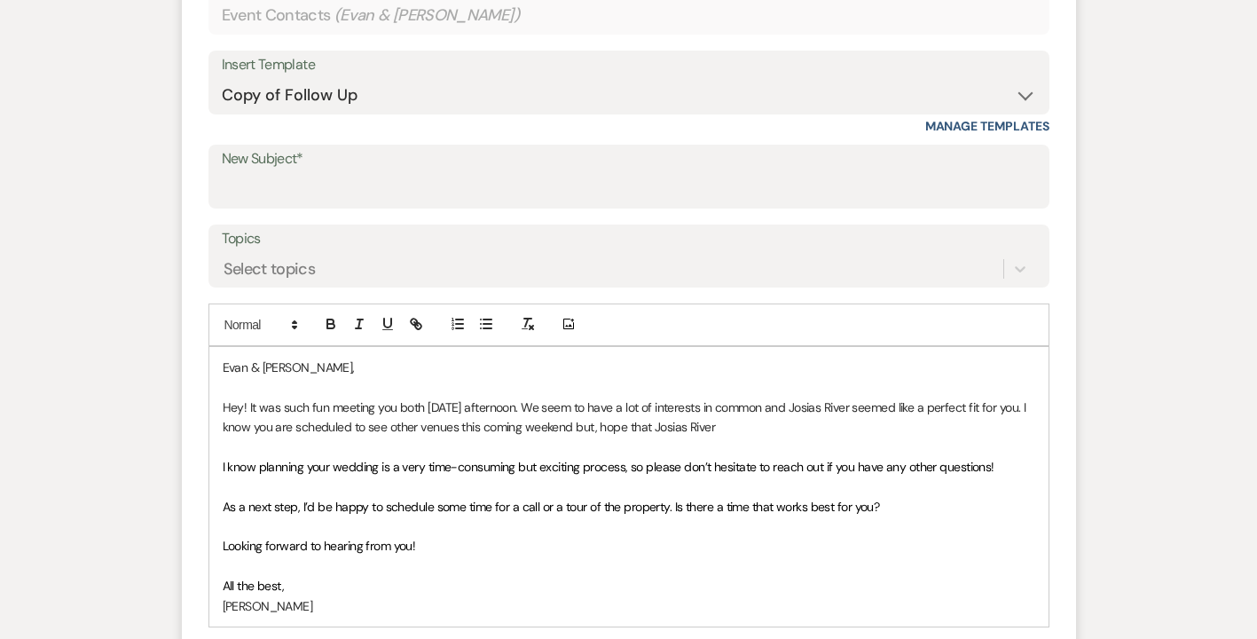
click at [625, 428] on p "Hey! It was such fun meeting you both [DATE] afternoon. We seem to have a lot o…" at bounding box center [629, 417] width 813 height 40
click at [752, 425] on p "Hey! It was such fun meeting you both [DATE] afternoon. We seem to have a lot o…" at bounding box center [629, 417] width 813 height 40
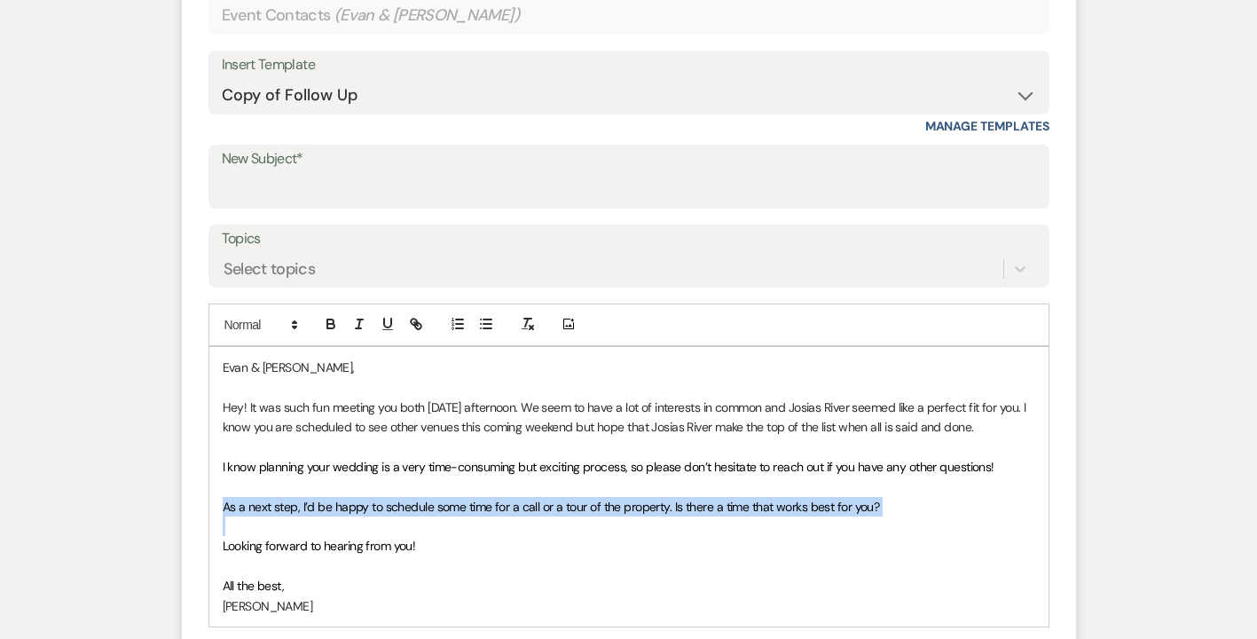
drag, startPoint x: 223, startPoint y: 514, endPoint x: 567, endPoint y: 527, distance: 344.5
click at [567, 527] on div "[PERSON_NAME] & [PERSON_NAME], Hey! It was such fun meeting you both [DATE] aft…" at bounding box center [628, 486] width 839 height 279
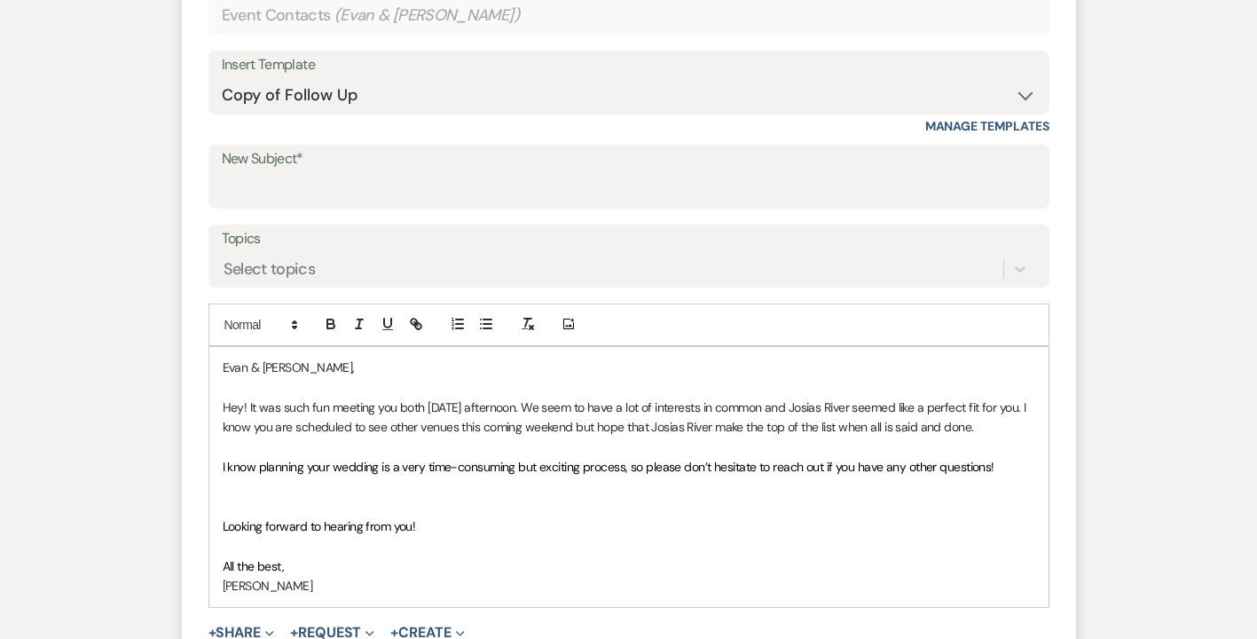
click at [310, 591] on p "[PERSON_NAME]" at bounding box center [629, 586] width 813 height 20
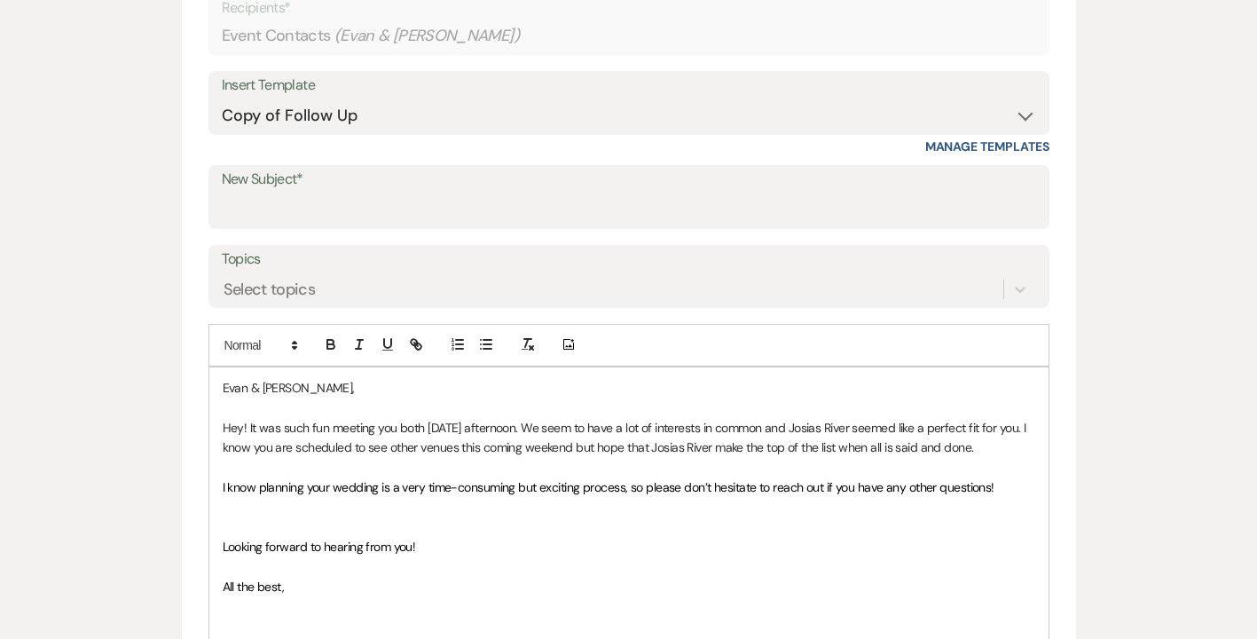
scroll to position [703, 0]
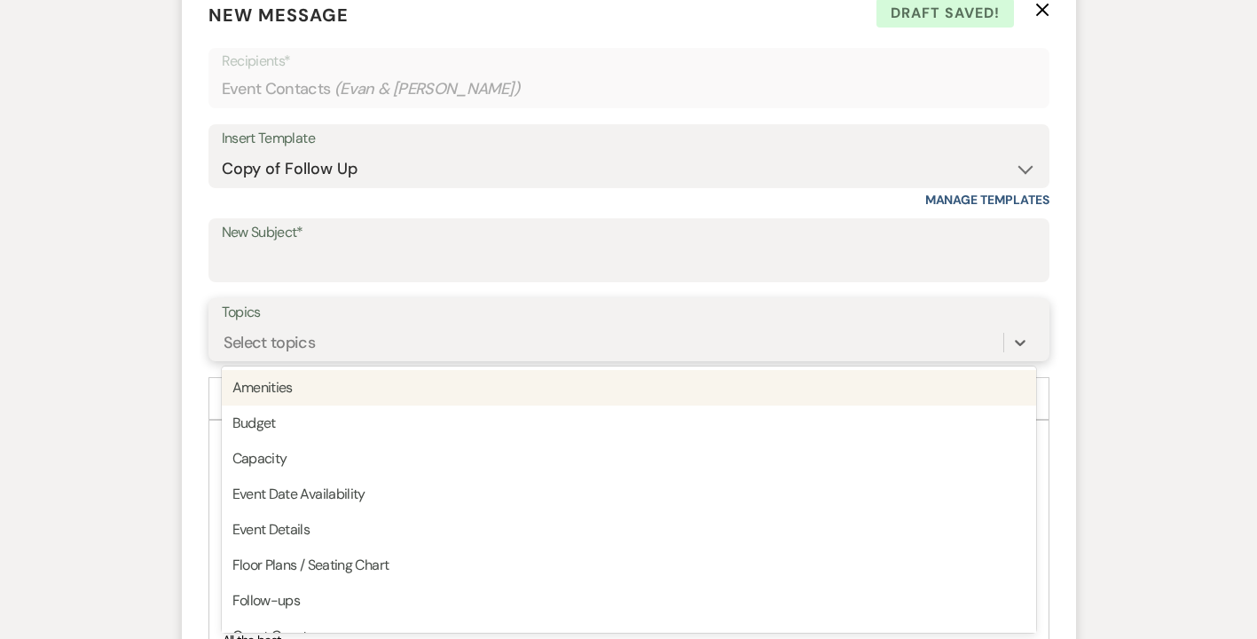
click at [310, 353] on div "Select topics" at bounding box center [613, 341] width 782 height 31
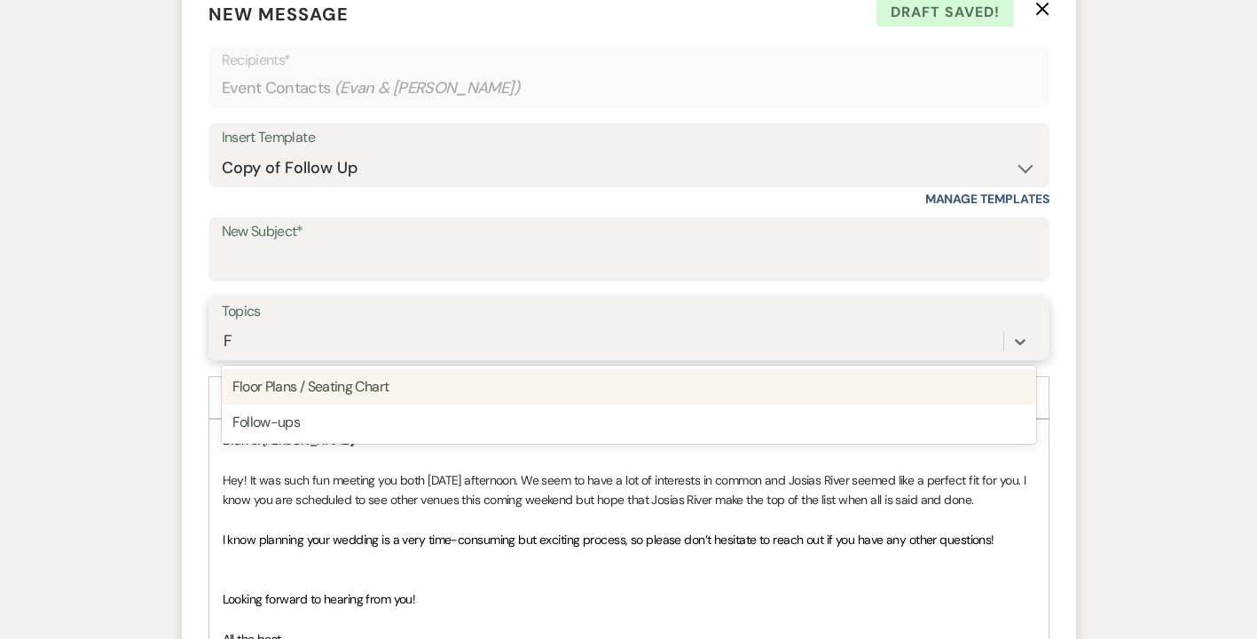
type input "Fo"
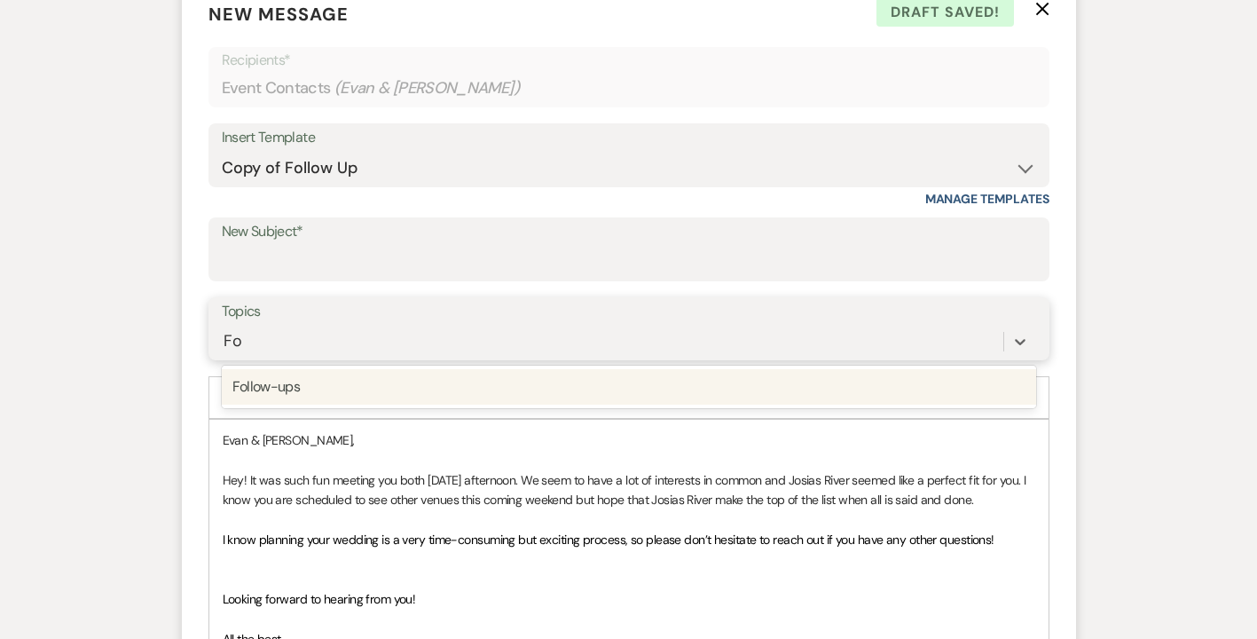
click at [292, 389] on div "Follow-ups" at bounding box center [629, 386] width 814 height 35
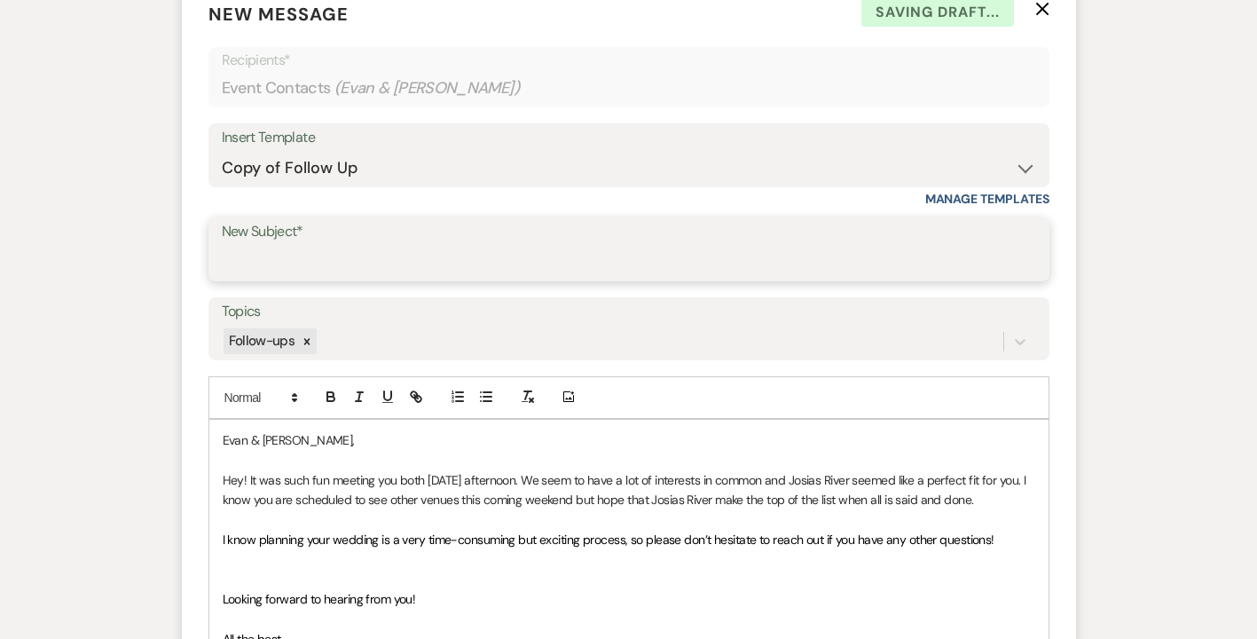
click at [255, 261] on input "New Subject*" at bounding box center [629, 262] width 814 height 35
type input "Checking In-[GEOGRAPHIC_DATA]"
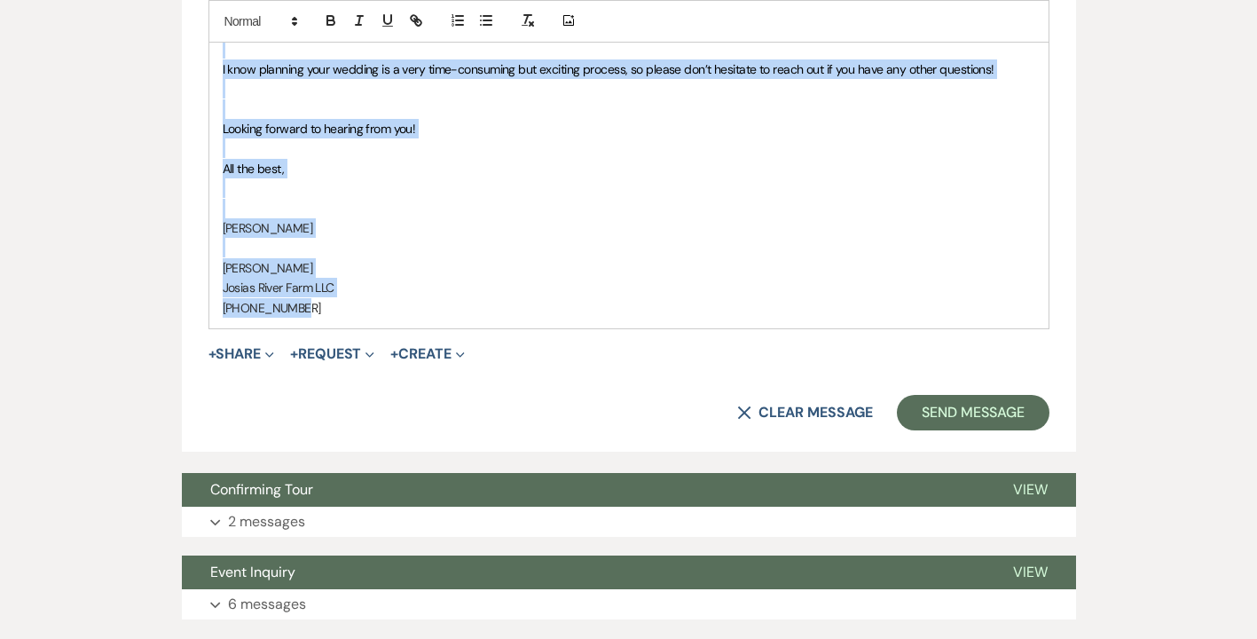
scroll to position [1305, 0]
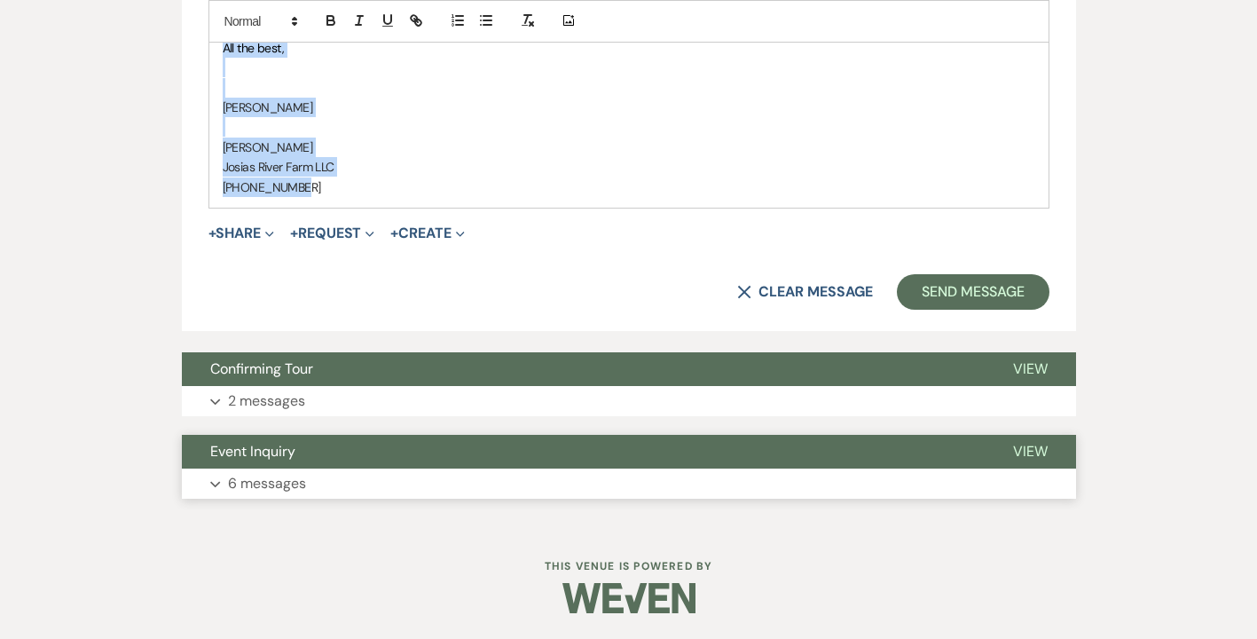
drag, startPoint x: 224, startPoint y: 475, endPoint x: 340, endPoint y: 488, distance: 116.1
copy div "Hey! It was such fun meeting you both [DATE] afternoon. We seem to have a lot o…"
click at [983, 290] on button "Send Message" at bounding box center [973, 291] width 152 height 35
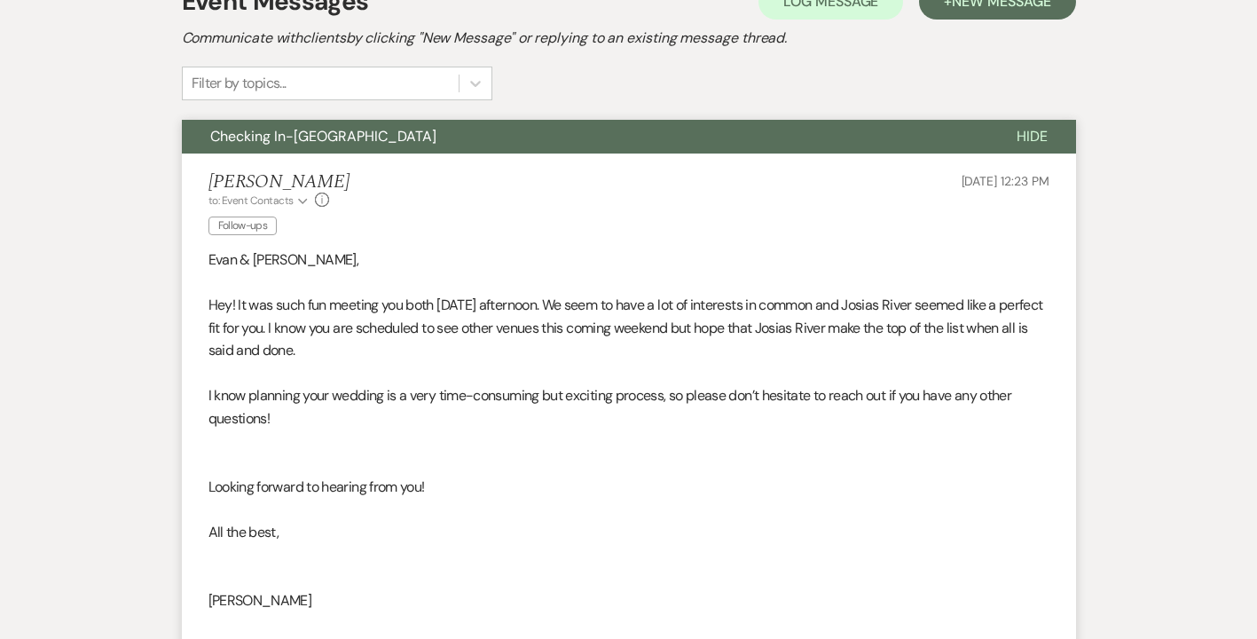
scroll to position [0, 0]
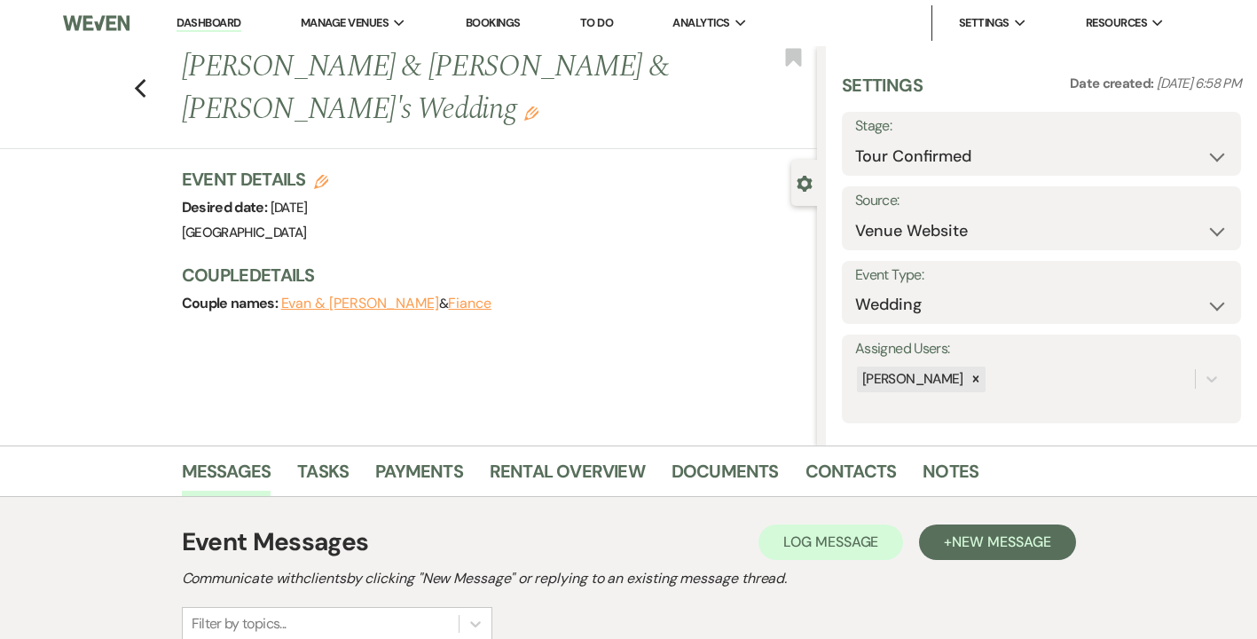
click at [217, 23] on link "Dashboard" at bounding box center [209, 23] width 64 height 17
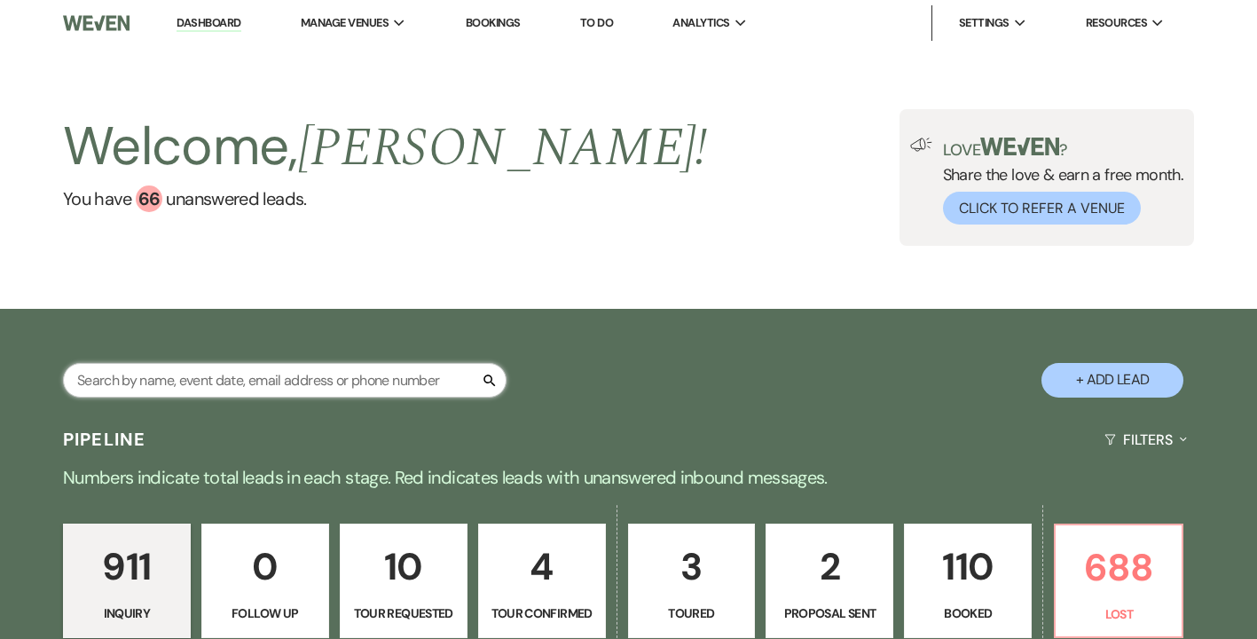
click at [205, 374] on input "text" at bounding box center [285, 380] width 444 height 35
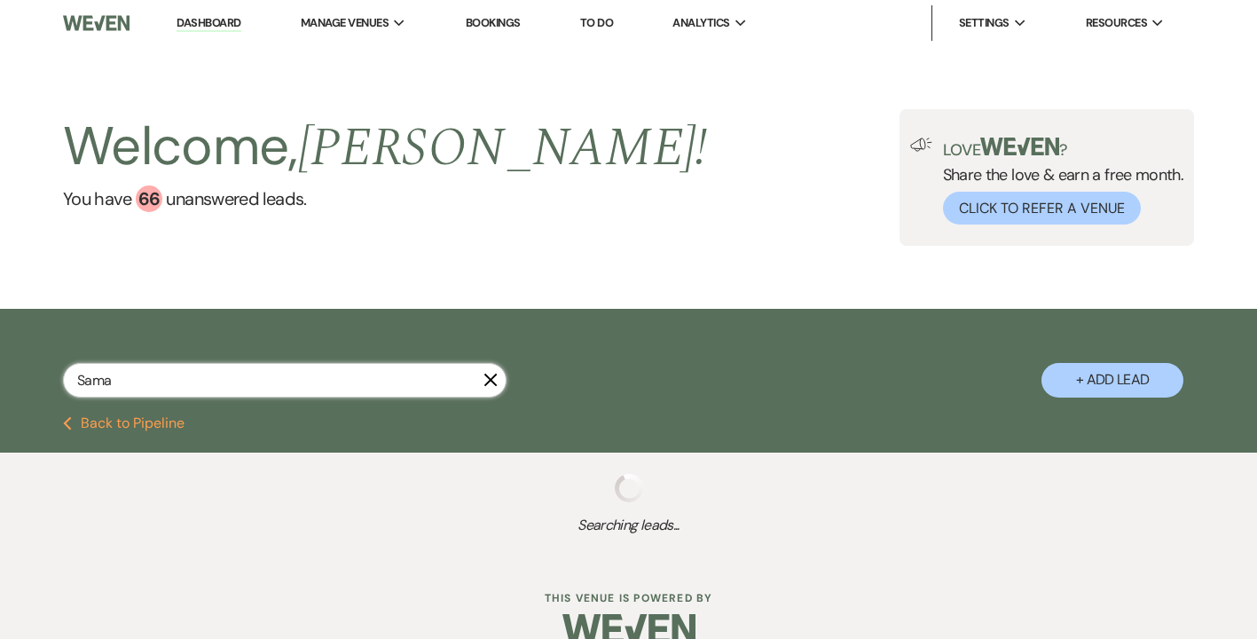
type input "Saman"
select select "8"
select select "4"
select select "8"
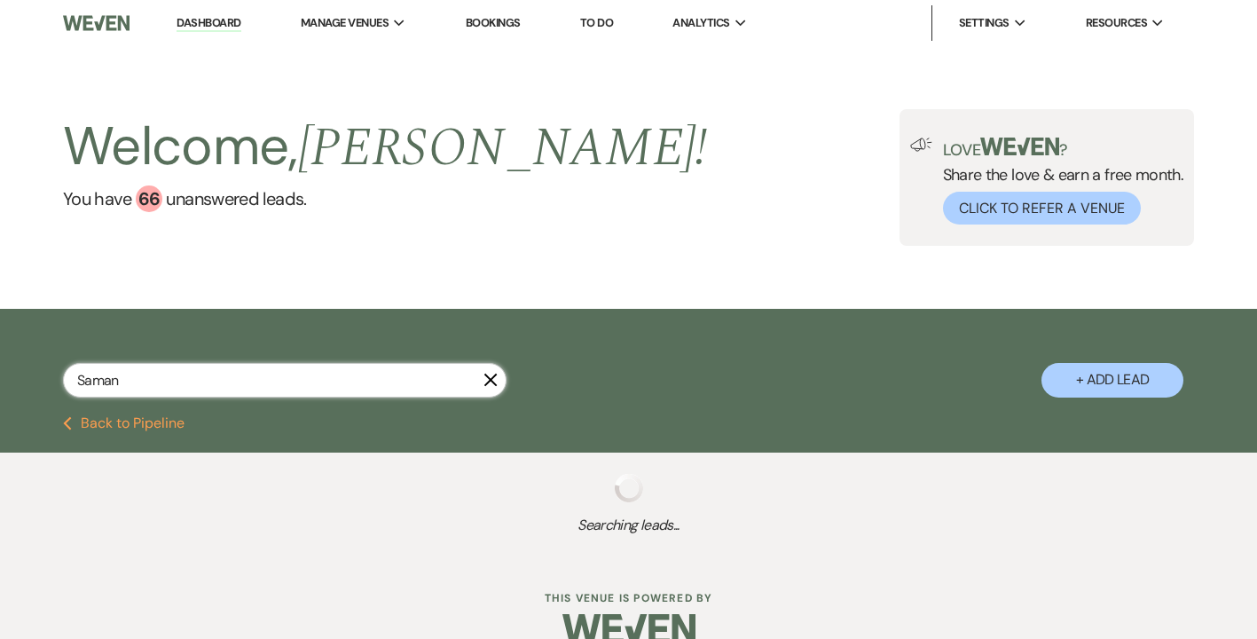
select select "8"
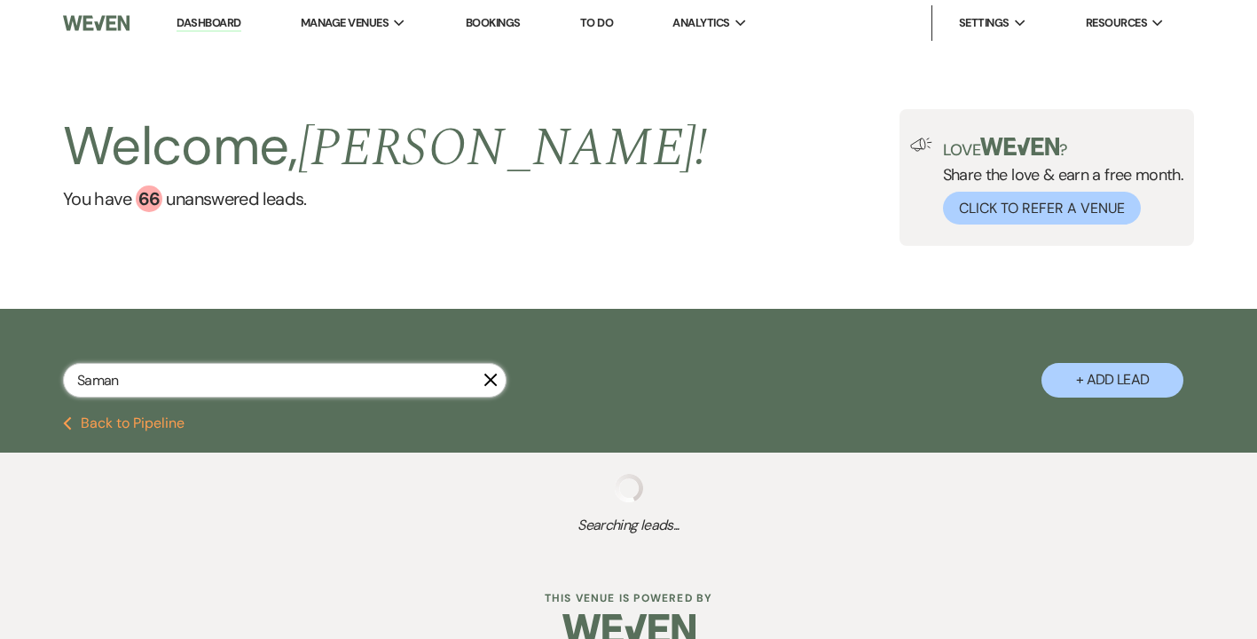
select select "8"
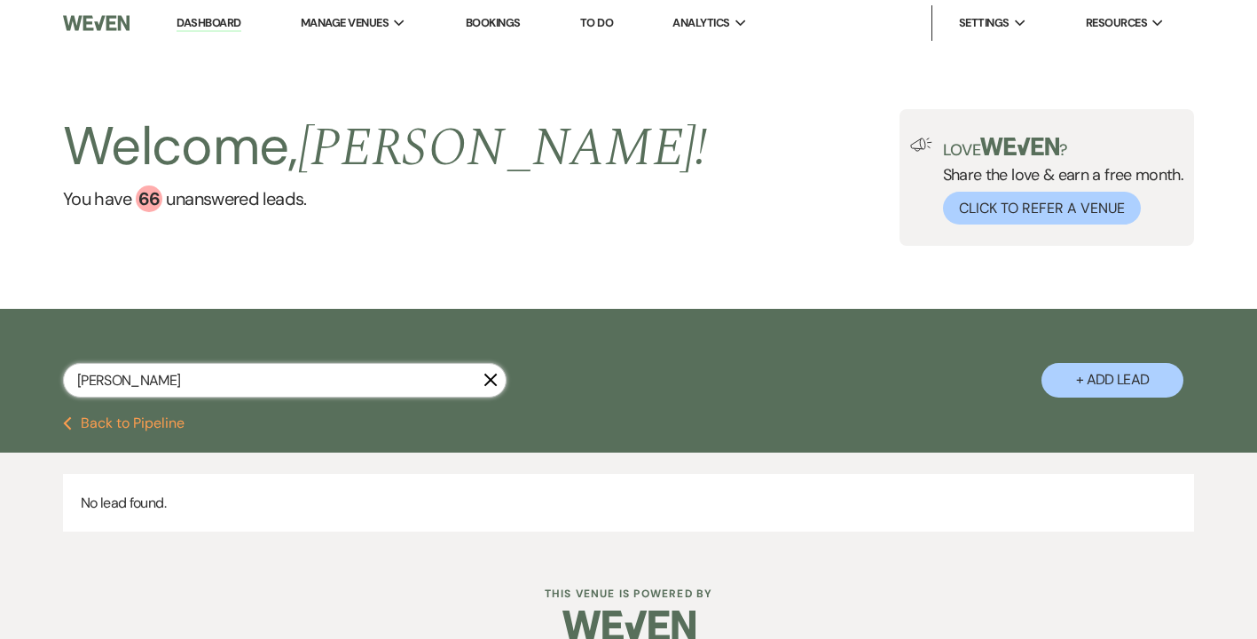
type input "[PERSON_NAME]"
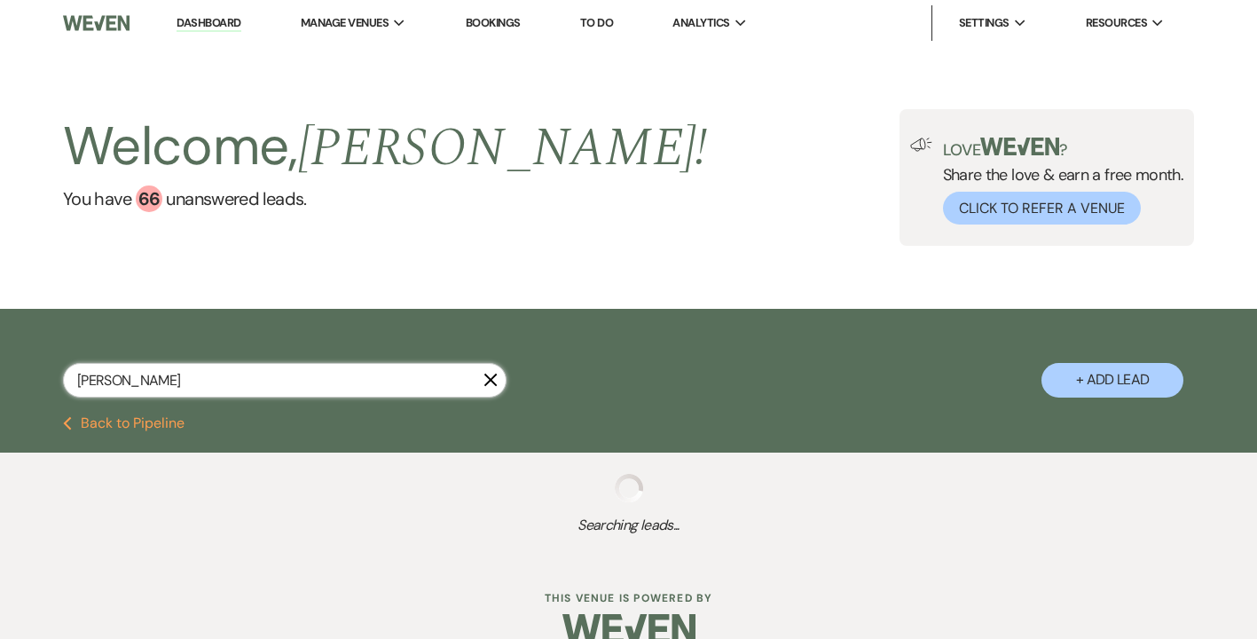
select select "8"
select select "4"
select select "8"
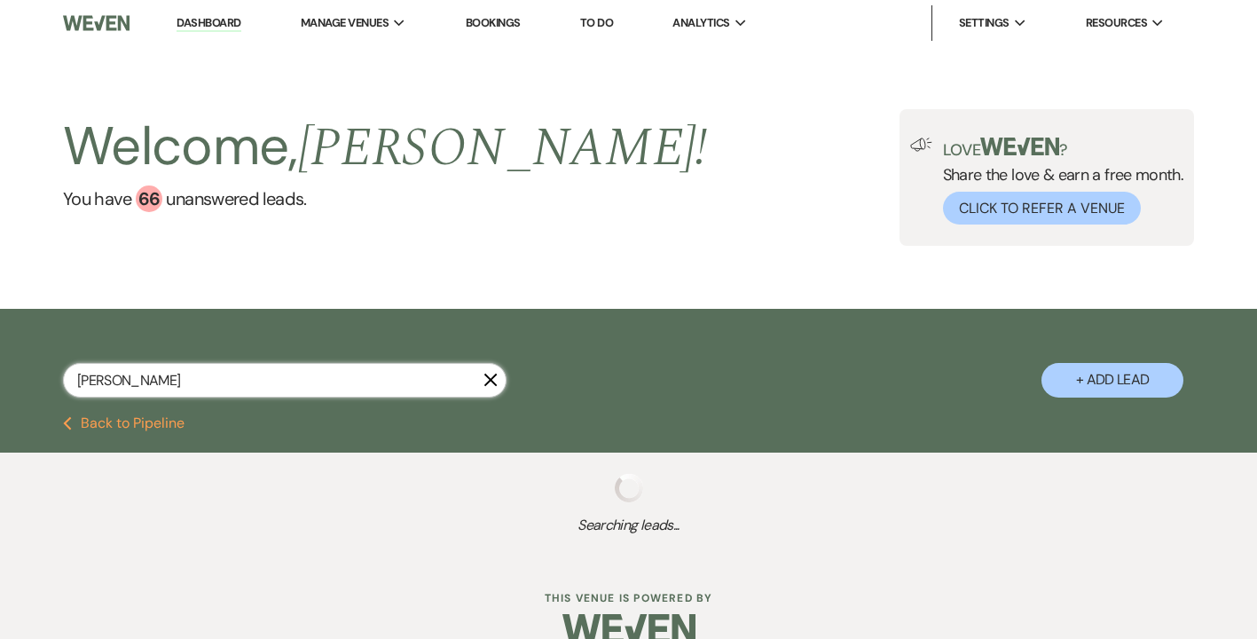
select select "8"
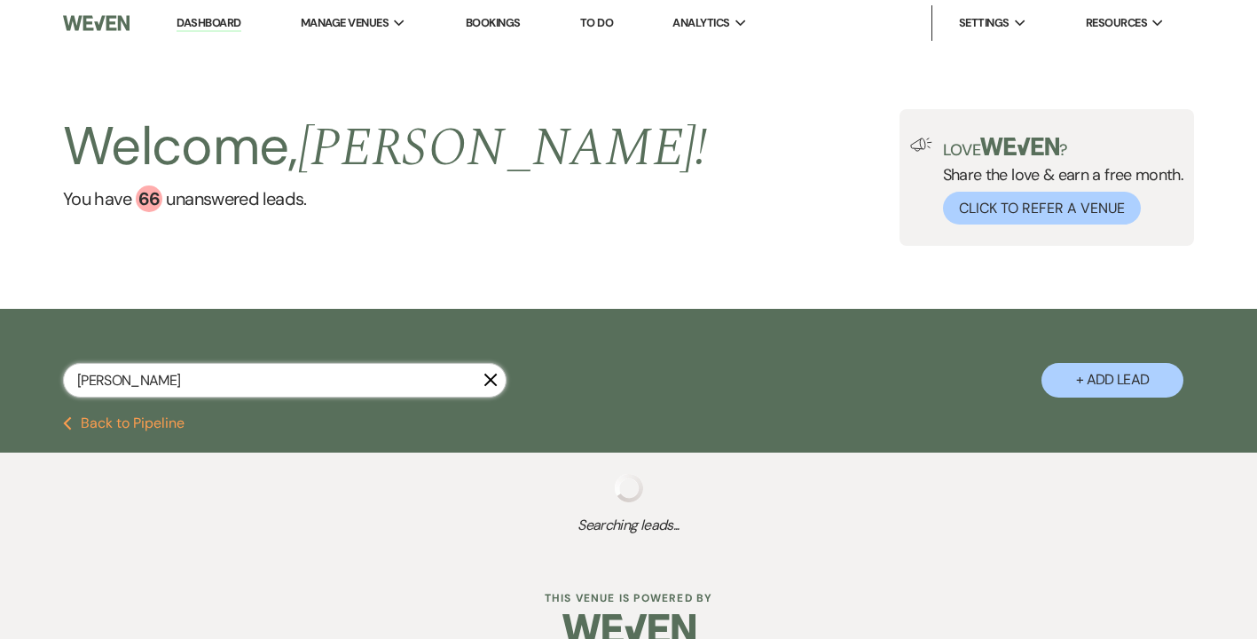
select select "8"
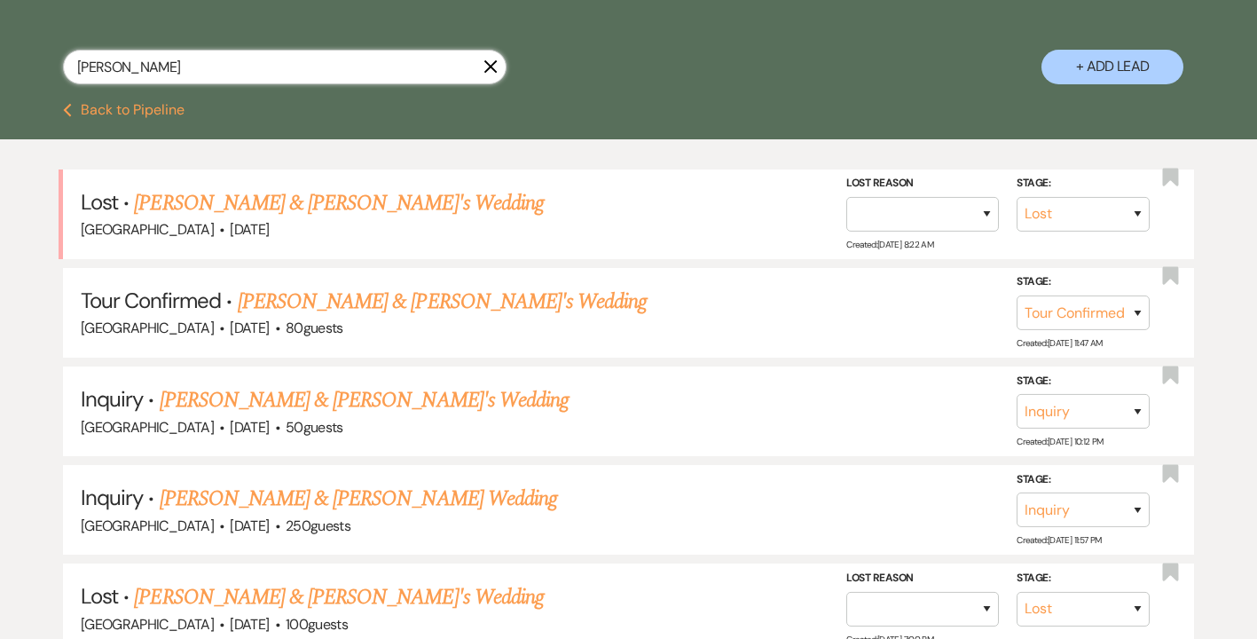
scroll to position [315, 0]
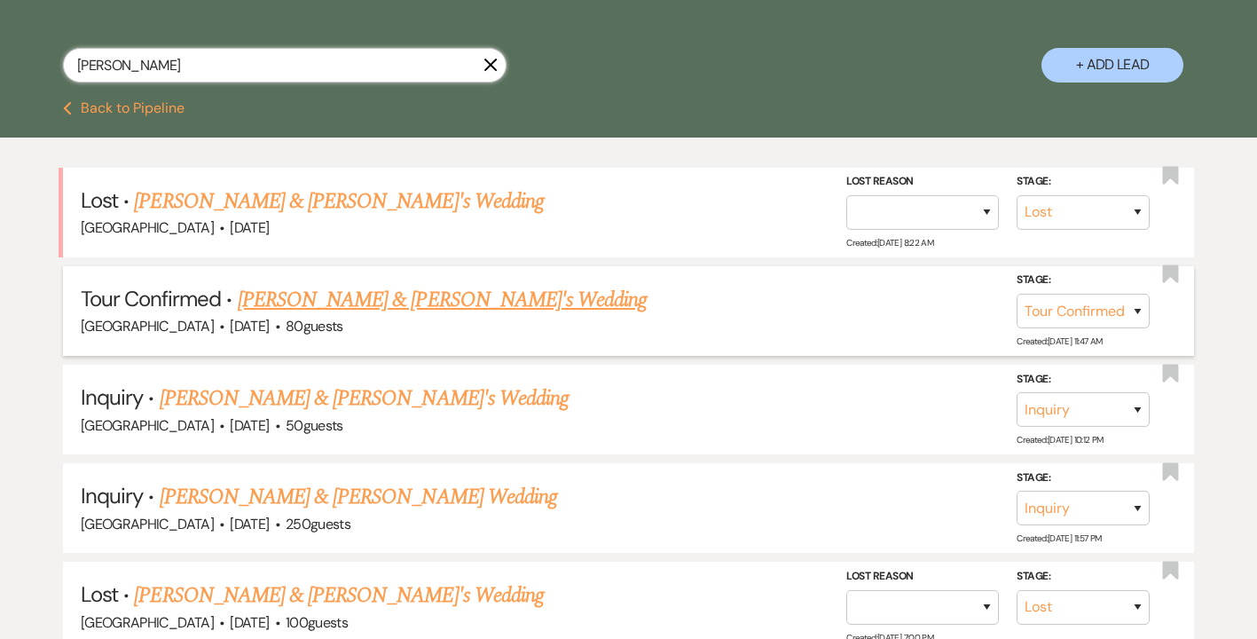
type input "[PERSON_NAME]"
click at [432, 295] on link "[PERSON_NAME] & [PERSON_NAME]'s Wedding" at bounding box center [443, 300] width 410 height 32
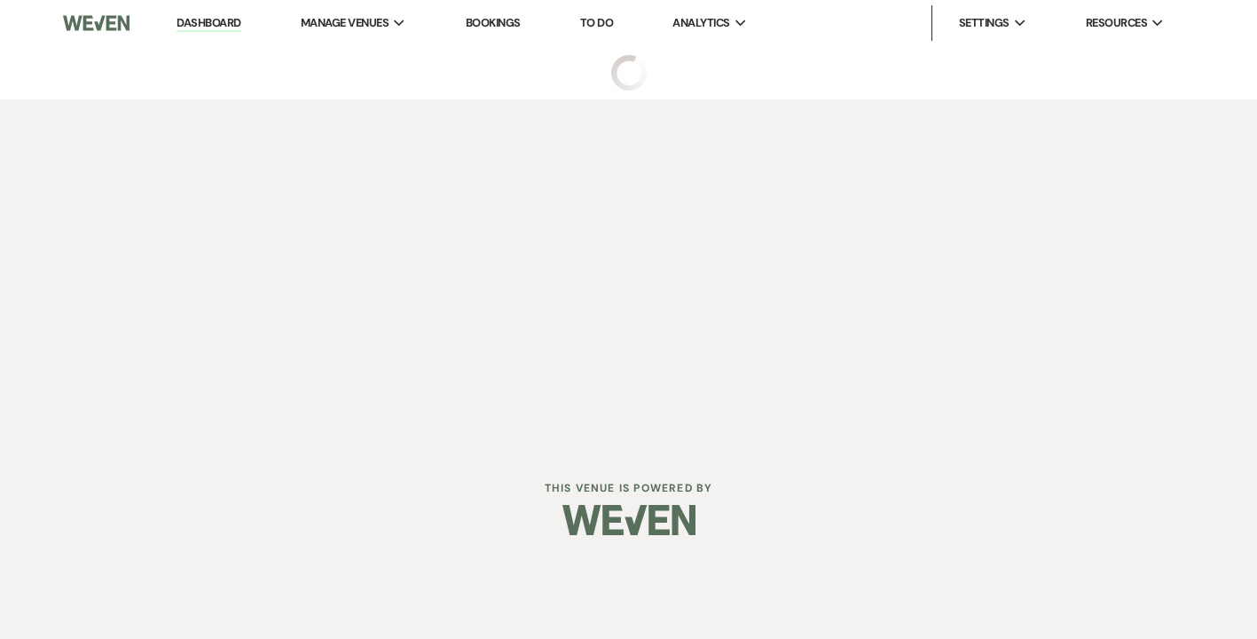
select select "4"
select select "5"
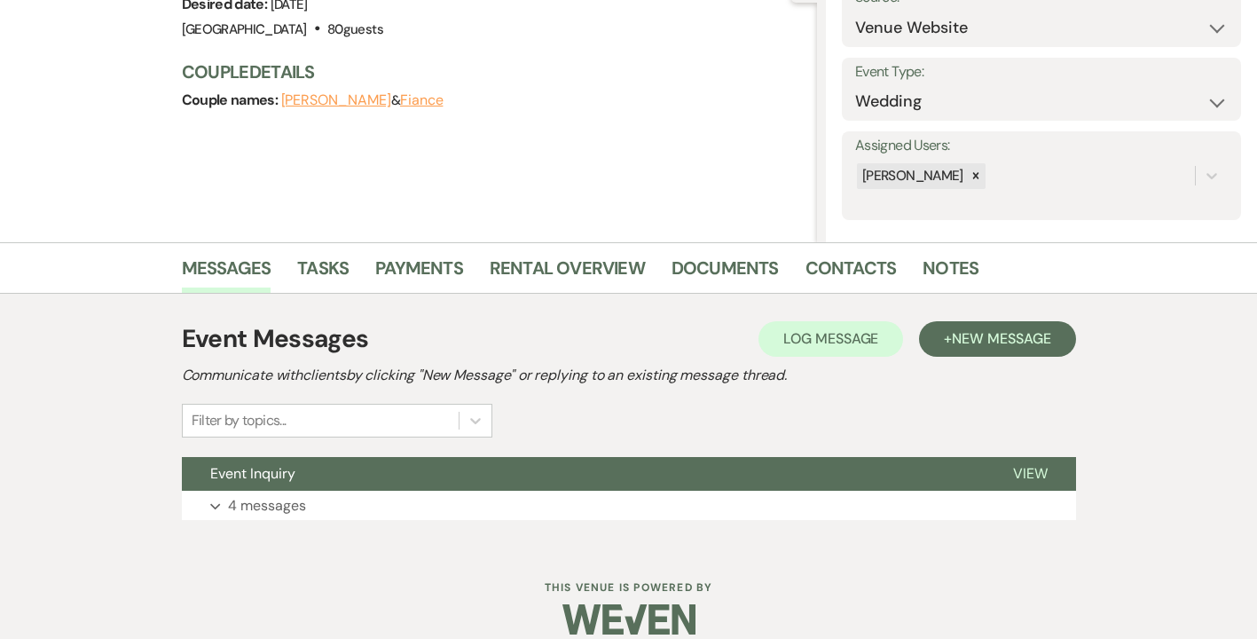
scroll to position [212, 0]
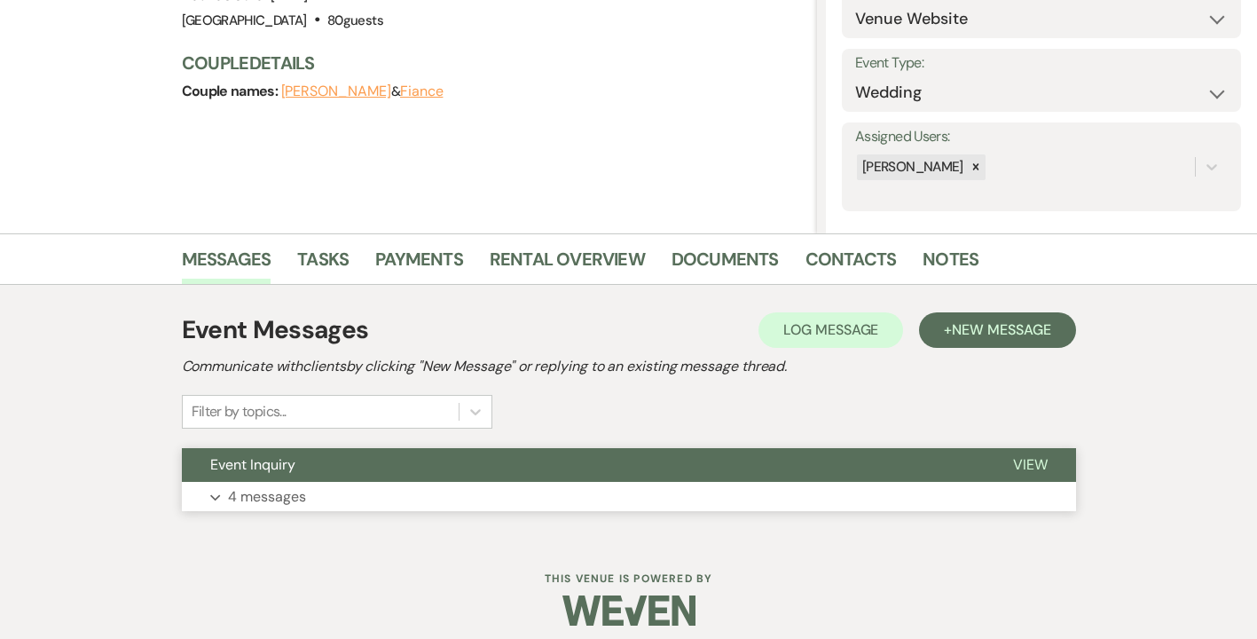
click at [211, 490] on button "Expand 4 messages" at bounding box center [629, 497] width 894 height 30
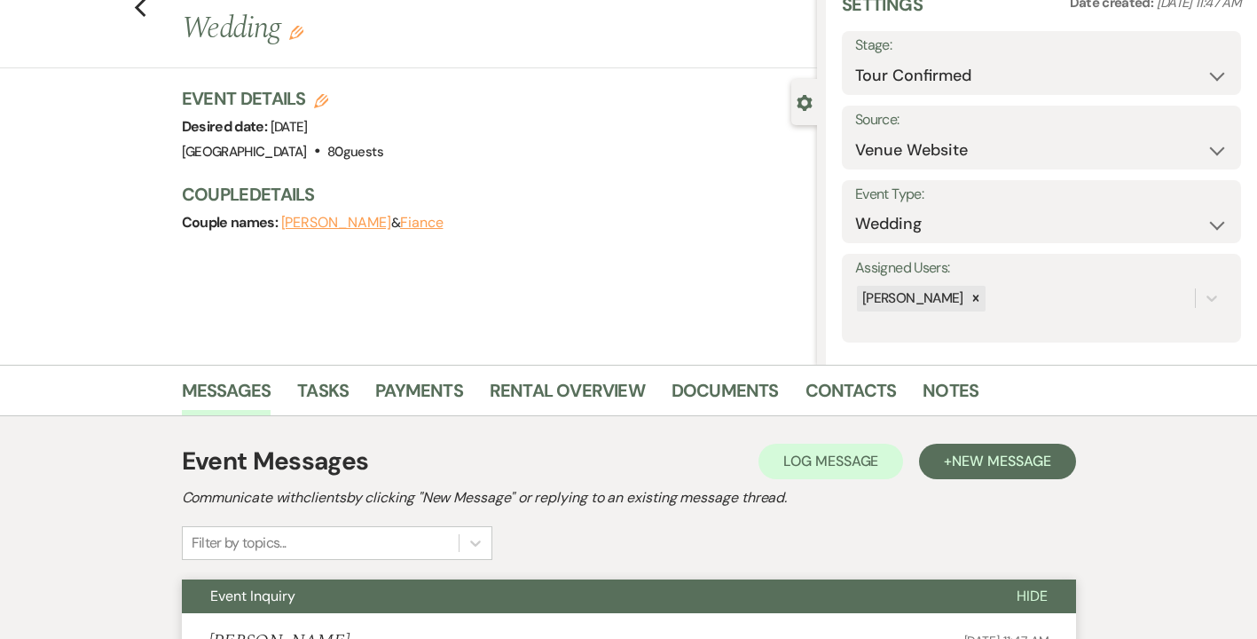
scroll to position [0, 0]
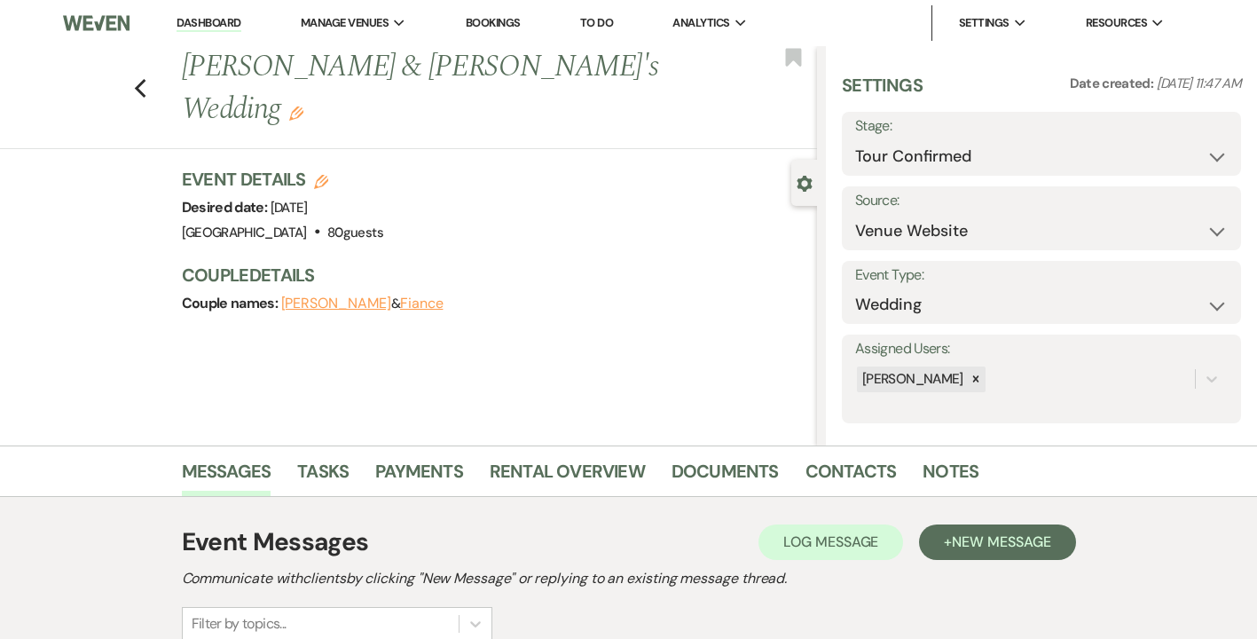
click at [303, 106] on icon "Edit" at bounding box center [296, 113] width 14 height 14
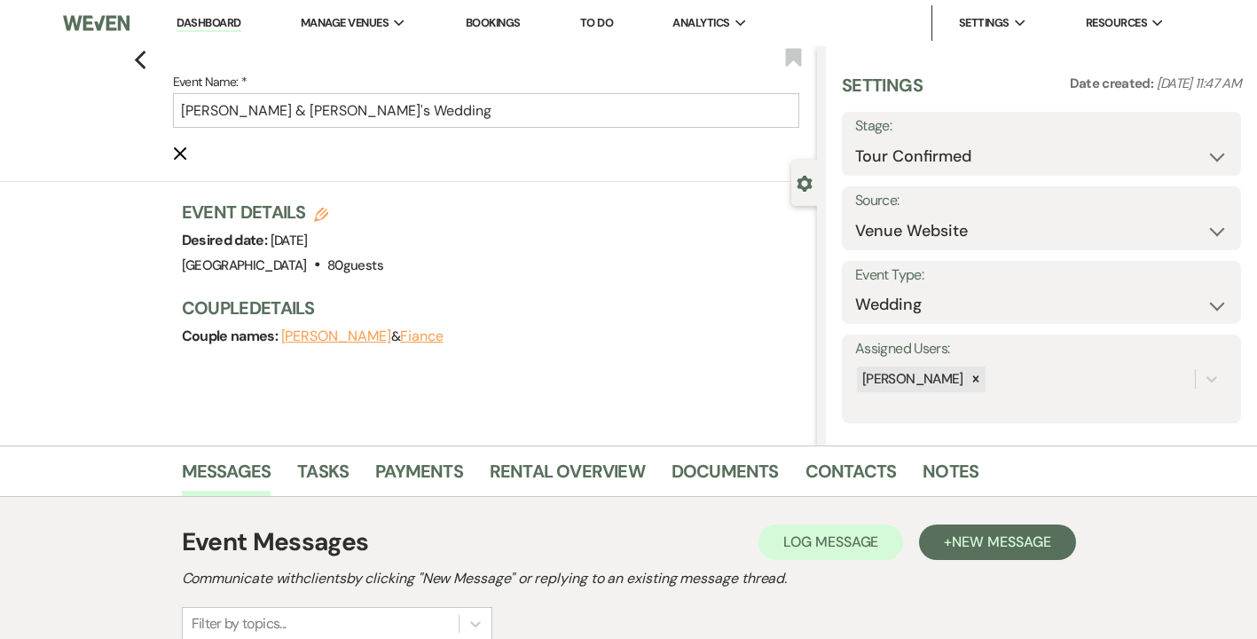
click at [435, 343] on button "Fiance" at bounding box center [421, 336] width 43 height 14
select select "1"
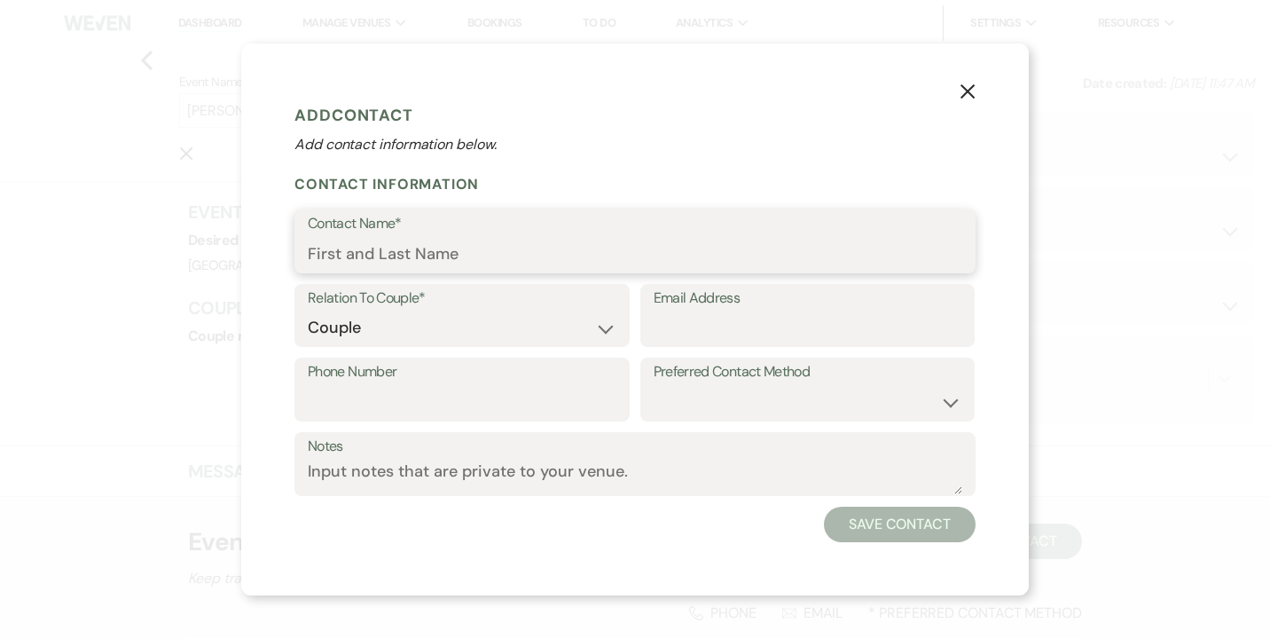
click at [331, 255] on input "Contact Name*" at bounding box center [635, 254] width 655 height 35
type input "Ben"
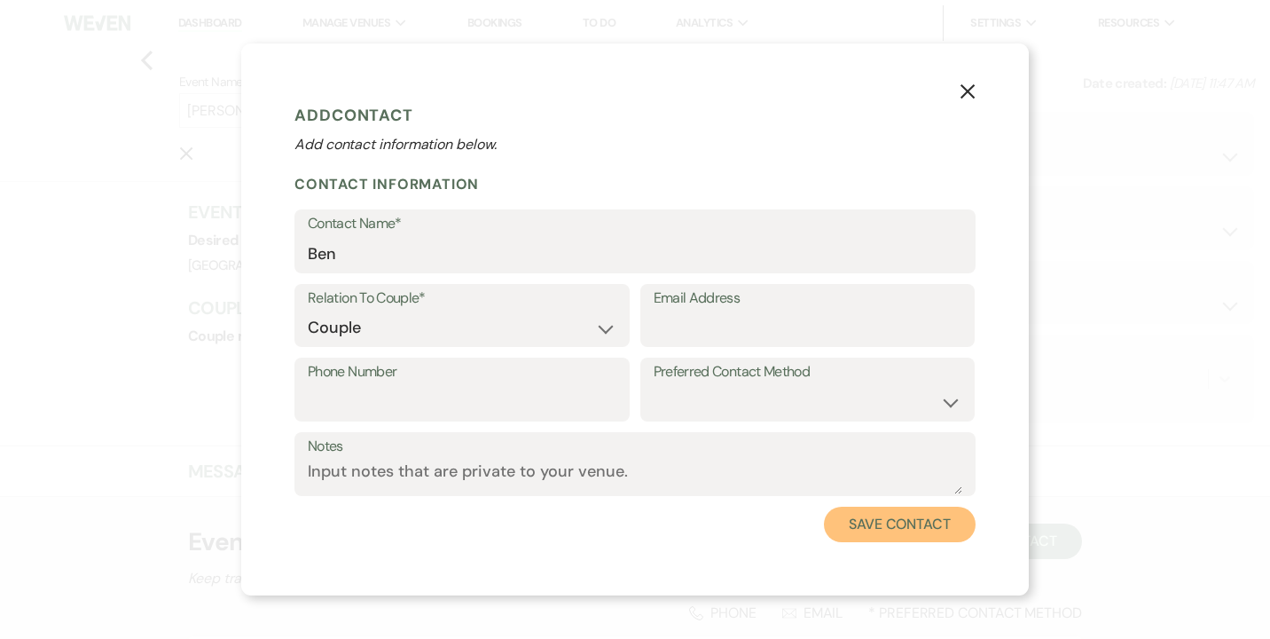
click at [869, 530] on button "Save Contact" at bounding box center [900, 524] width 152 height 35
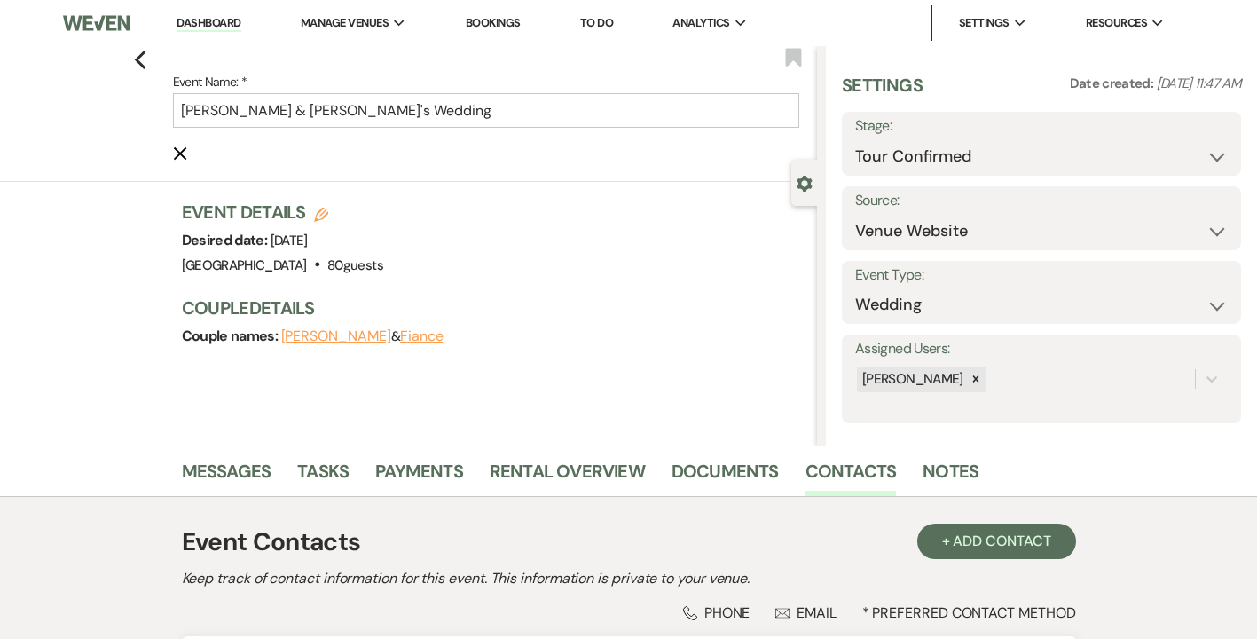
type input "[PERSON_NAME] & [PERSON_NAME]'s Wedding"
click at [146, 59] on icon "Previous" at bounding box center [140, 60] width 13 height 21
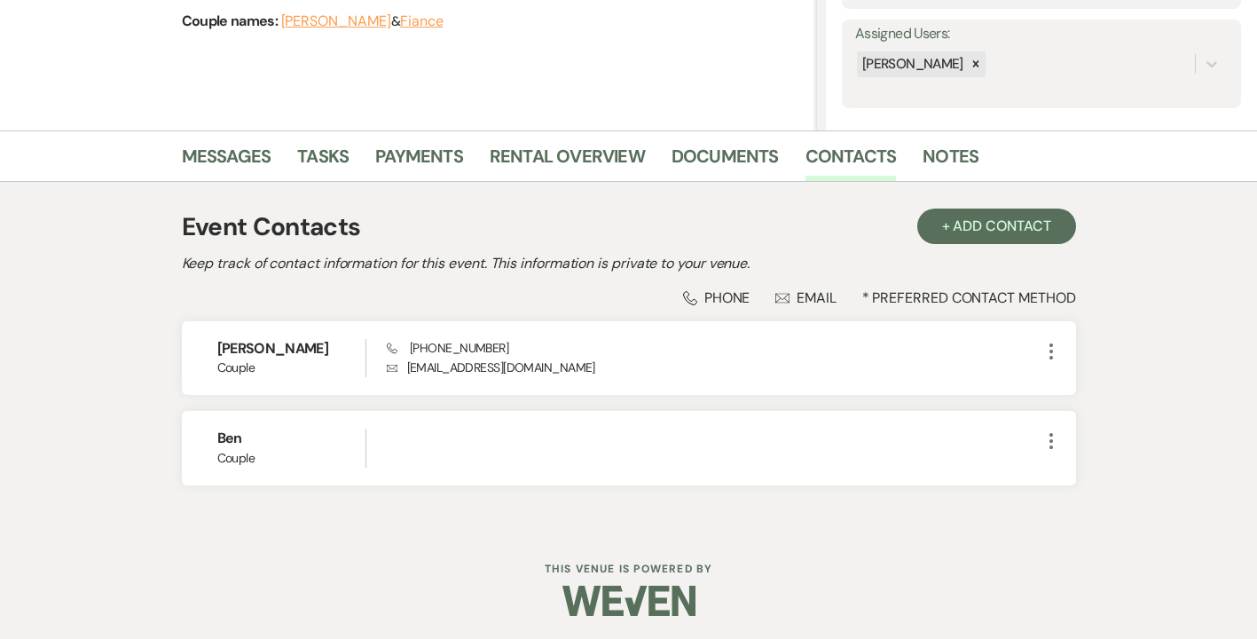
select select "8"
select select "4"
select select "8"
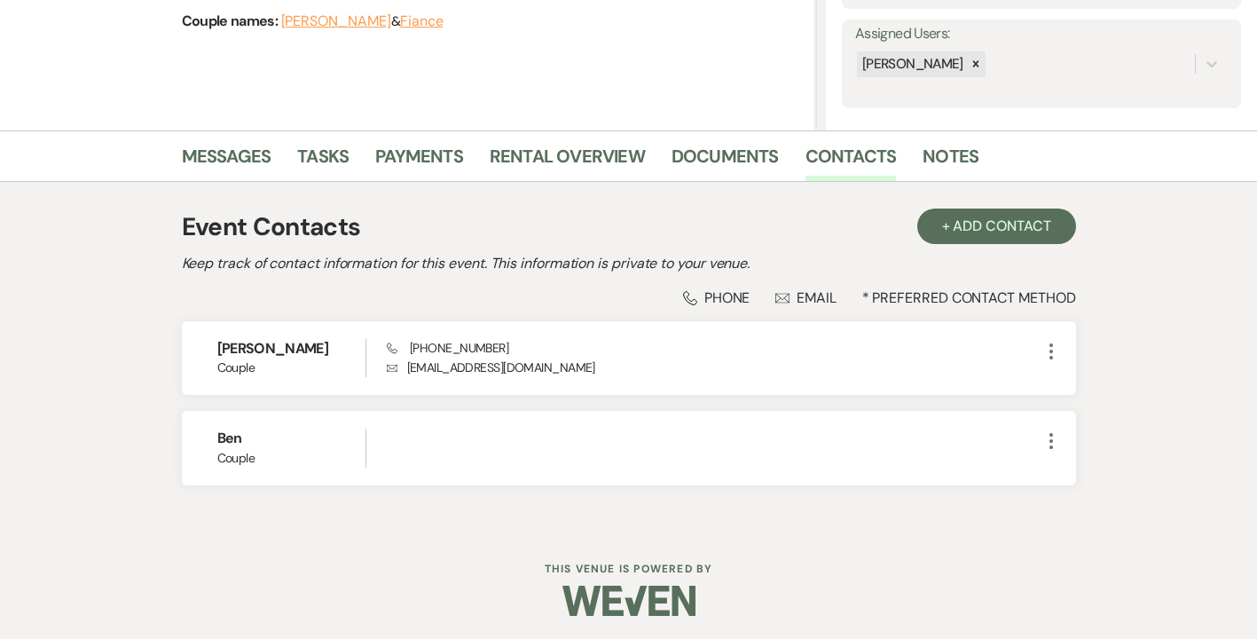
select select "8"
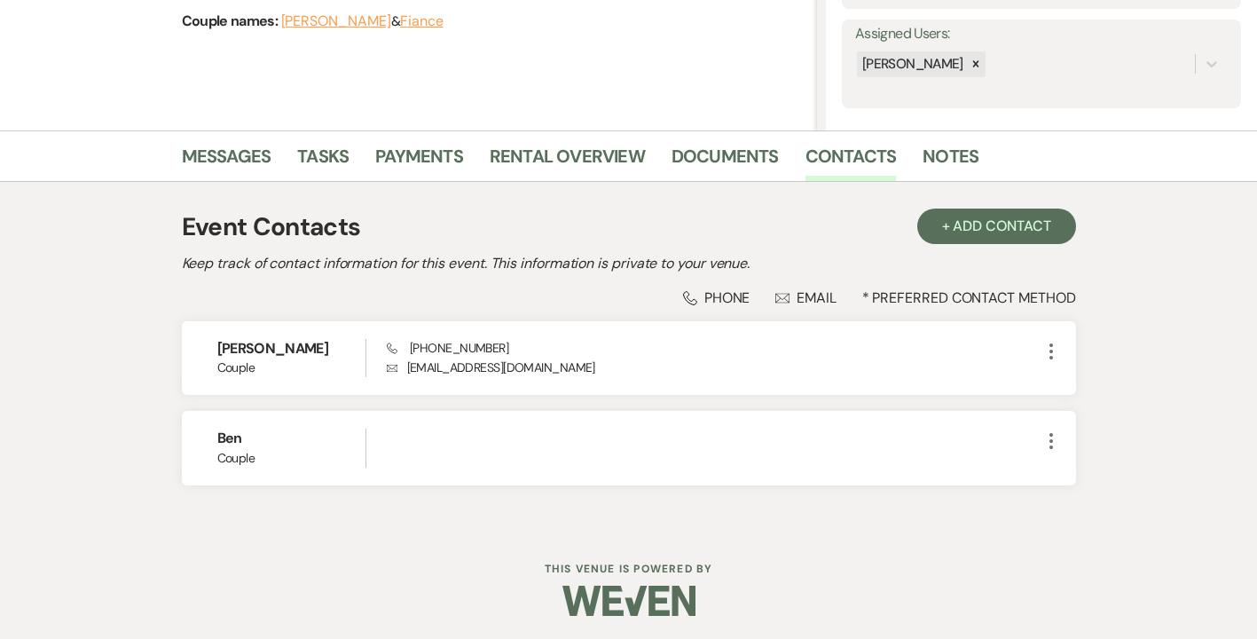
select select "8"
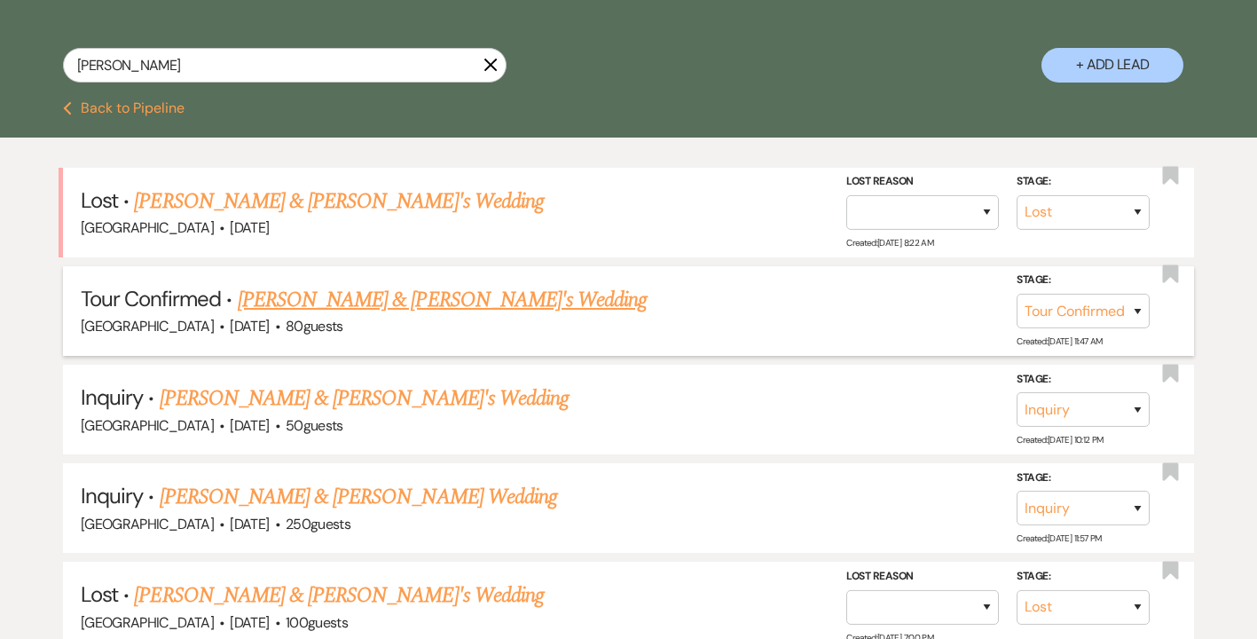
click at [302, 300] on link "[PERSON_NAME] & [PERSON_NAME]'s Wedding" at bounding box center [443, 300] width 410 height 32
select select "4"
select select "5"
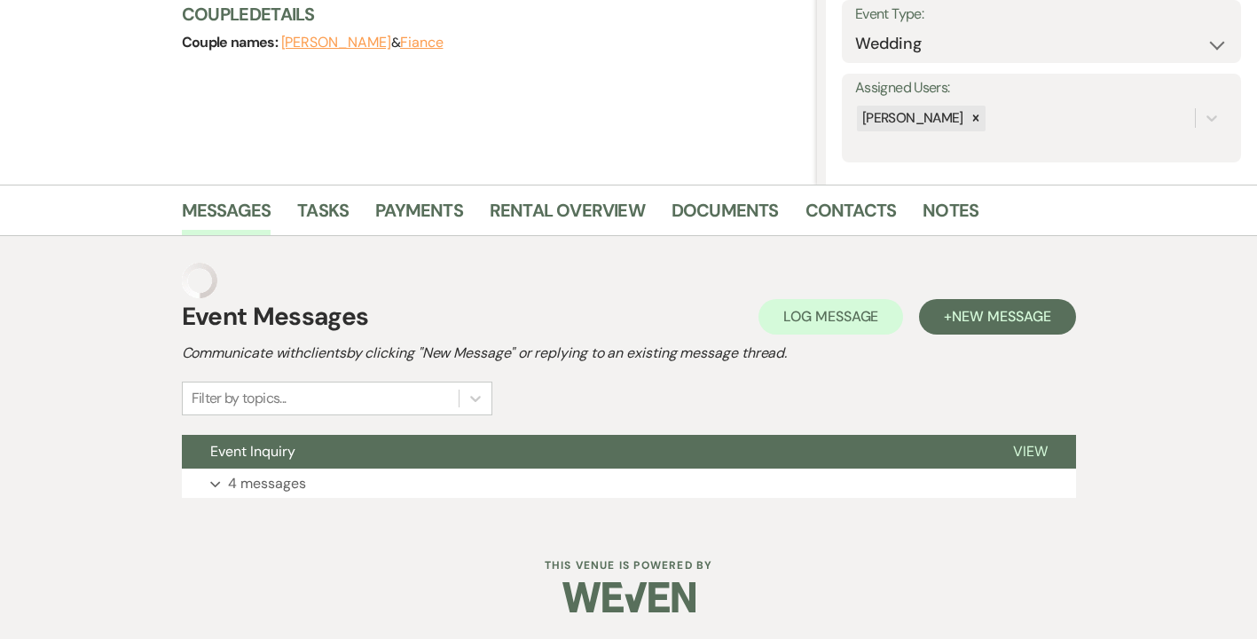
scroll to position [53, 0]
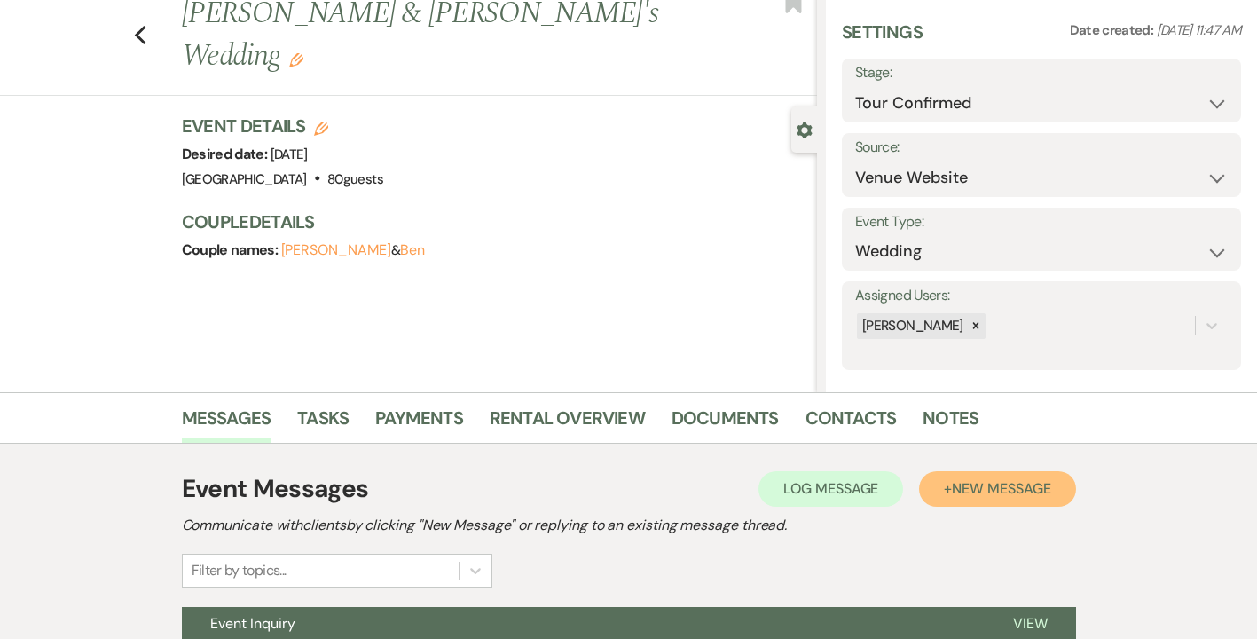
click at [977, 489] on span "New Message" at bounding box center [1001, 488] width 98 height 19
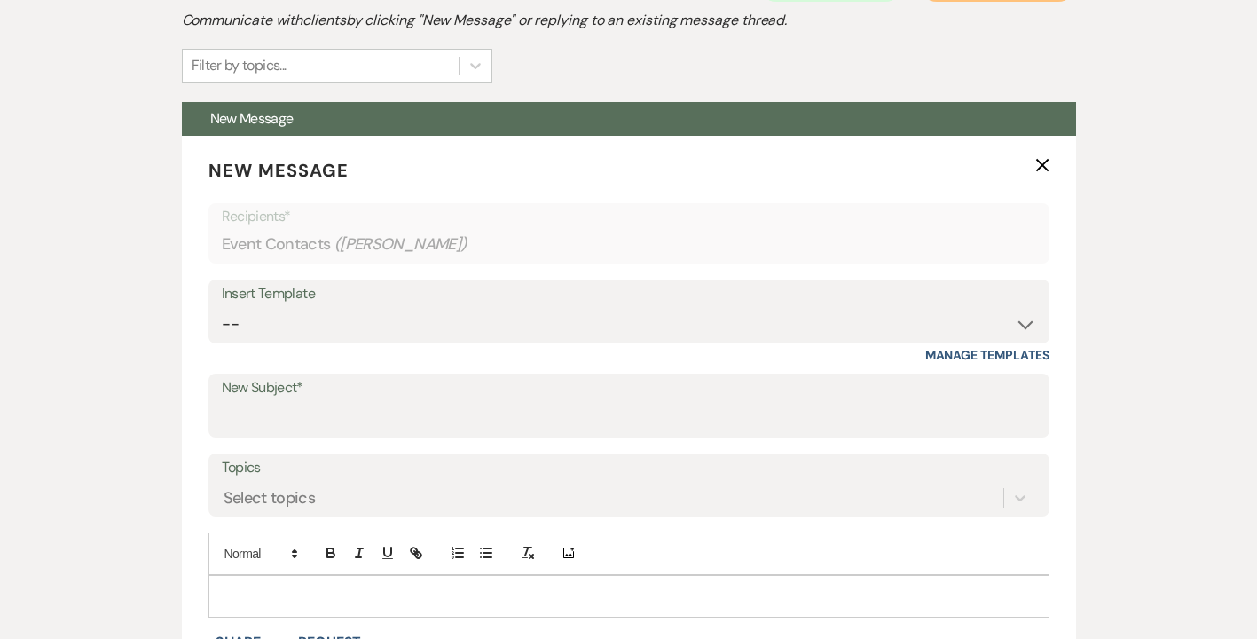
scroll to position [559, 0]
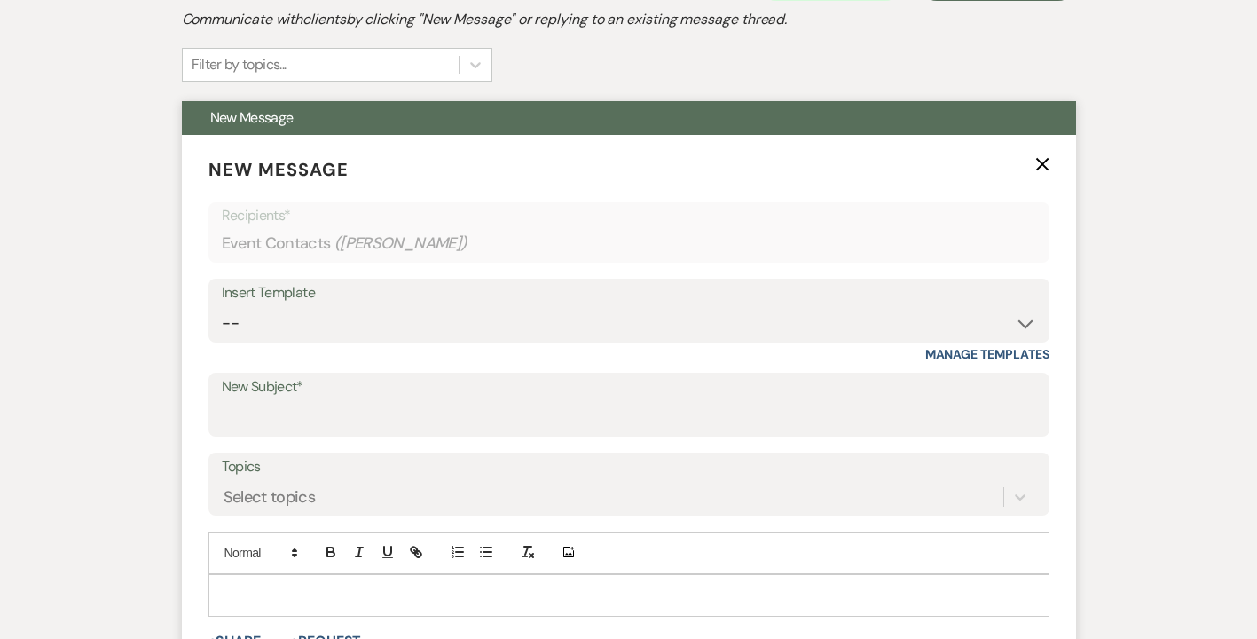
click at [332, 399] on label "New Subject*" at bounding box center [629, 387] width 814 height 26
click at [332, 400] on input "New Subject*" at bounding box center [629, 417] width 814 height 35
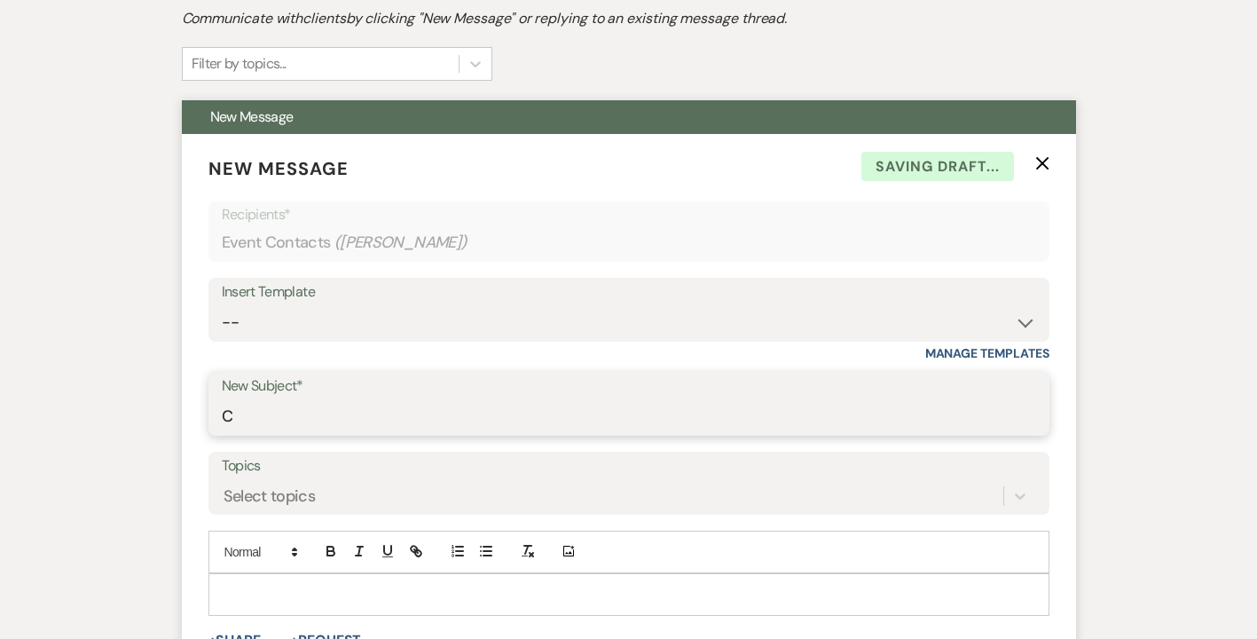
type input "Checking In-[GEOGRAPHIC_DATA]"
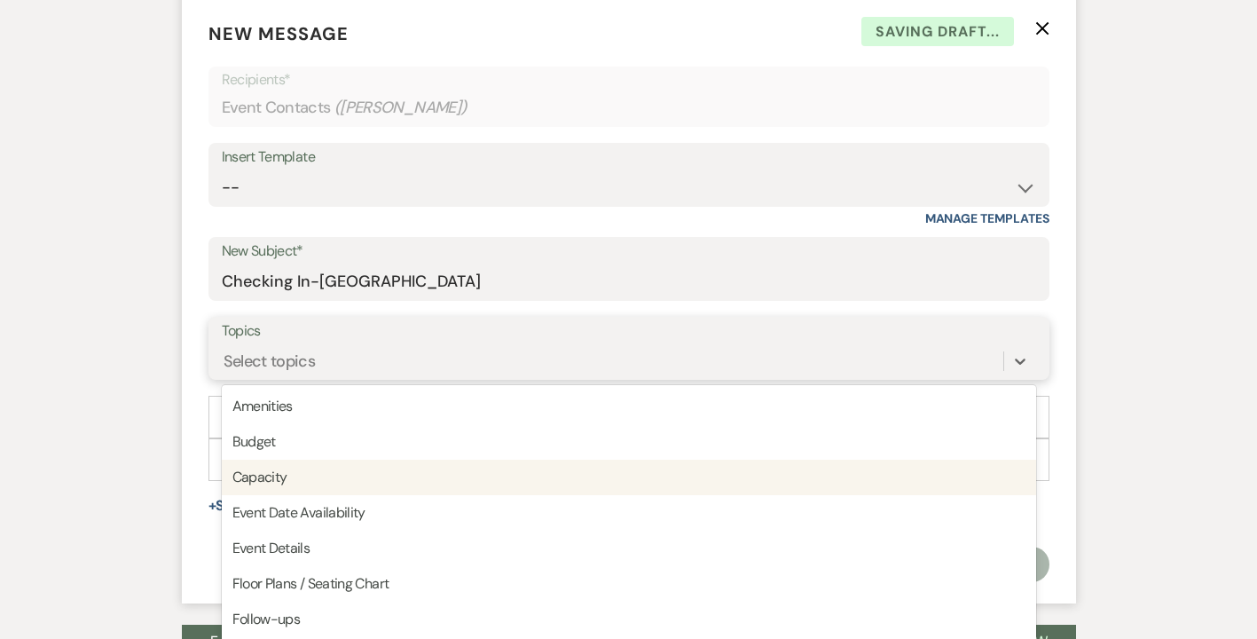
click at [291, 378] on div "option Capacity focused, 3 of 20. 20 results available. Use Up and Down to choo…" at bounding box center [629, 361] width 814 height 34
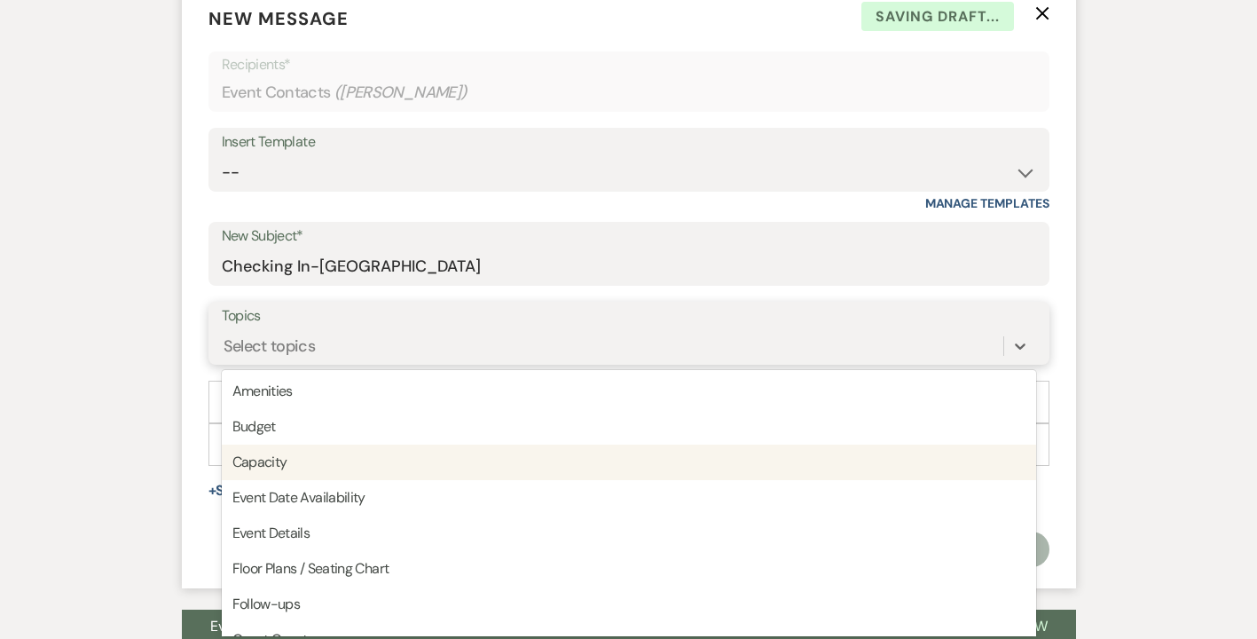
scroll to position [714, 0]
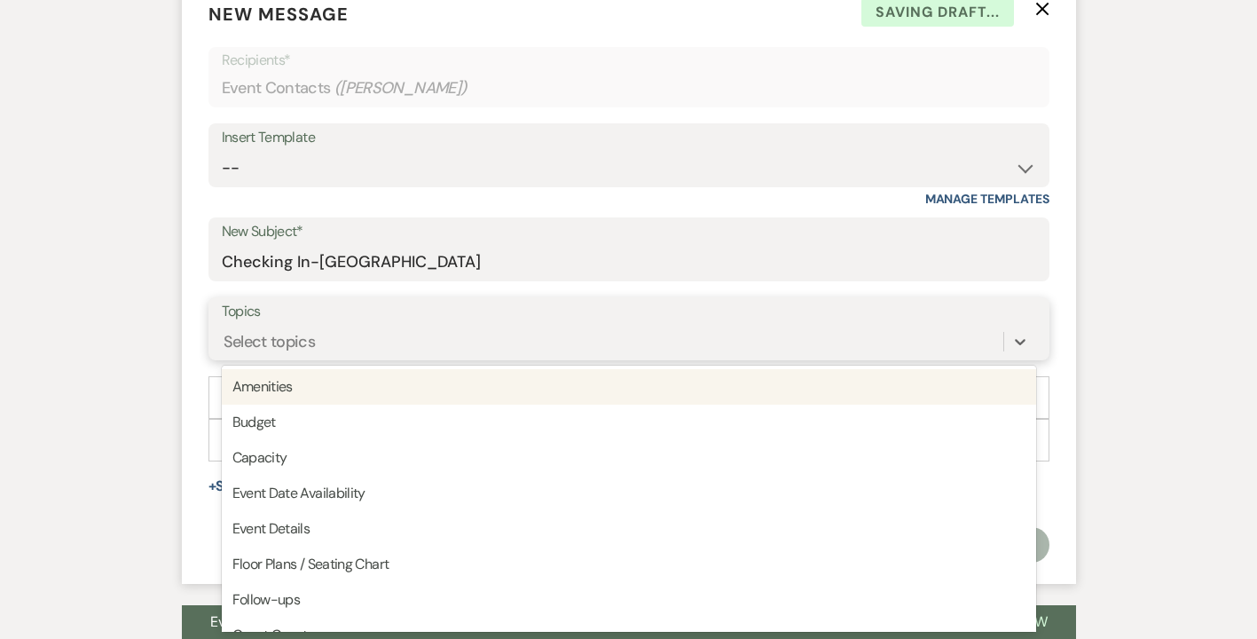
click at [255, 332] on div "Select topics" at bounding box center [270, 341] width 92 height 24
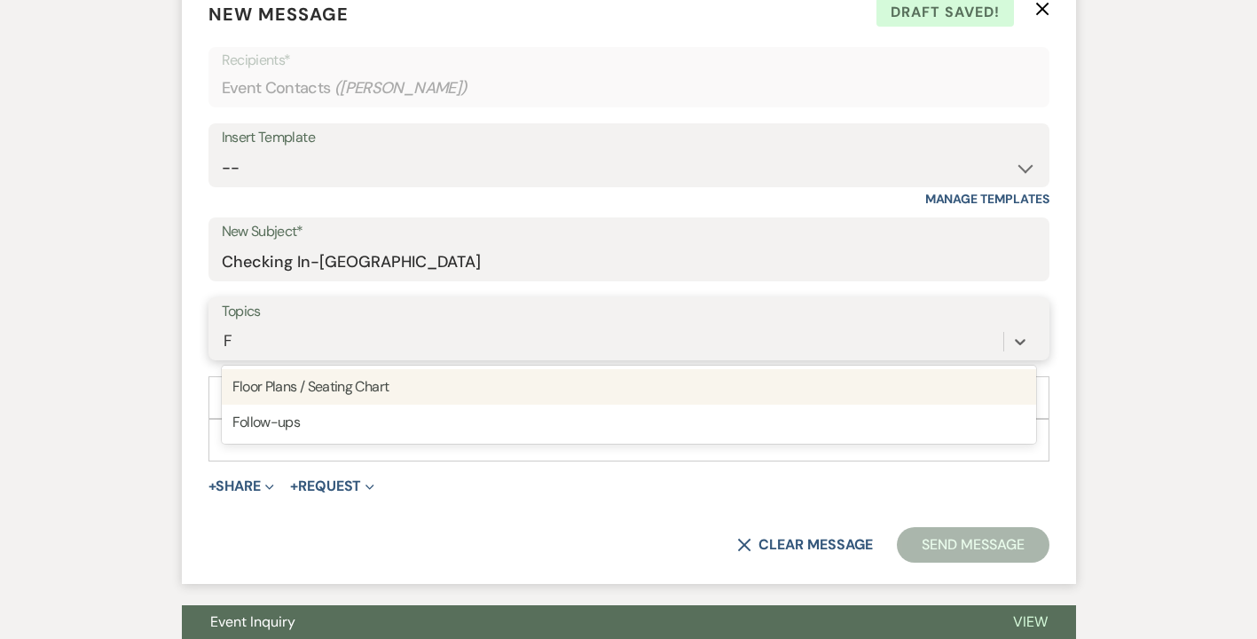
type input "Fo"
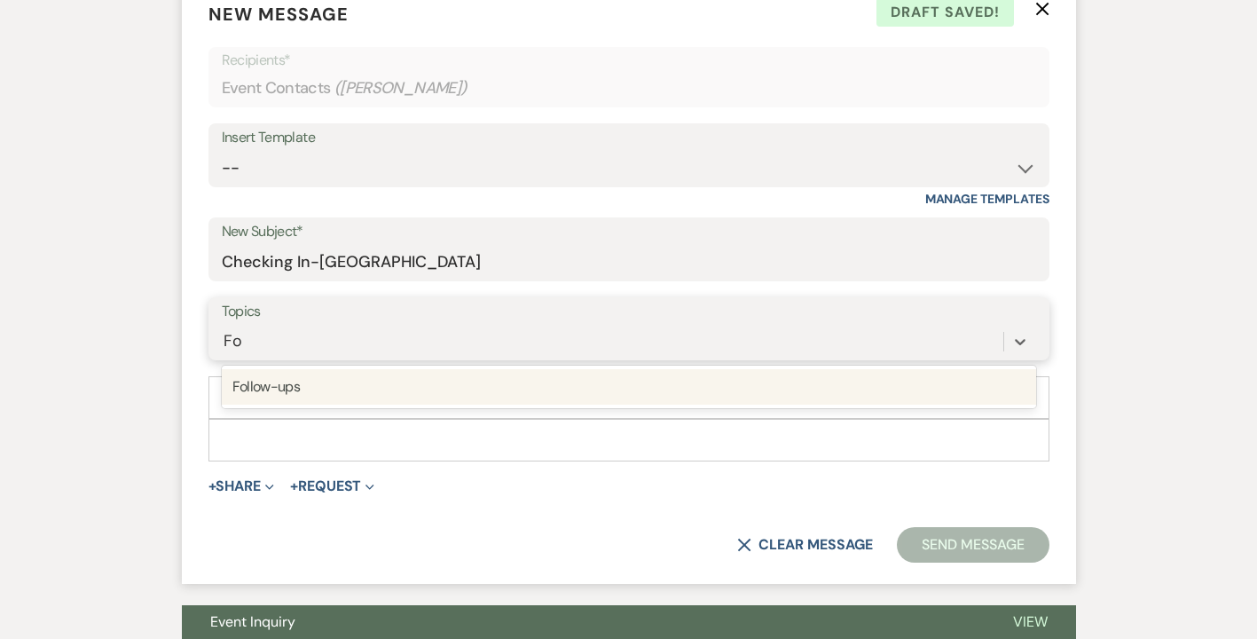
click at [279, 389] on div "Follow-ups" at bounding box center [629, 386] width 814 height 35
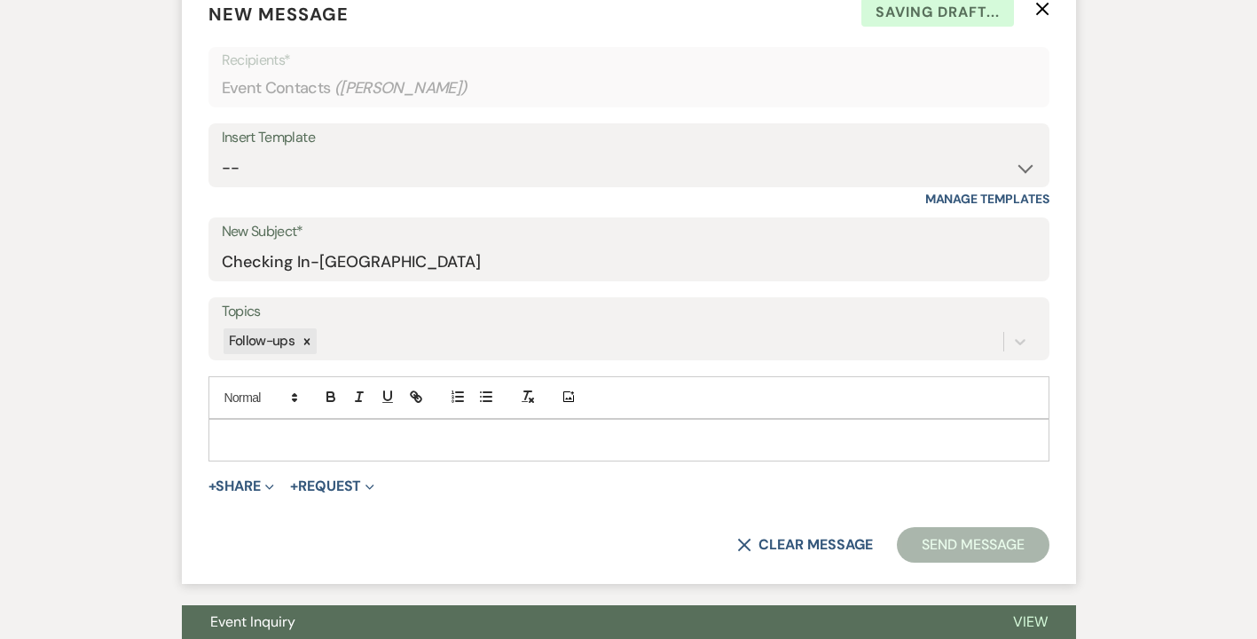
click at [252, 425] on div at bounding box center [628, 440] width 839 height 41
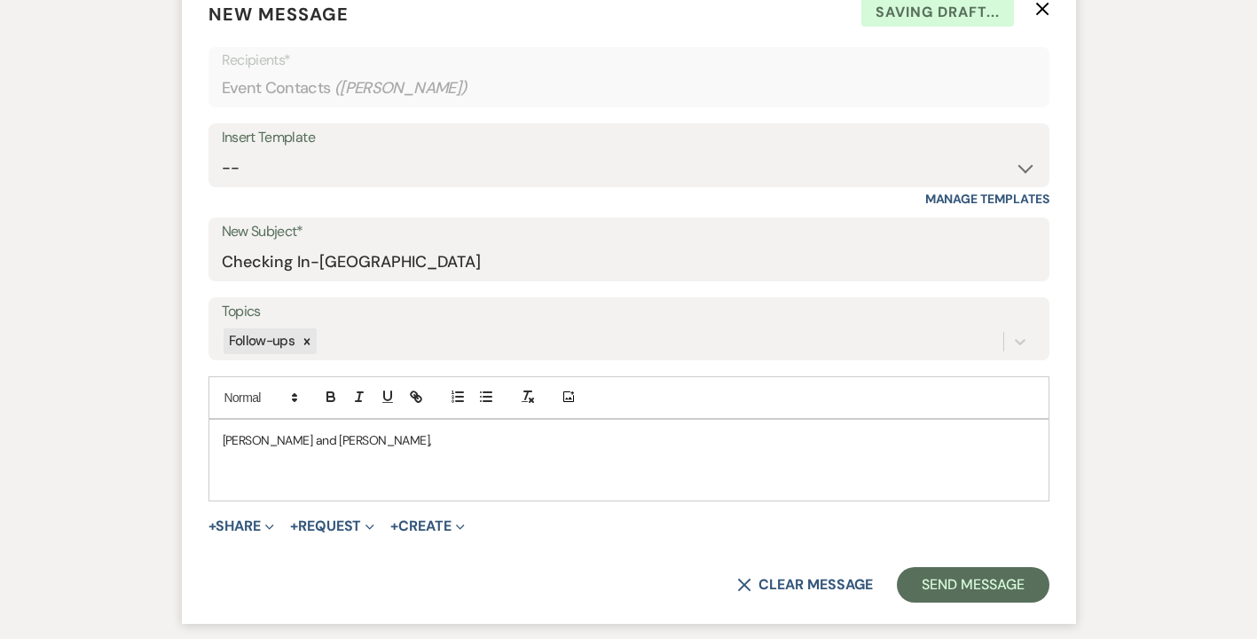
click at [216, 479] on div "[PERSON_NAME] and [PERSON_NAME]," at bounding box center [628, 460] width 839 height 81
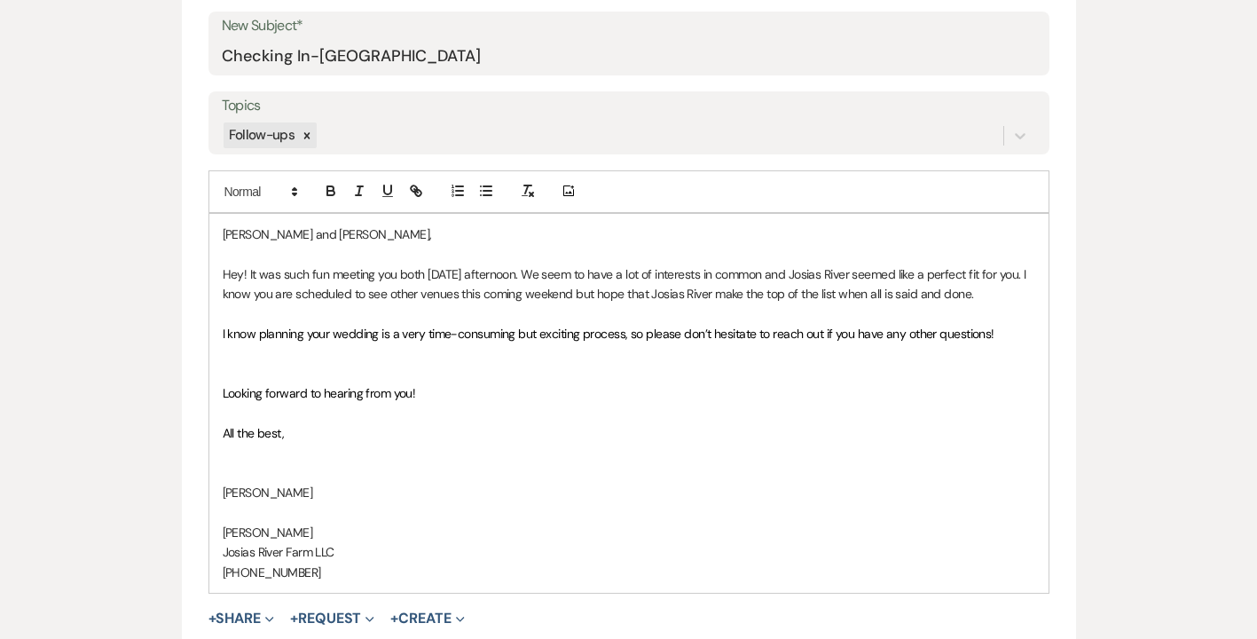
scroll to position [929, 0]
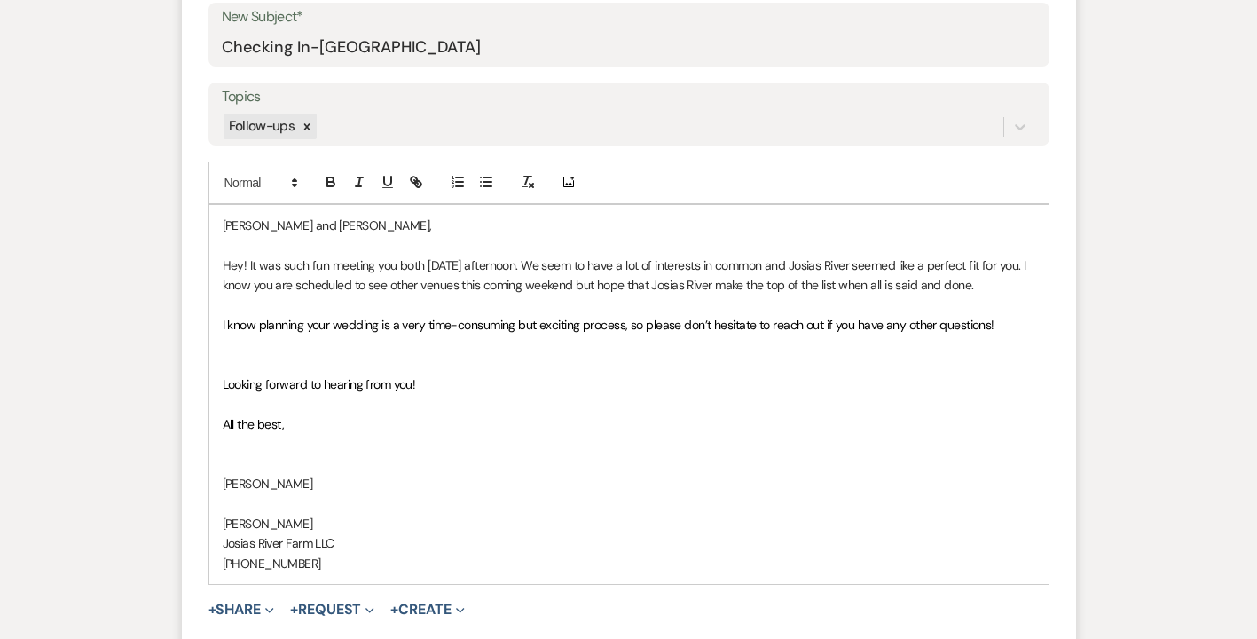
click at [809, 262] on p "Hey! It was such fun meeting you both [DATE] afternoon. We seem to have a lot o…" at bounding box center [629, 275] width 813 height 40
click at [338, 286] on p "Hey! It was such fun meeting you both [DATE] afternoon. Josias River seemed lik…" at bounding box center [629, 275] width 813 height 40
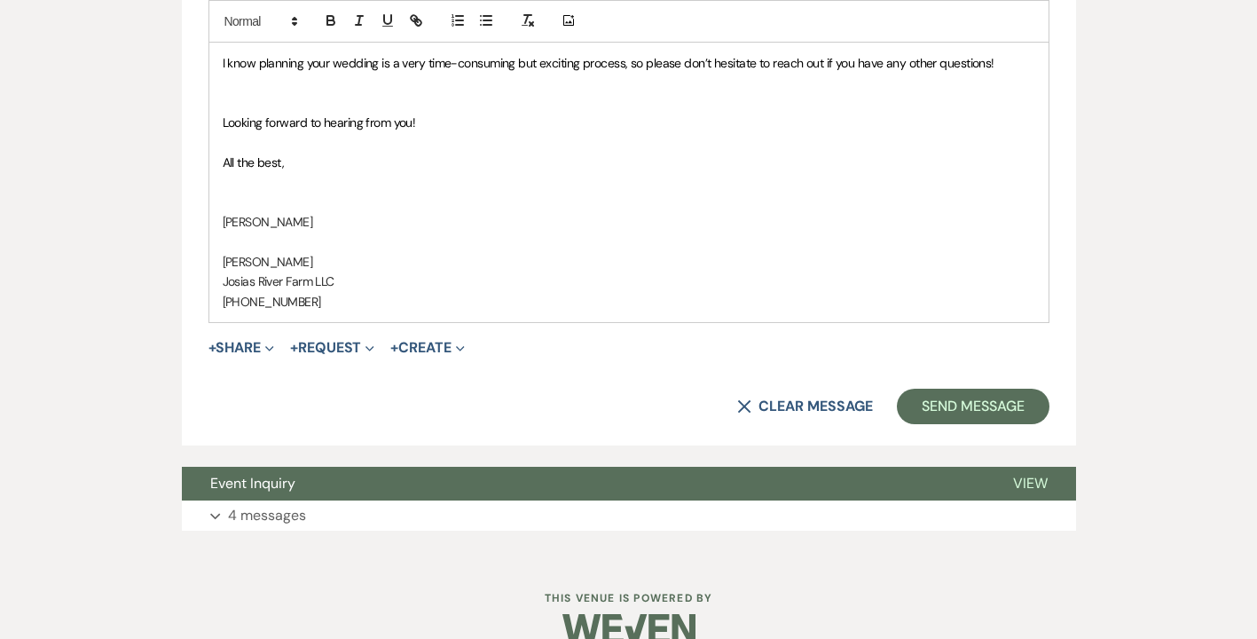
scroll to position [1222, 0]
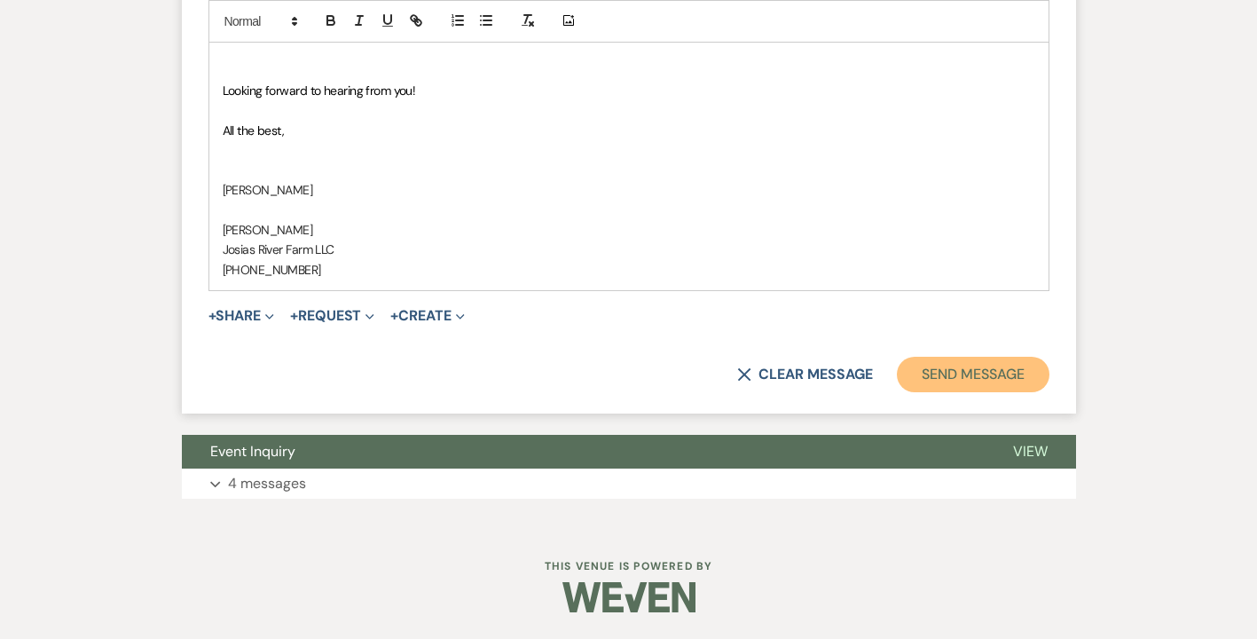
click at [972, 371] on button "Send Message" at bounding box center [973, 374] width 152 height 35
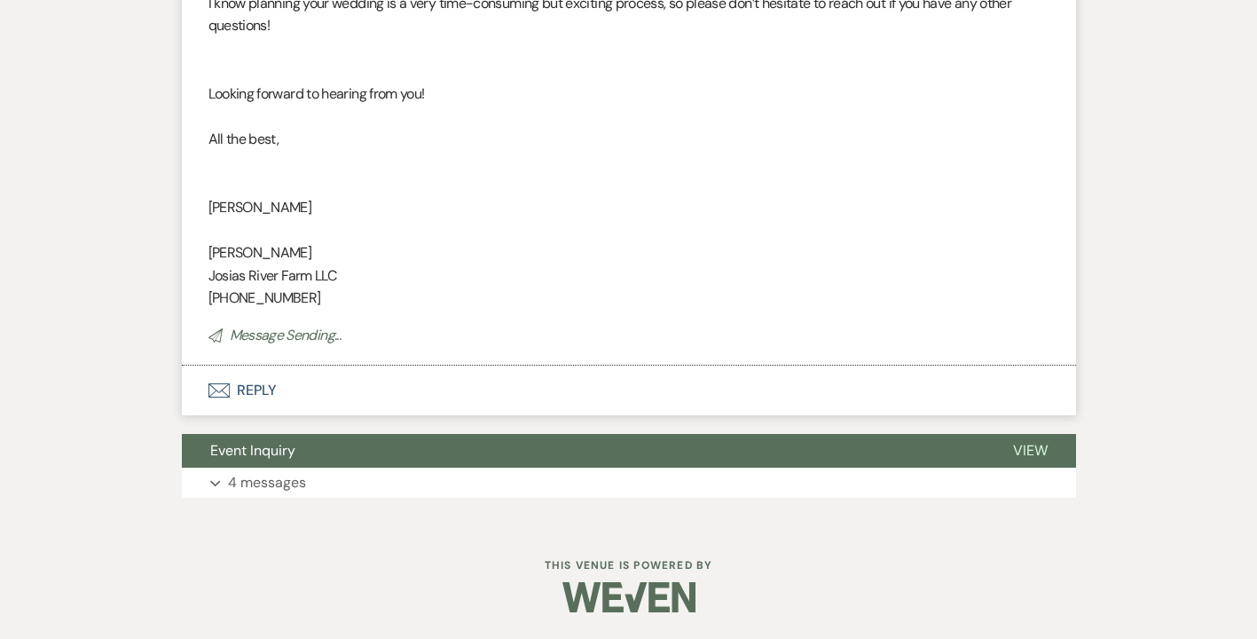
scroll to position [562, 0]
